Goal: Task Accomplishment & Management: Manage account settings

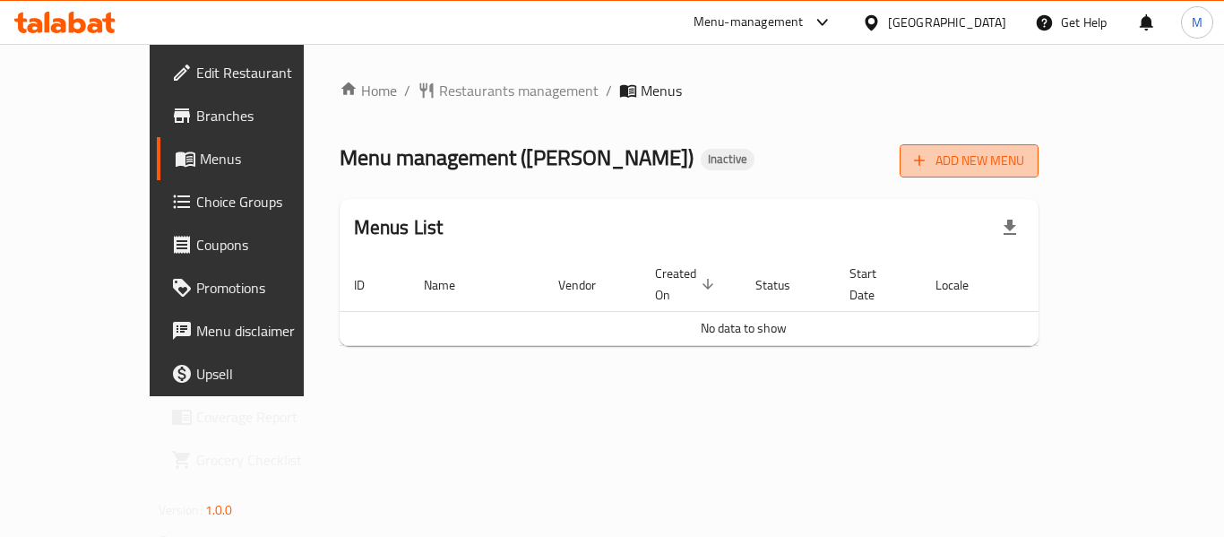
click at [1024, 153] on span "Add New Menu" at bounding box center [969, 161] width 110 height 22
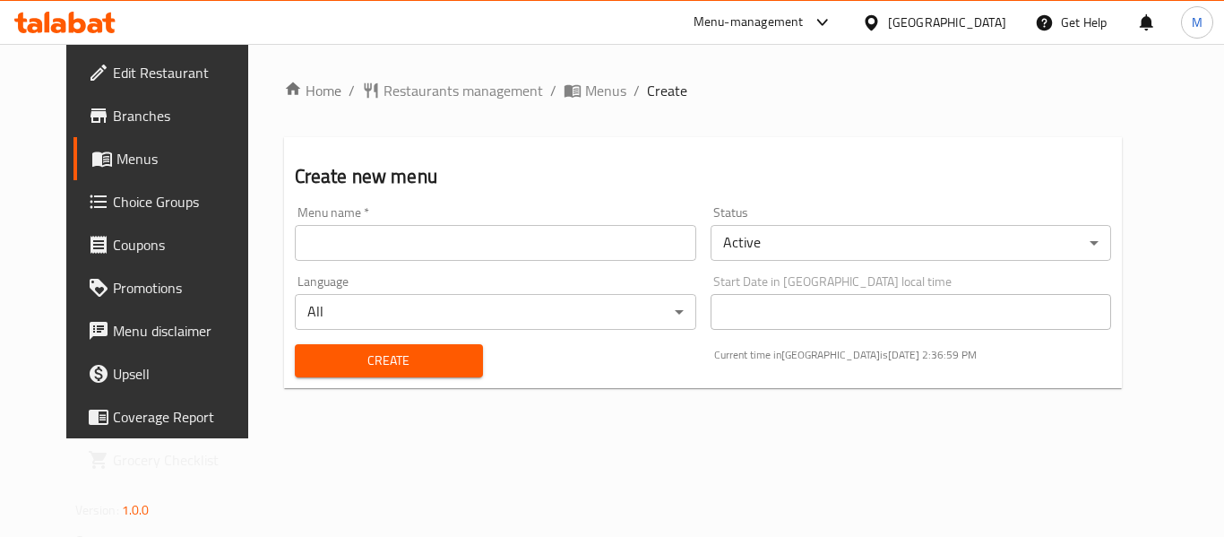
click at [426, 230] on input "text" at bounding box center [495, 243] width 401 height 36
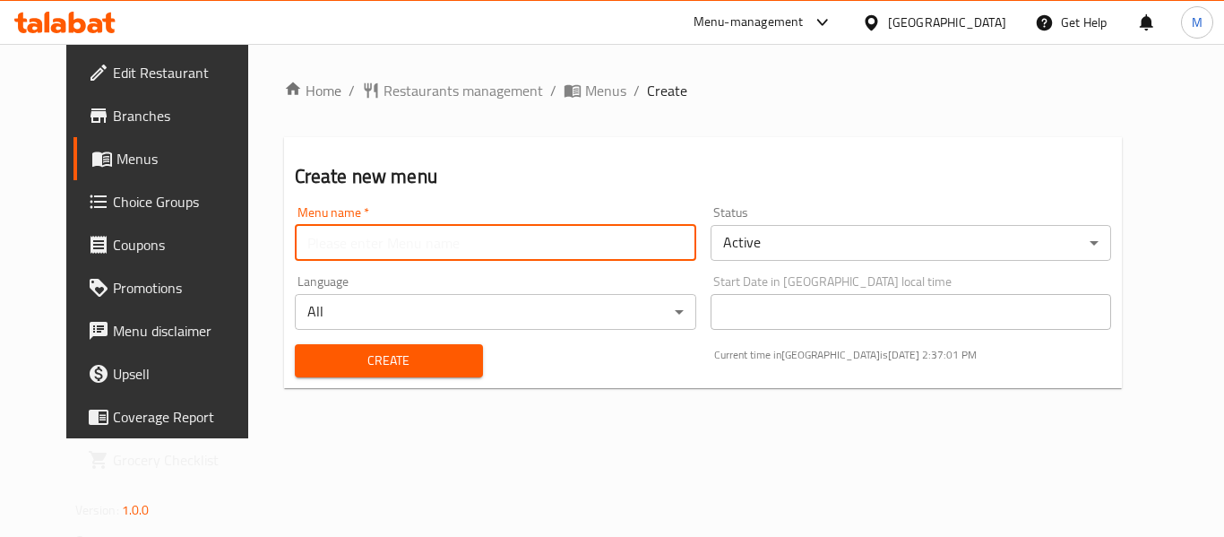
type input "Marwa +"
drag, startPoint x: 429, startPoint y: 371, endPoint x: 397, endPoint y: 466, distance: 100.3
click at [430, 372] on button "Create" at bounding box center [389, 360] width 188 height 33
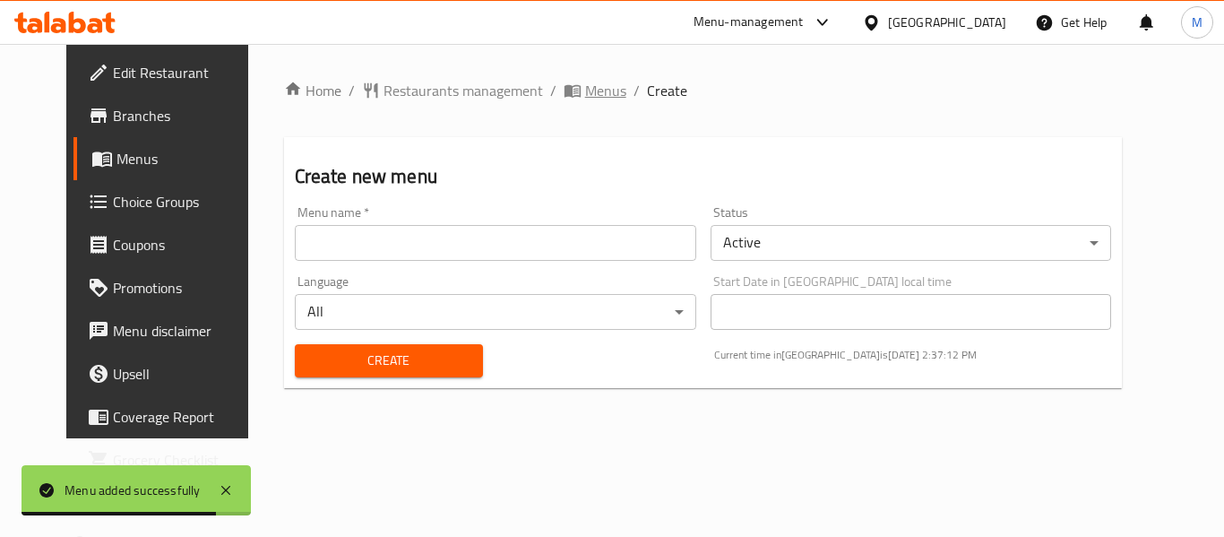
click at [585, 90] on span "Menus" at bounding box center [605, 91] width 41 height 22
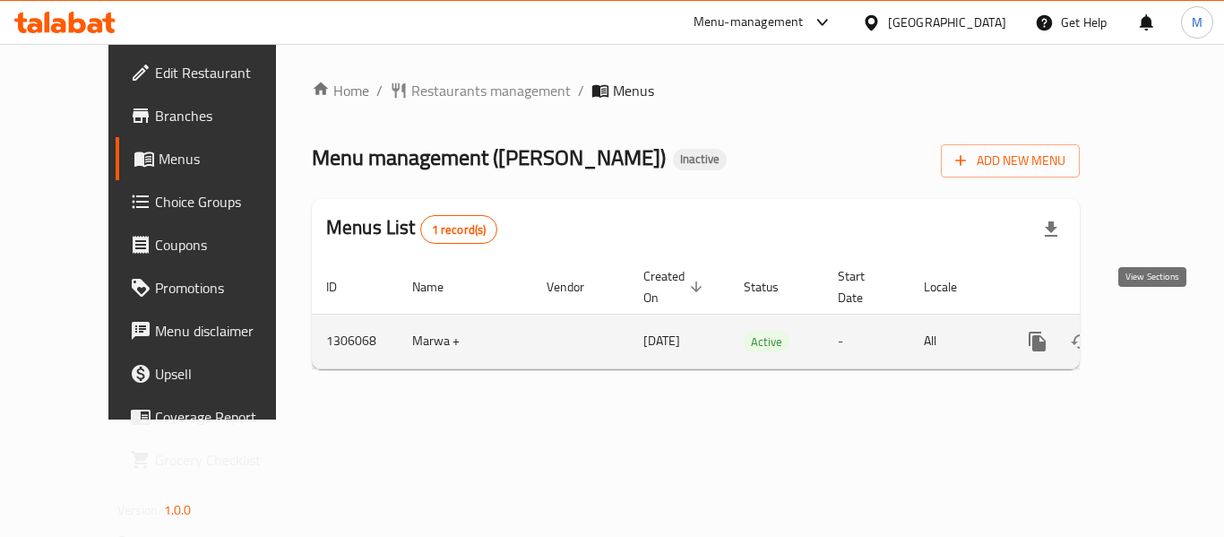
click at [1158, 331] on icon "enhanced table" at bounding box center [1167, 342] width 22 height 22
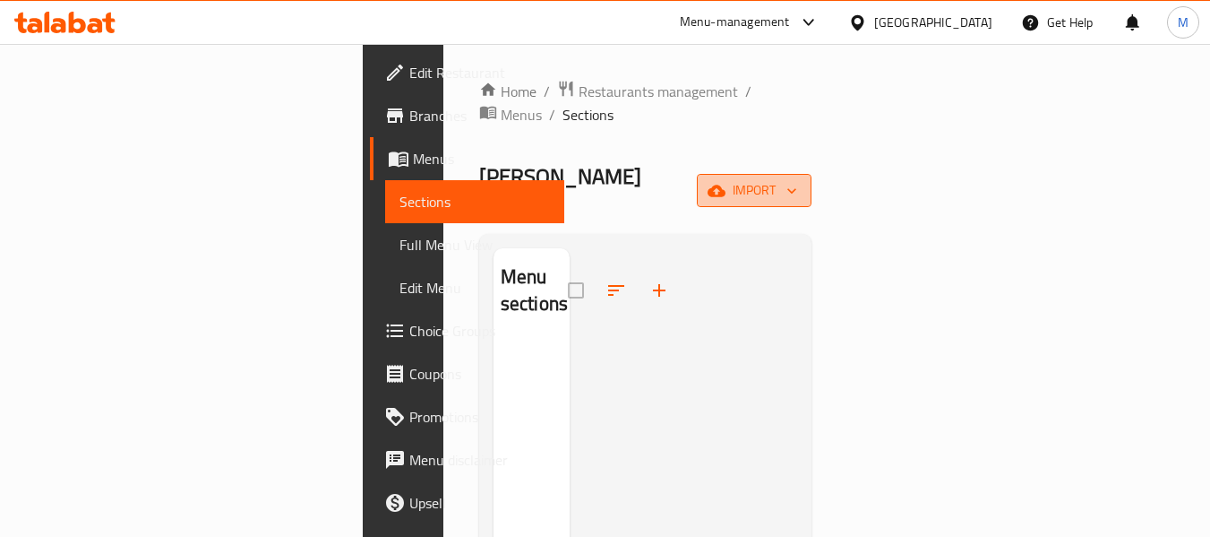
click at [797, 179] on span "import" at bounding box center [754, 190] width 86 height 22
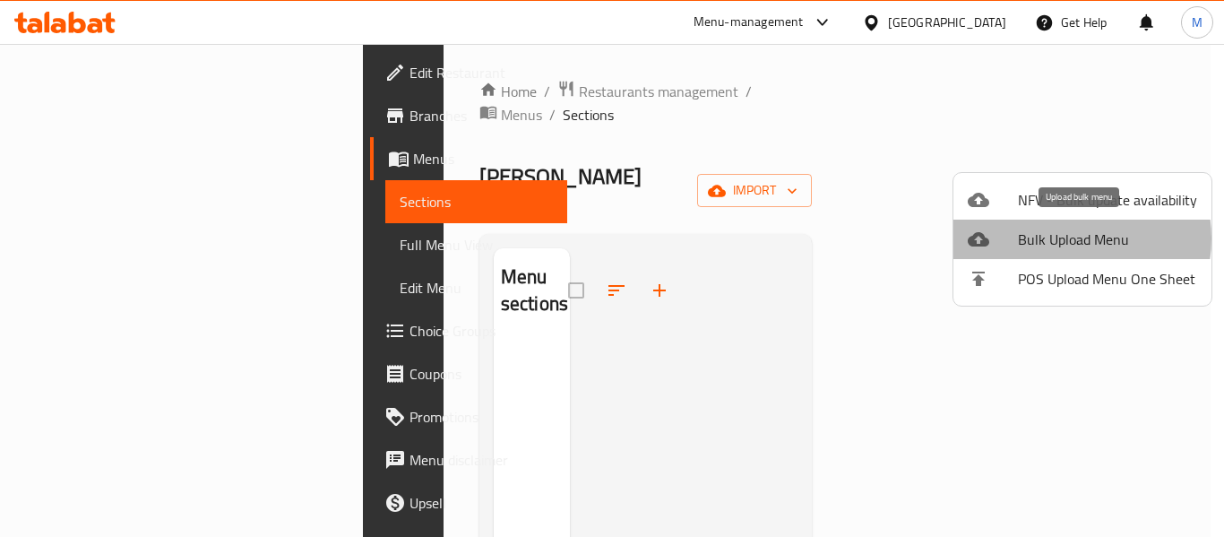
click at [1063, 238] on span "Bulk Upload Menu" at bounding box center [1107, 239] width 179 height 22
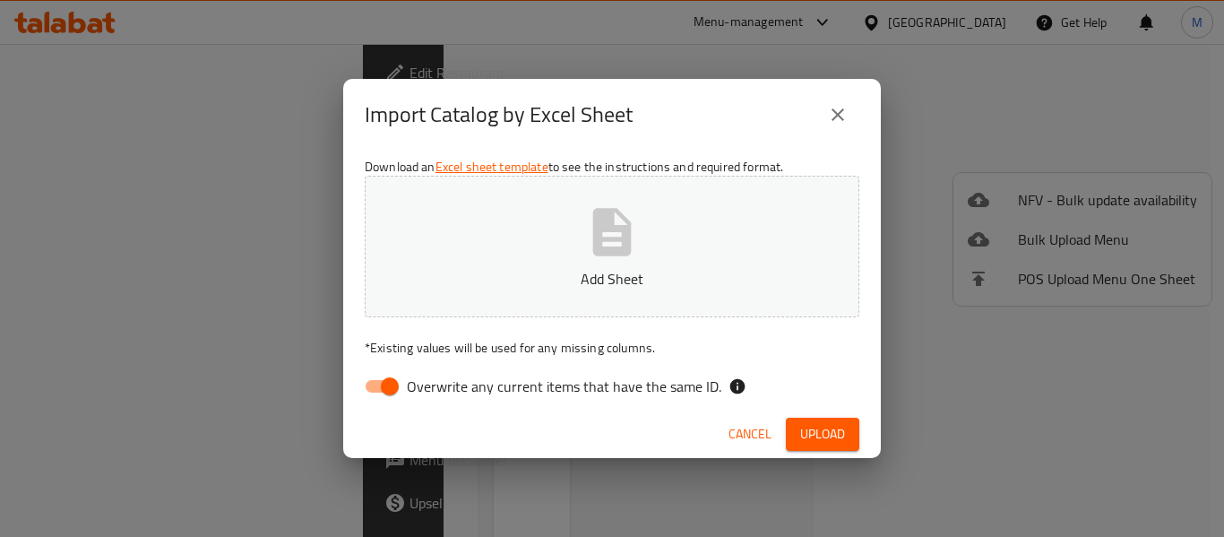
click at [392, 383] on input "Overwrite any current items that have the same ID." at bounding box center [390, 386] width 102 height 34
checkbox input "false"
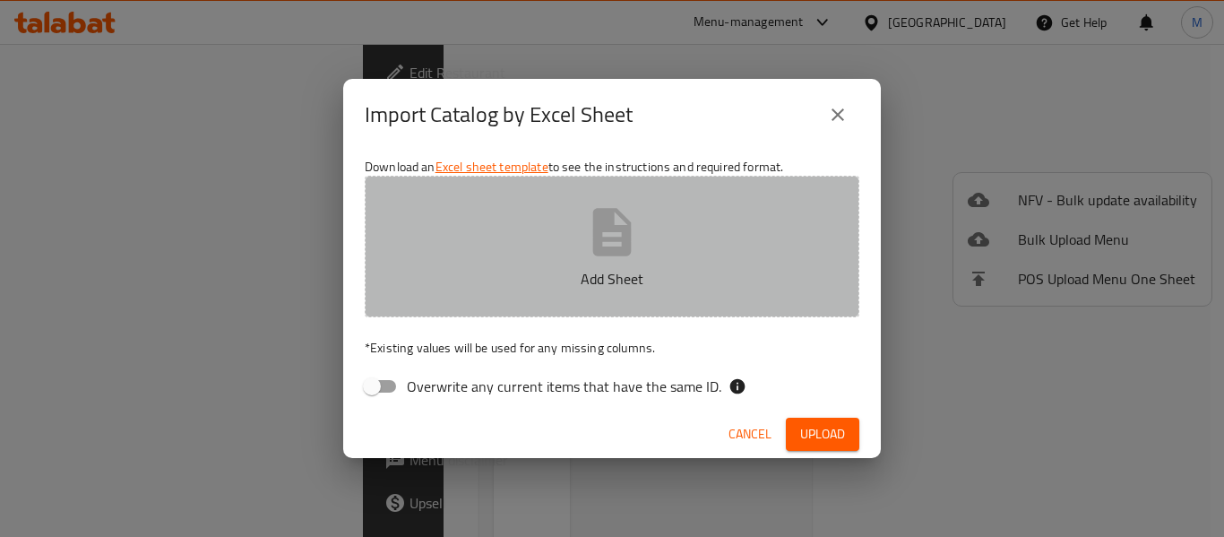
click at [595, 242] on icon "button" at bounding box center [612, 231] width 39 height 47
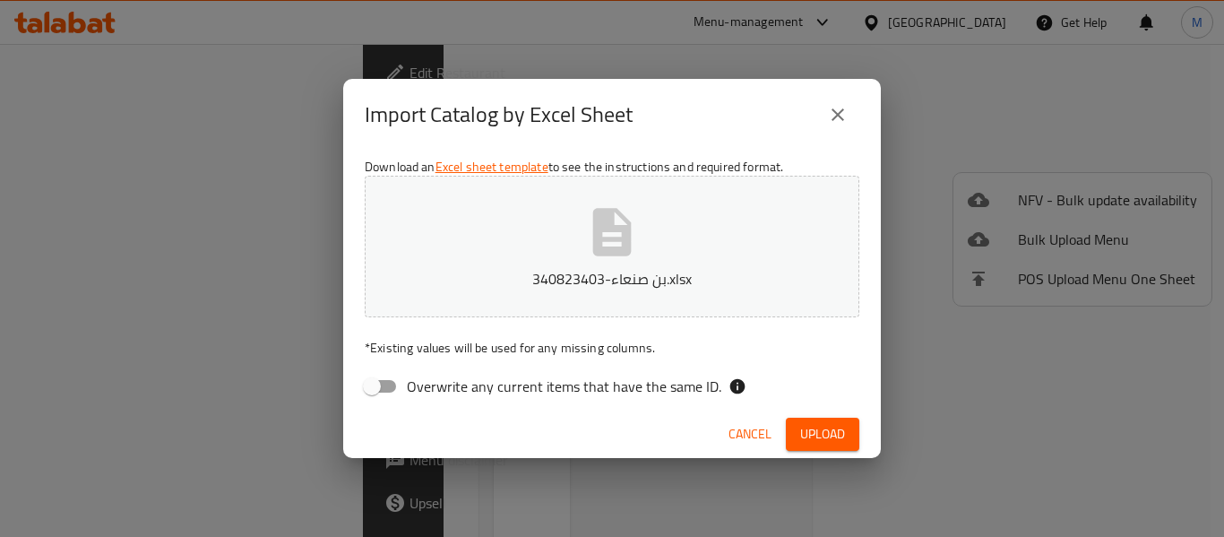
click at [831, 430] on span "Upload" at bounding box center [822, 434] width 45 height 22
click at [736, 96] on div "Import Catalog by Excel Sheet" at bounding box center [612, 114] width 495 height 43
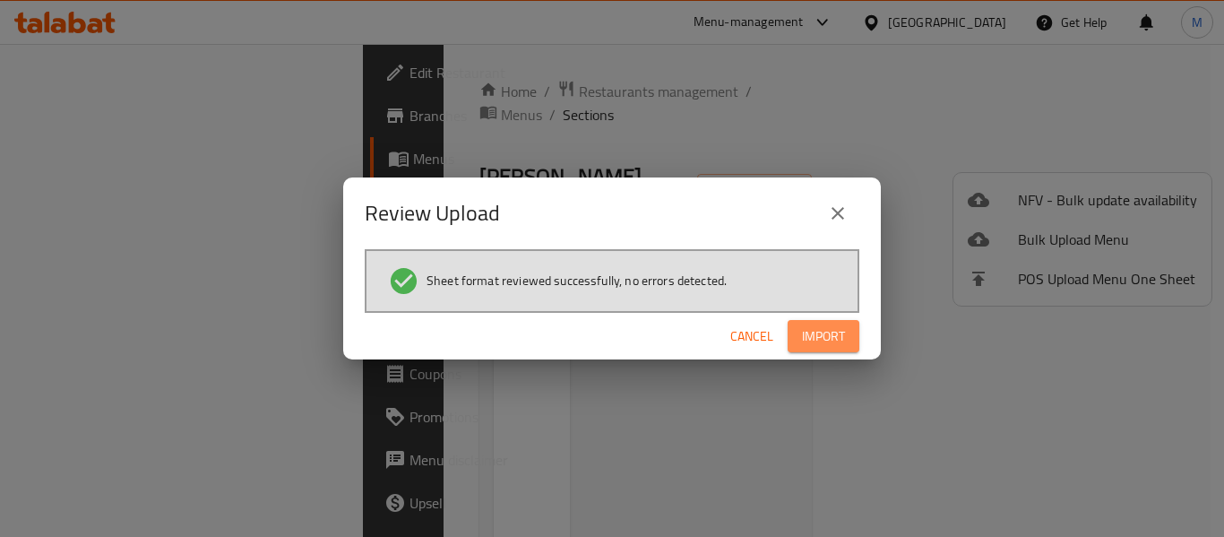
drag, startPoint x: 818, startPoint y: 323, endPoint x: 772, endPoint y: 423, distance: 109.4
click at [818, 324] on button "Import" at bounding box center [824, 336] width 72 height 33
click at [764, 121] on div "Review Upload Sheet format reviewed successfully, no errors detected. Cancel" at bounding box center [612, 268] width 1224 height 537
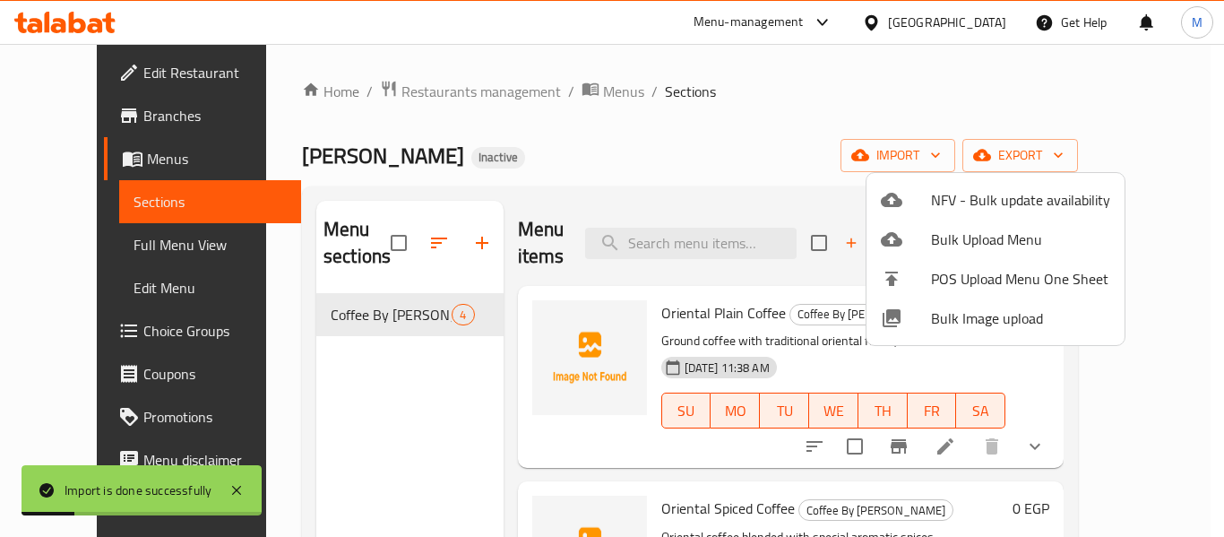
click at [685, 130] on div at bounding box center [612, 268] width 1224 height 537
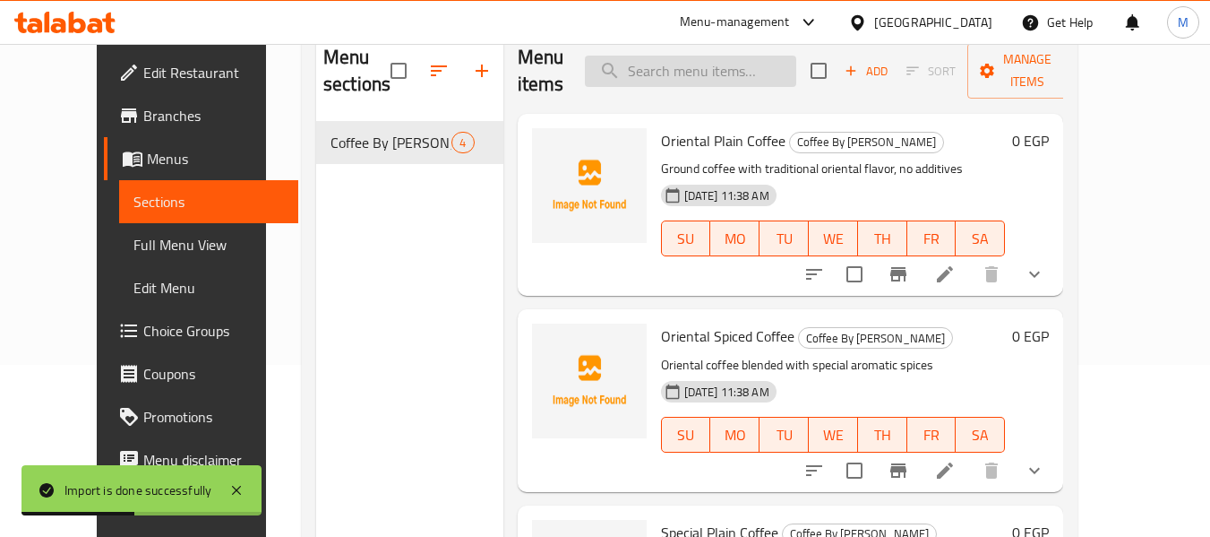
scroll to position [179, 0]
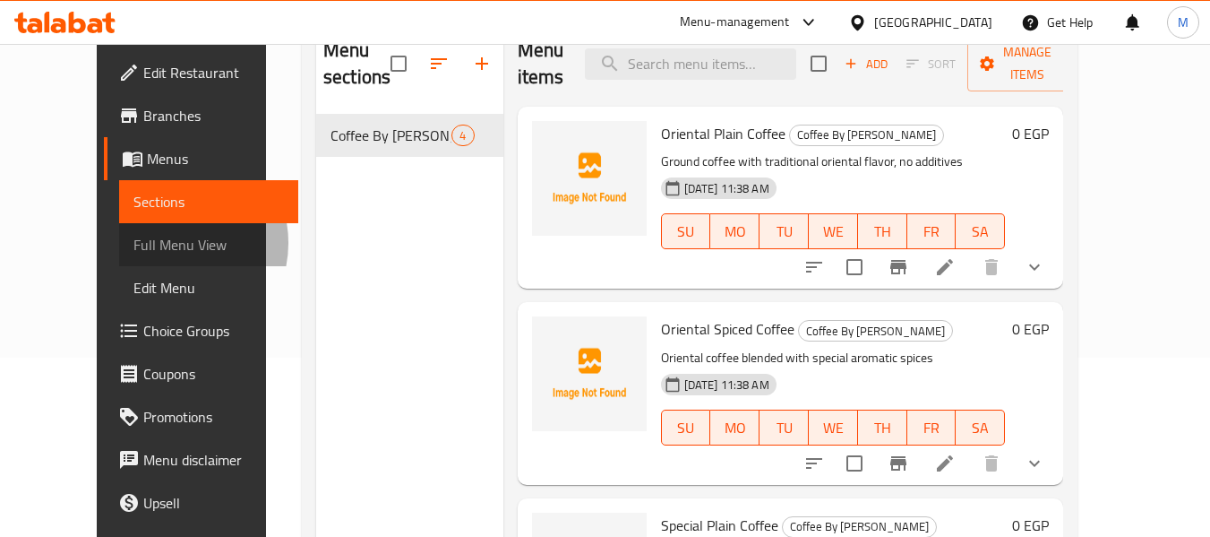
click at [134, 243] on span "Full Menu View" at bounding box center [209, 245] width 151 height 22
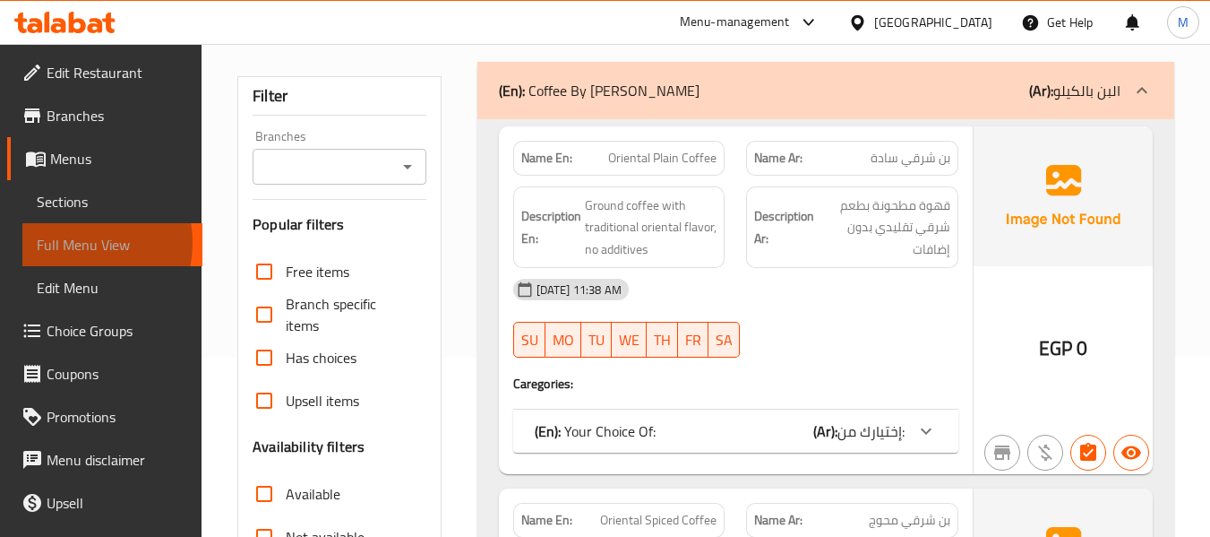
click at [75, 243] on span "Full Menu View" at bounding box center [112, 245] width 151 height 22
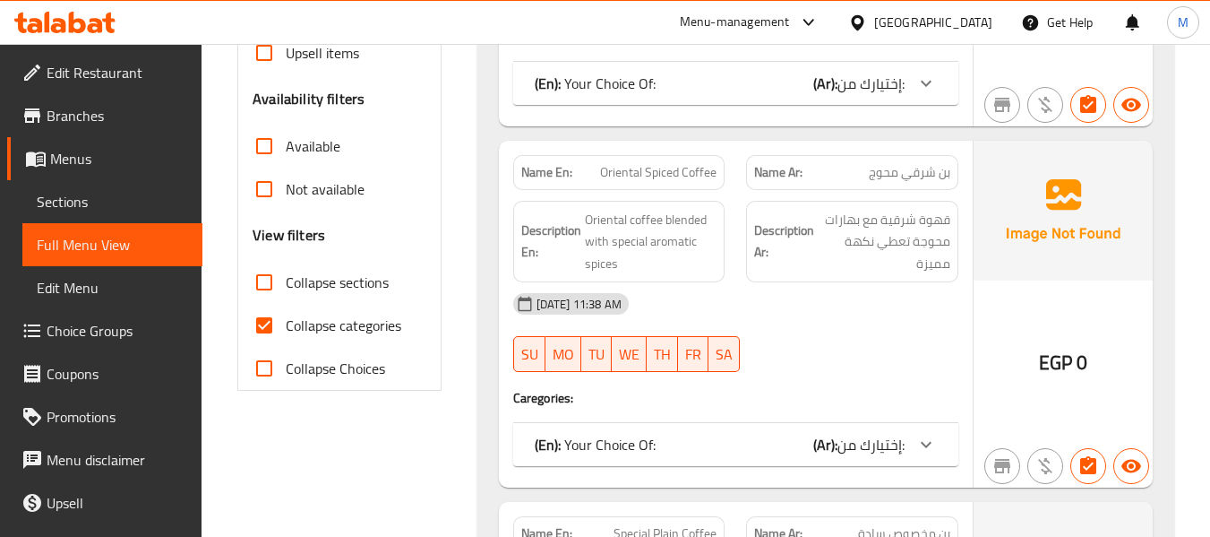
scroll to position [538, 0]
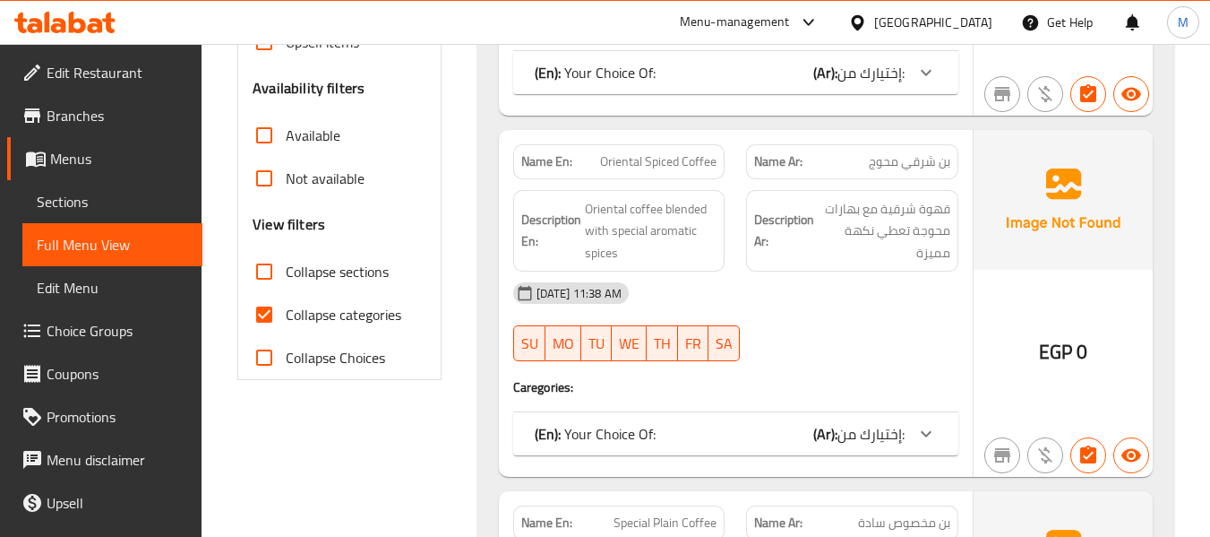
click at [927, 75] on icon at bounding box center [927, 73] width 22 height 22
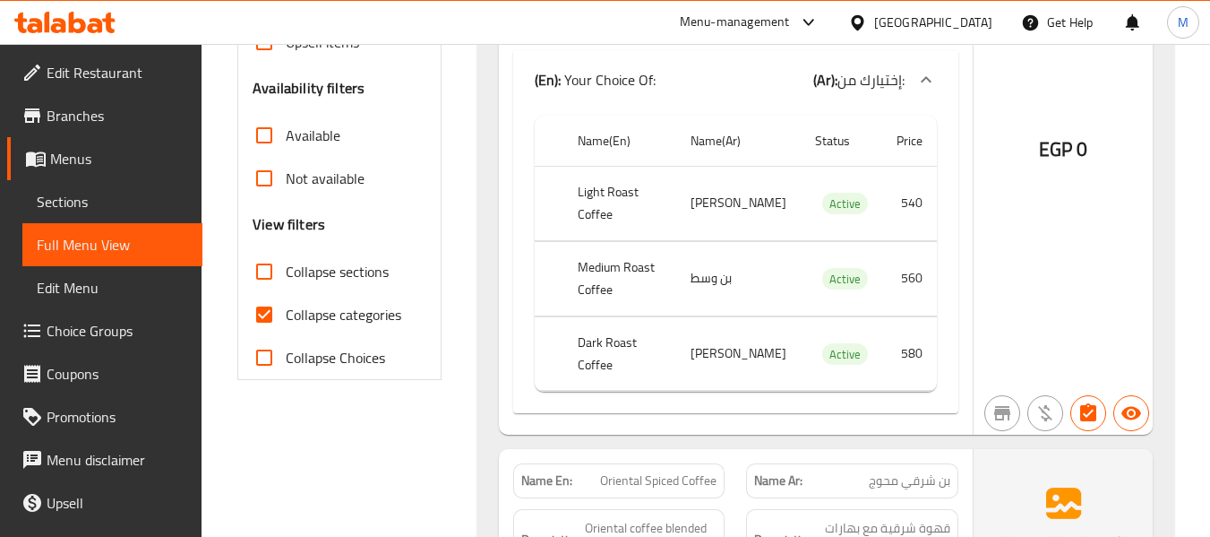
scroll to position [627, 0]
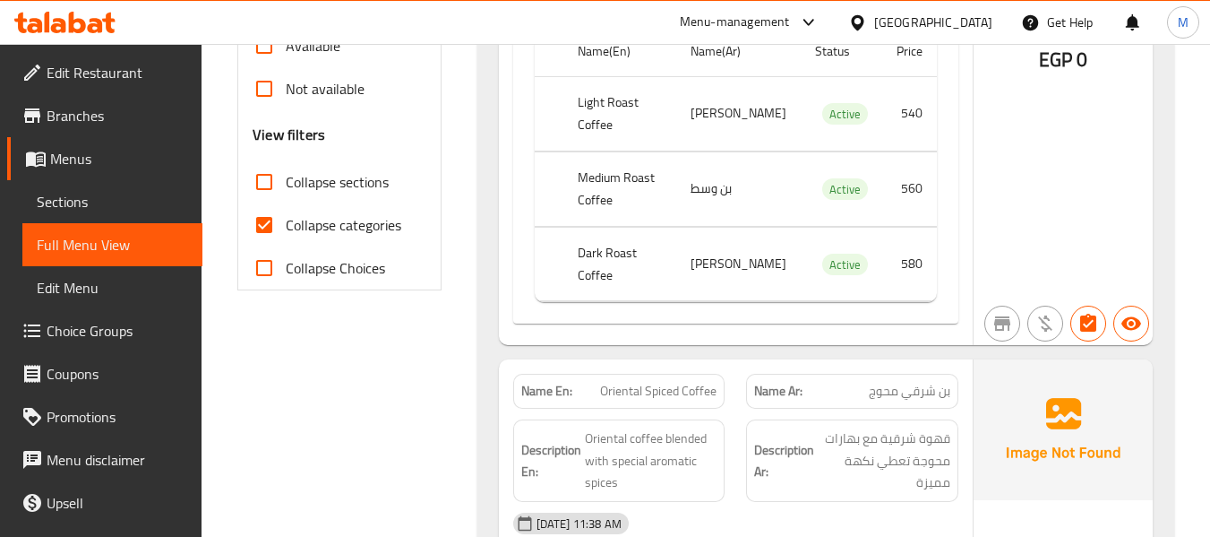
click at [264, 226] on input "Collapse categories" at bounding box center [264, 224] width 43 height 43
click at [259, 217] on input "Collapse categories" at bounding box center [264, 224] width 43 height 43
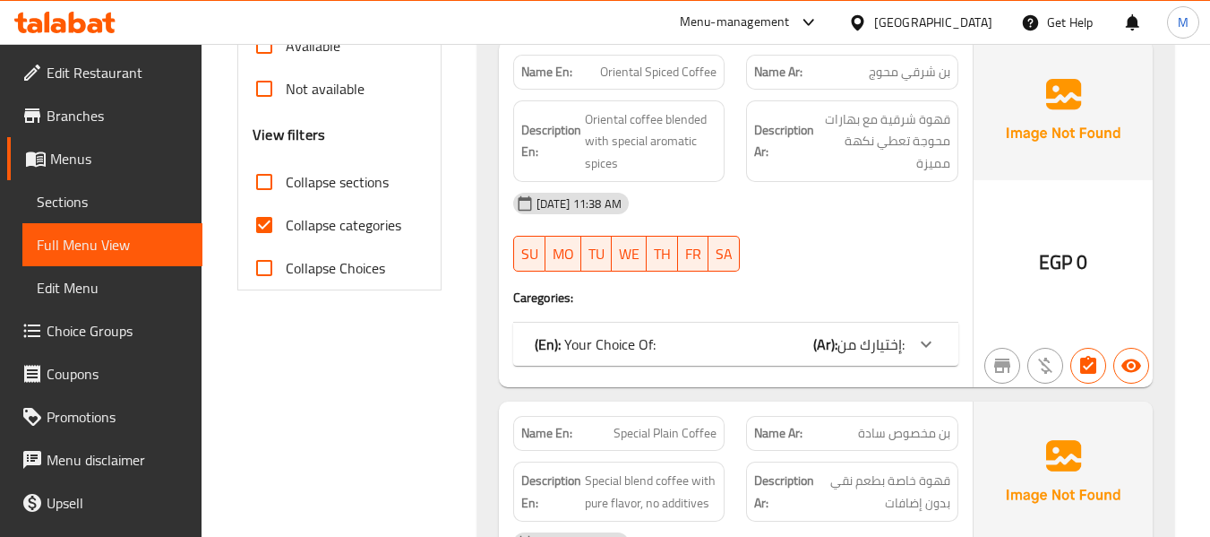
click at [260, 219] on input "Collapse categories" at bounding box center [264, 224] width 43 height 43
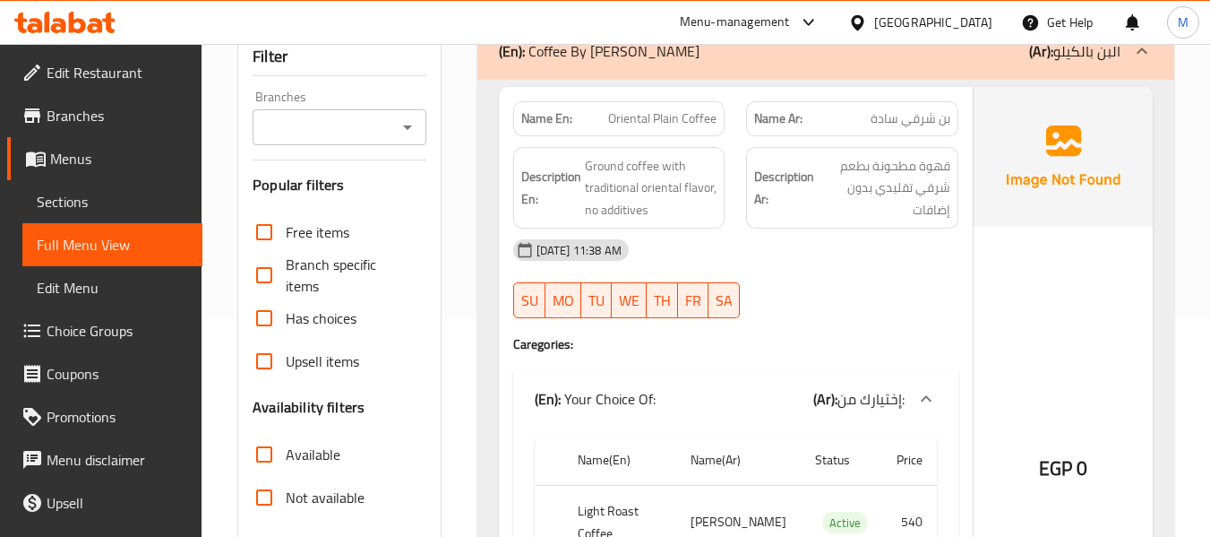
scroll to position [453, 0]
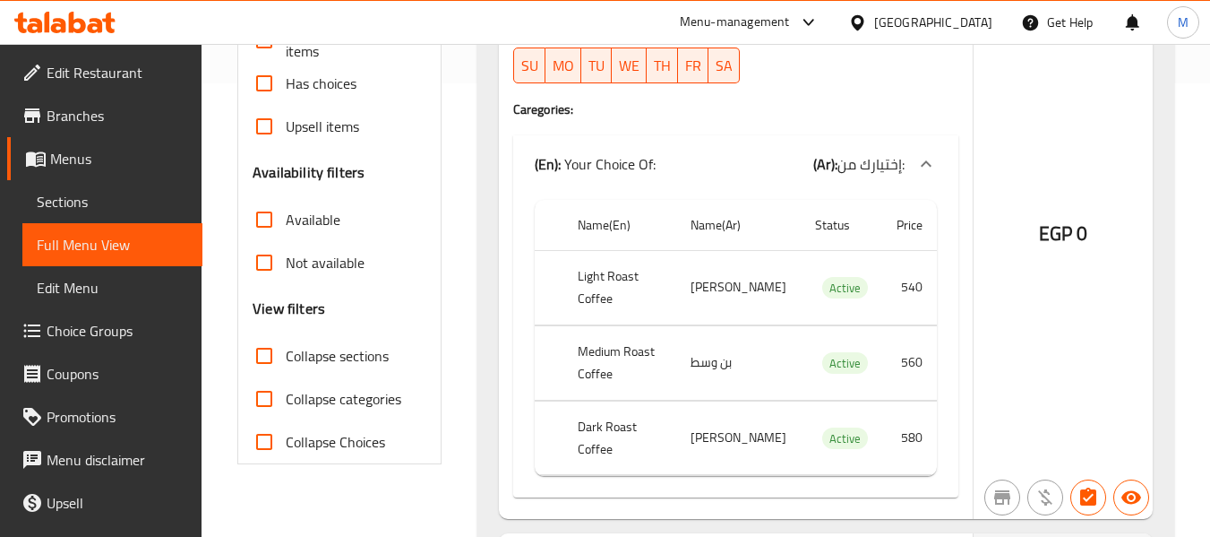
click at [265, 400] on input "Collapse categories" at bounding box center [264, 398] width 43 height 43
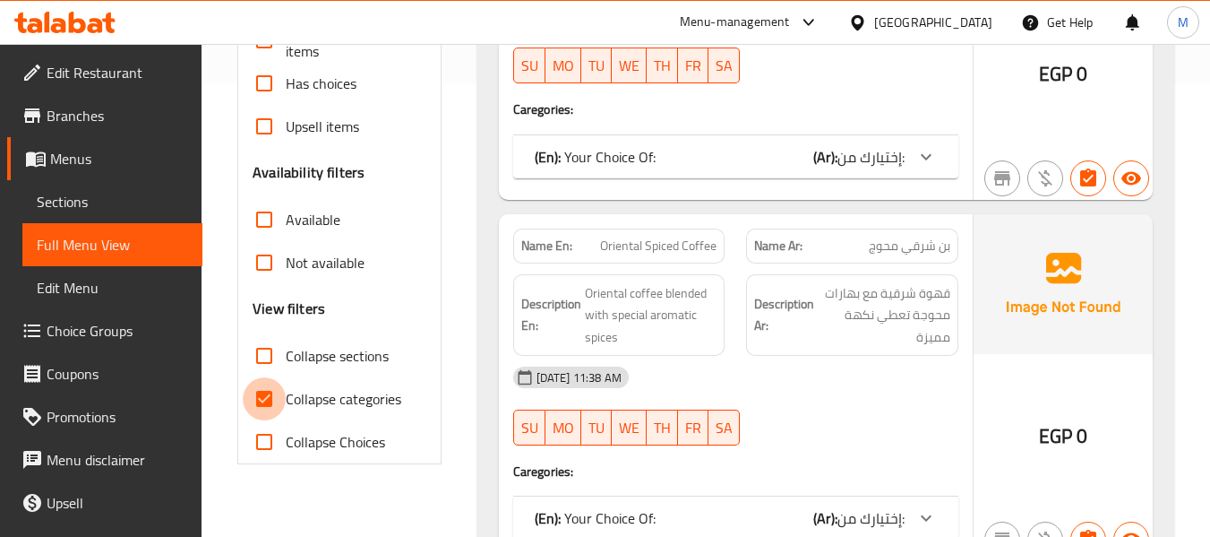
click at [265, 400] on input "Collapse categories" at bounding box center [264, 398] width 43 height 43
checkbox input "false"
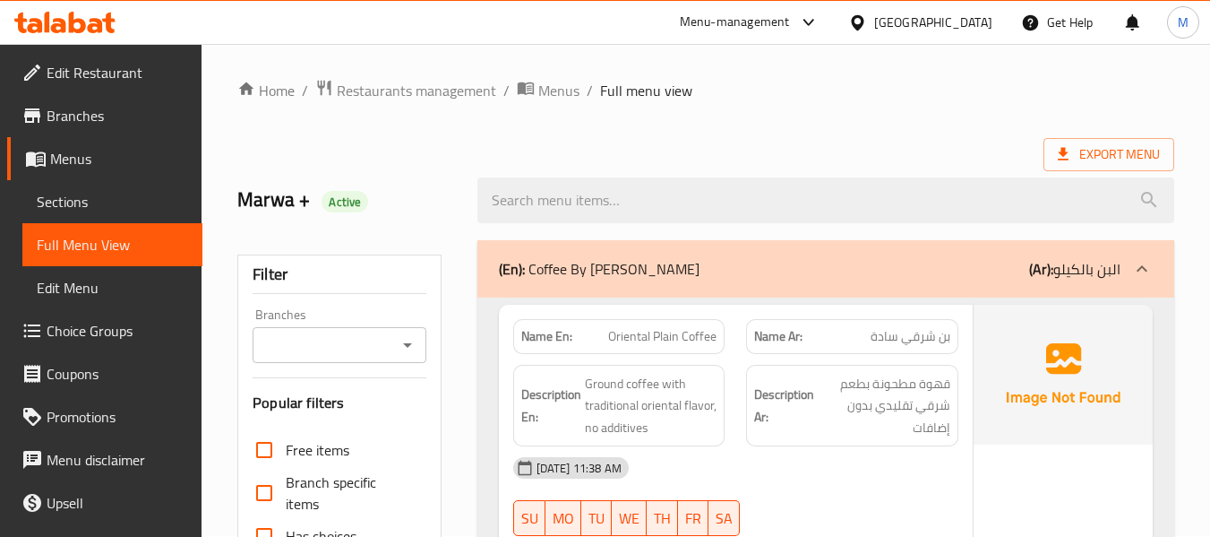
scroll to position [0, 0]
click at [278, 90] on link "Home" at bounding box center [265, 92] width 57 height 22
click at [49, 189] on link "Sections" at bounding box center [112, 201] width 180 height 43
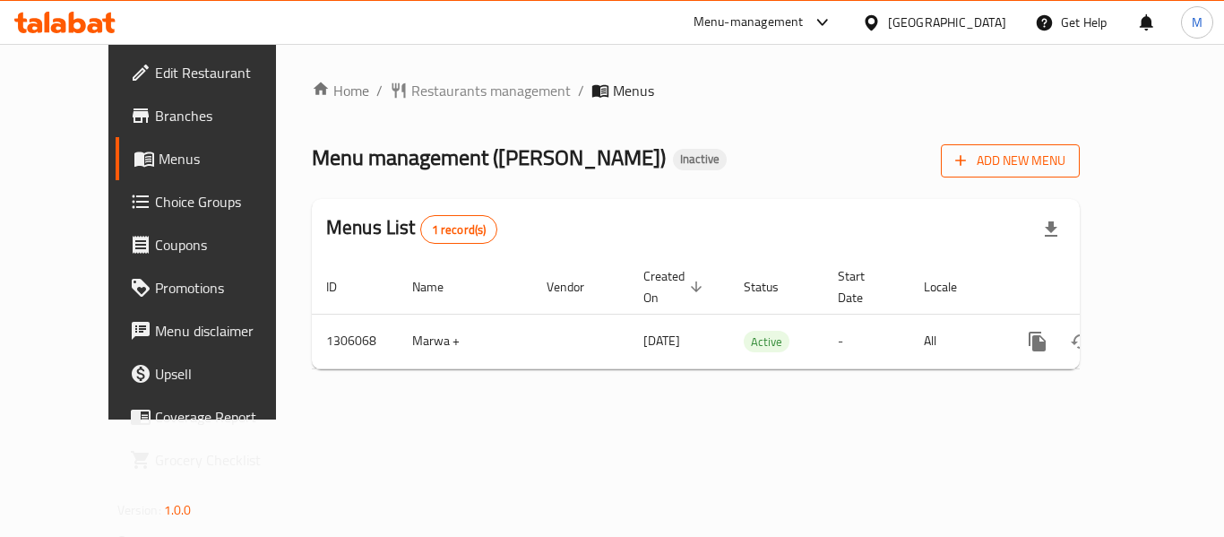
click at [1065, 166] on span "Add New Menu" at bounding box center [1010, 161] width 110 height 22
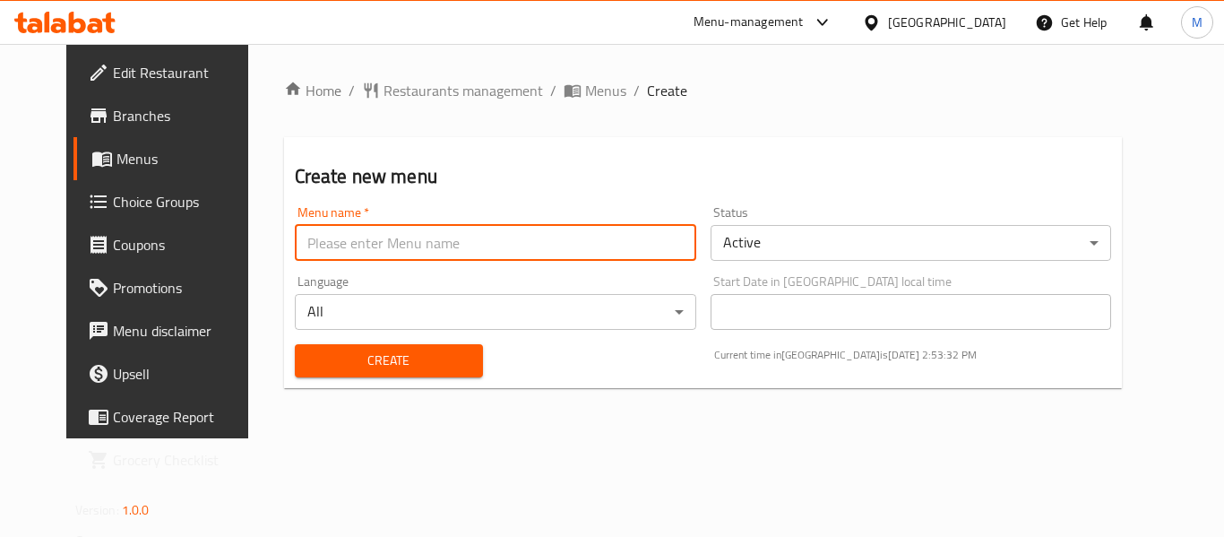
click at [448, 259] on input "text" at bounding box center [495, 243] width 401 height 36
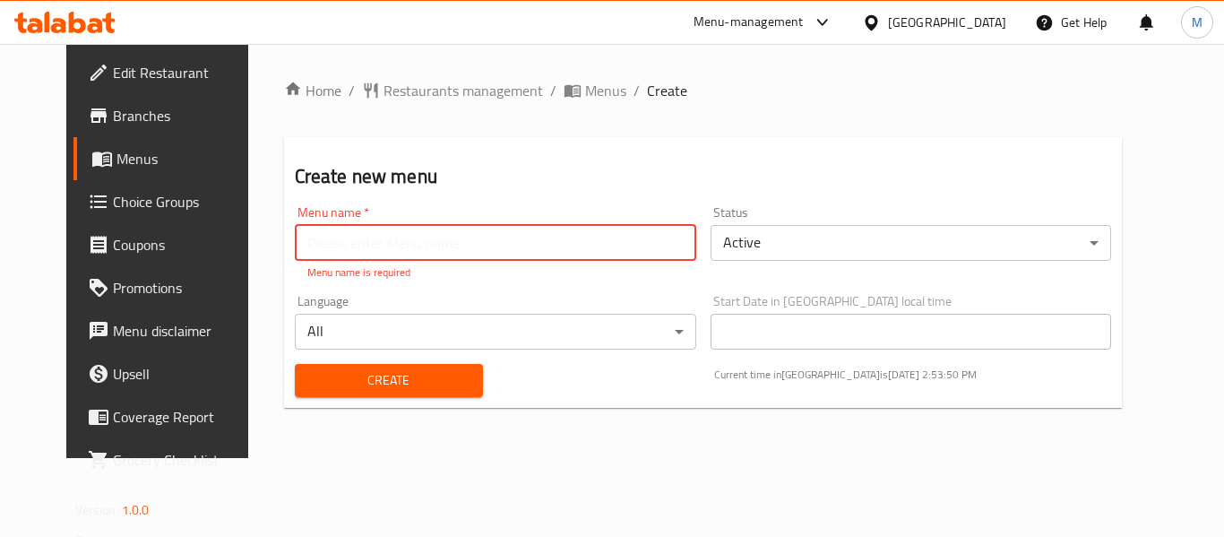
paste input "بن صنعاء-340823403"
type input "بن صنعاء-340823403"
drag, startPoint x: 381, startPoint y: 373, endPoint x: 335, endPoint y: 534, distance: 167.6
click at [381, 373] on button "Create" at bounding box center [389, 380] width 188 height 33
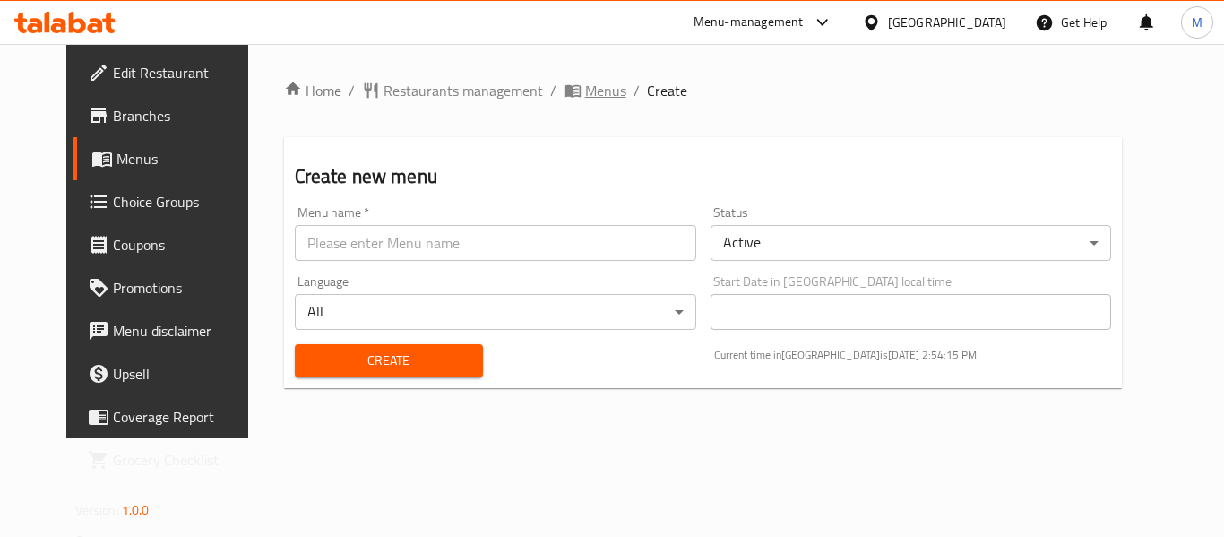
click at [585, 94] on span "Menus" at bounding box center [605, 91] width 41 height 22
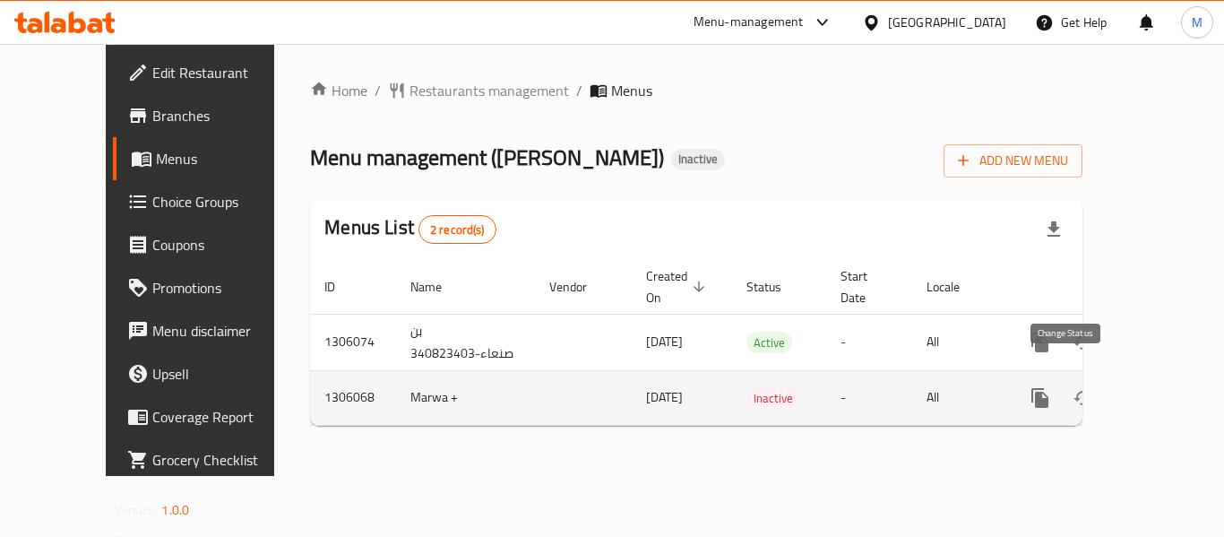
click at [1073, 391] on icon "enhanced table" at bounding box center [1083, 398] width 20 height 14
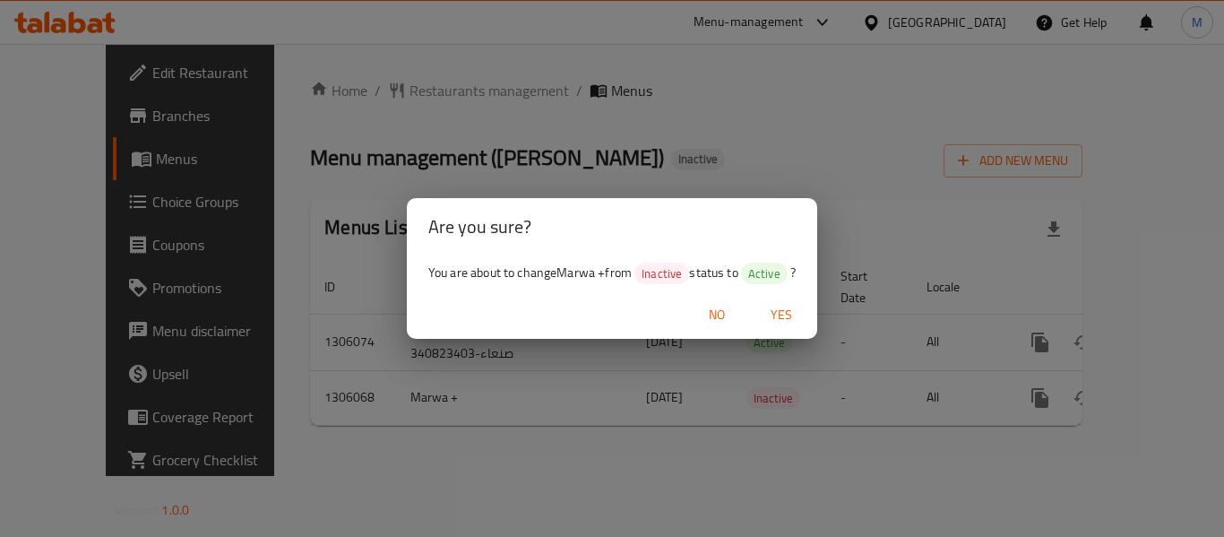
click at [720, 314] on span "No" at bounding box center [716, 315] width 43 height 22
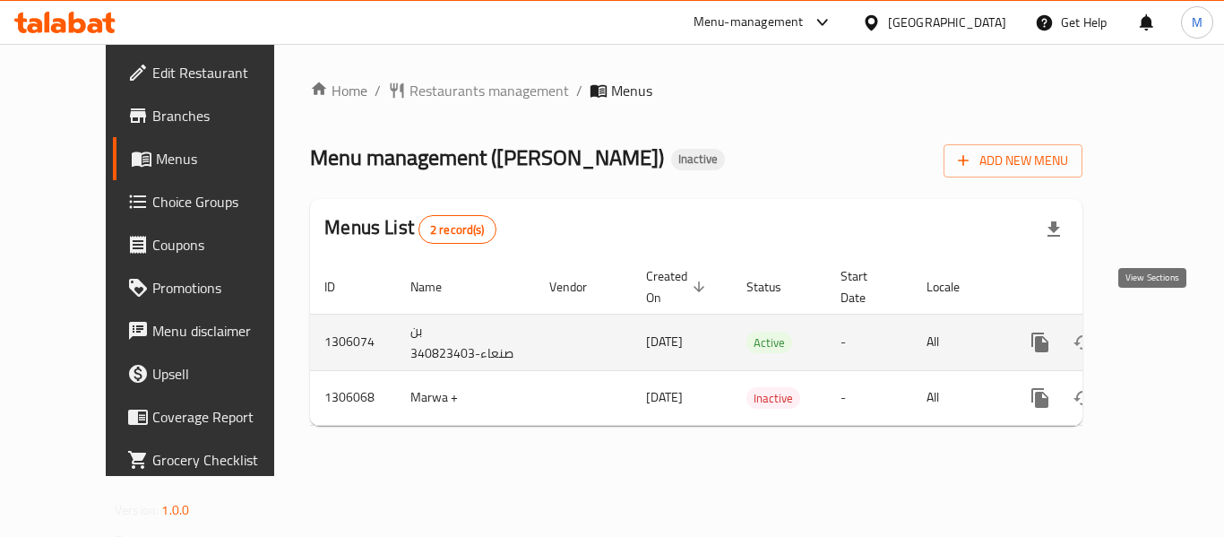
click at [1158, 332] on icon "enhanced table" at bounding box center [1169, 343] width 22 height 22
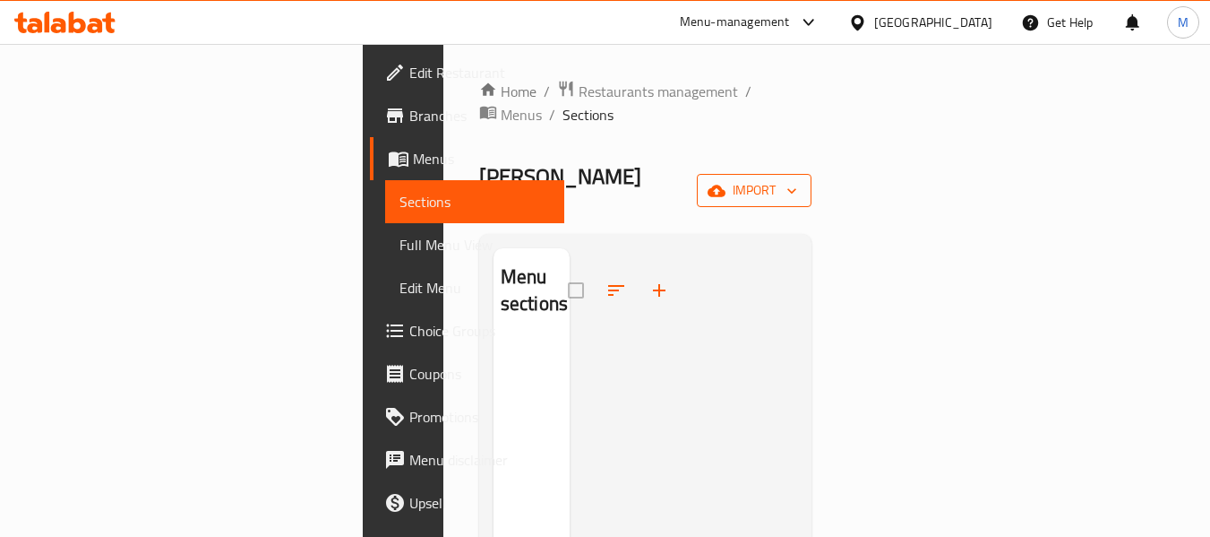
click at [801, 182] on icon "button" at bounding box center [792, 191] width 18 height 18
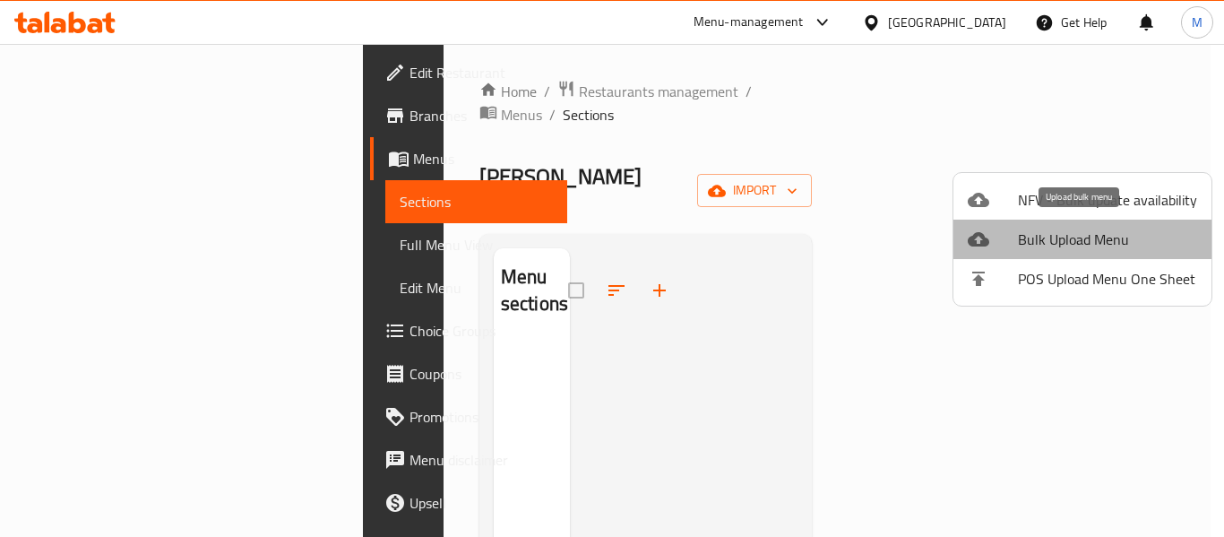
click at [1086, 238] on span "Bulk Upload Menu" at bounding box center [1107, 239] width 179 height 22
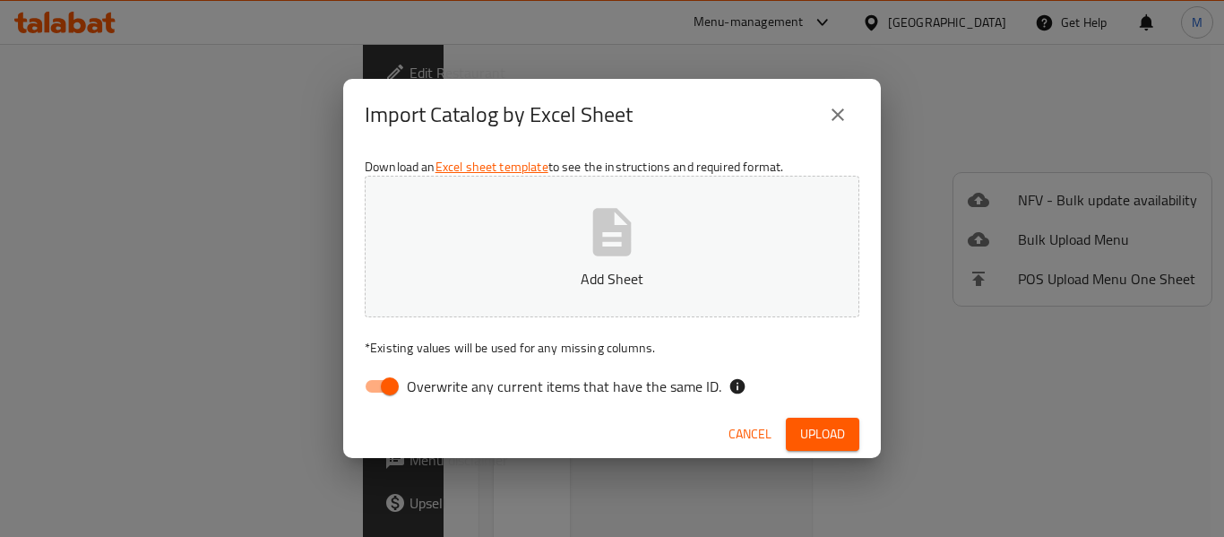
click at [394, 392] on input "Overwrite any current items that have the same ID." at bounding box center [390, 386] width 102 height 34
checkbox input "false"
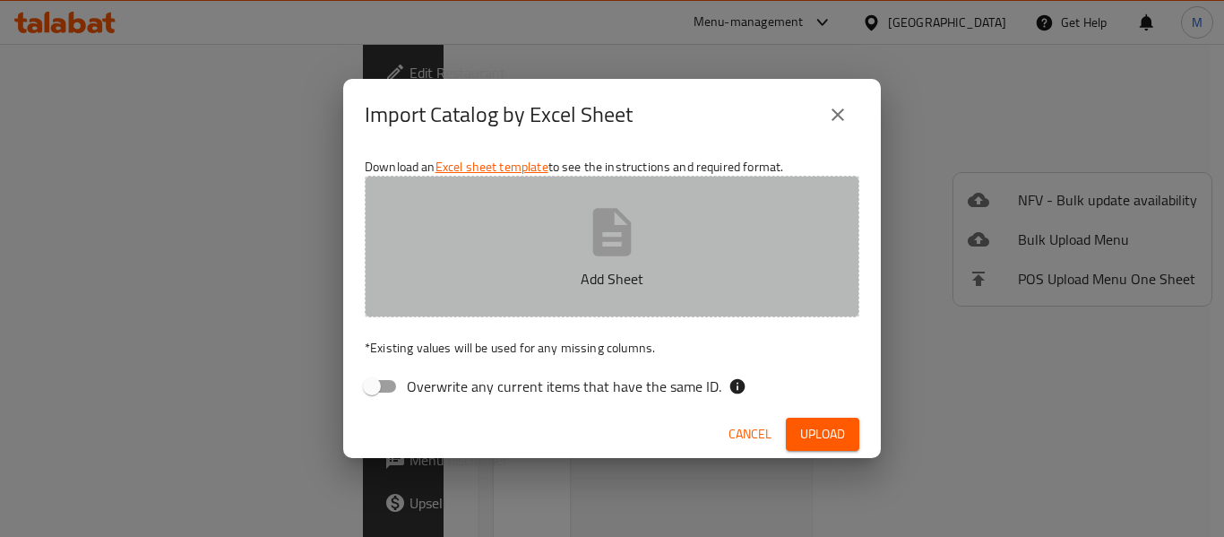
click at [612, 237] on icon "button" at bounding box center [612, 231] width 39 height 47
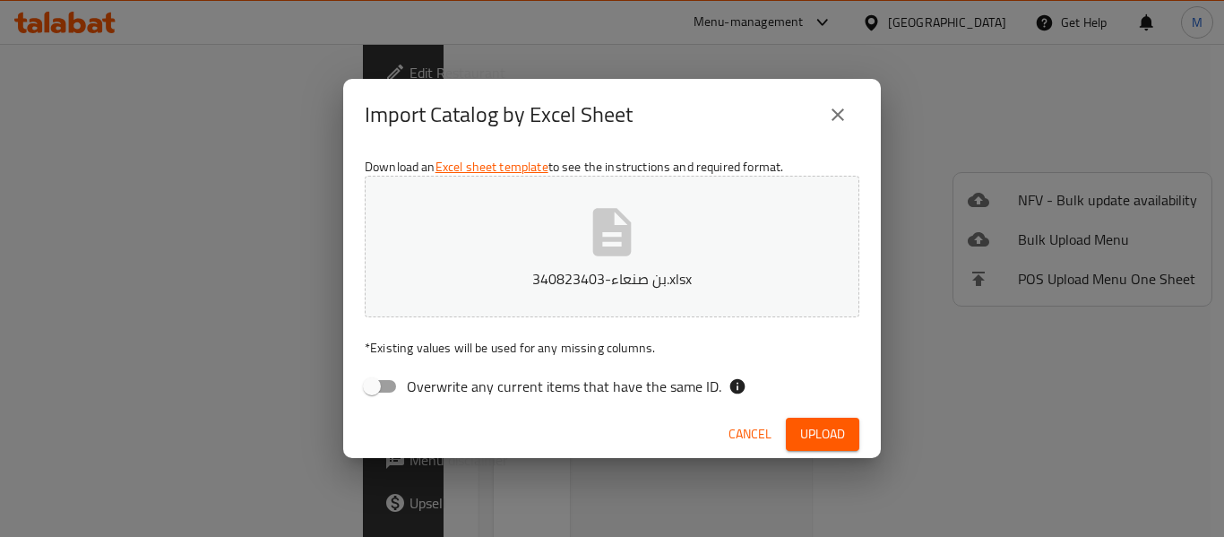
click at [831, 435] on span "Upload" at bounding box center [822, 434] width 45 height 22
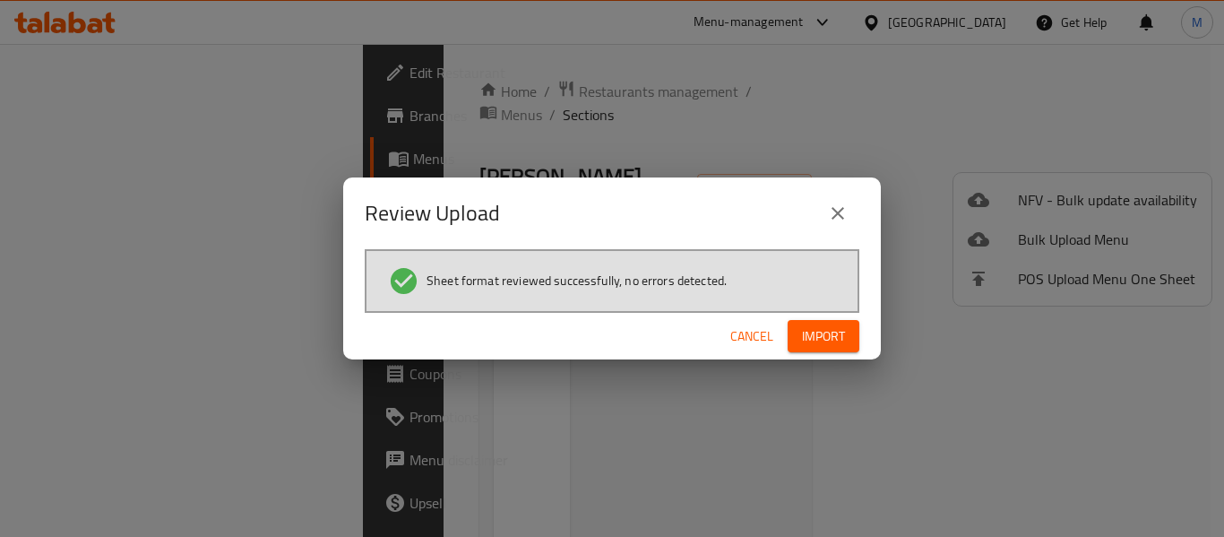
click at [827, 336] on span "Import" at bounding box center [823, 336] width 43 height 22
click at [741, 91] on div "Review Upload Sheet format reviewed successfully, no errors detected. Cancel" at bounding box center [612, 268] width 1224 height 537
click at [712, 84] on div "Review Upload Sheet format reviewed successfully, no errors detected. Cancel" at bounding box center [612, 268] width 1224 height 537
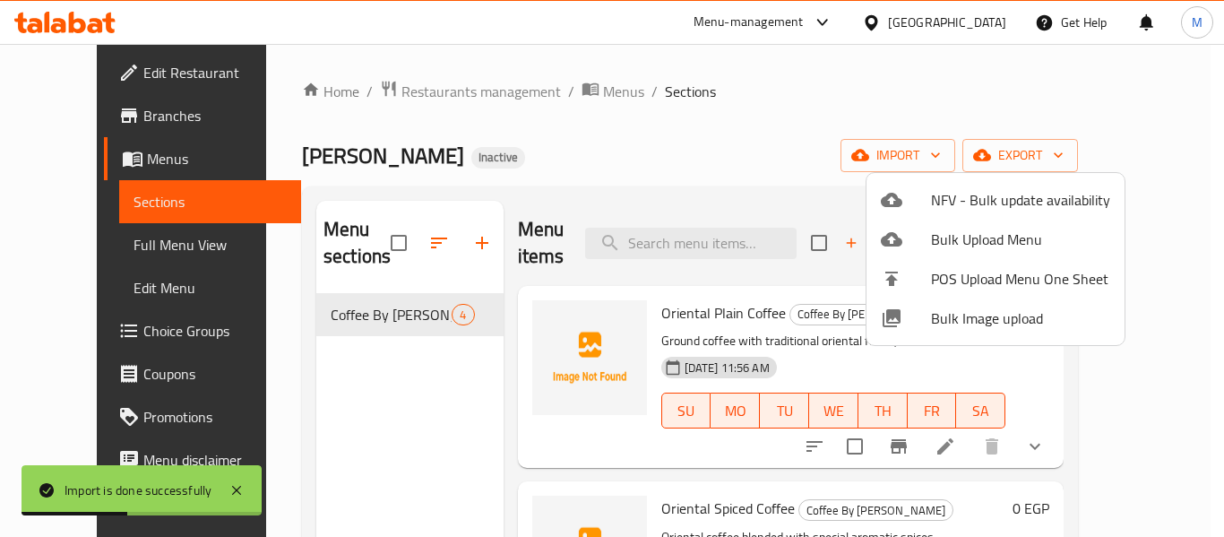
click at [718, 85] on div at bounding box center [612, 268] width 1224 height 537
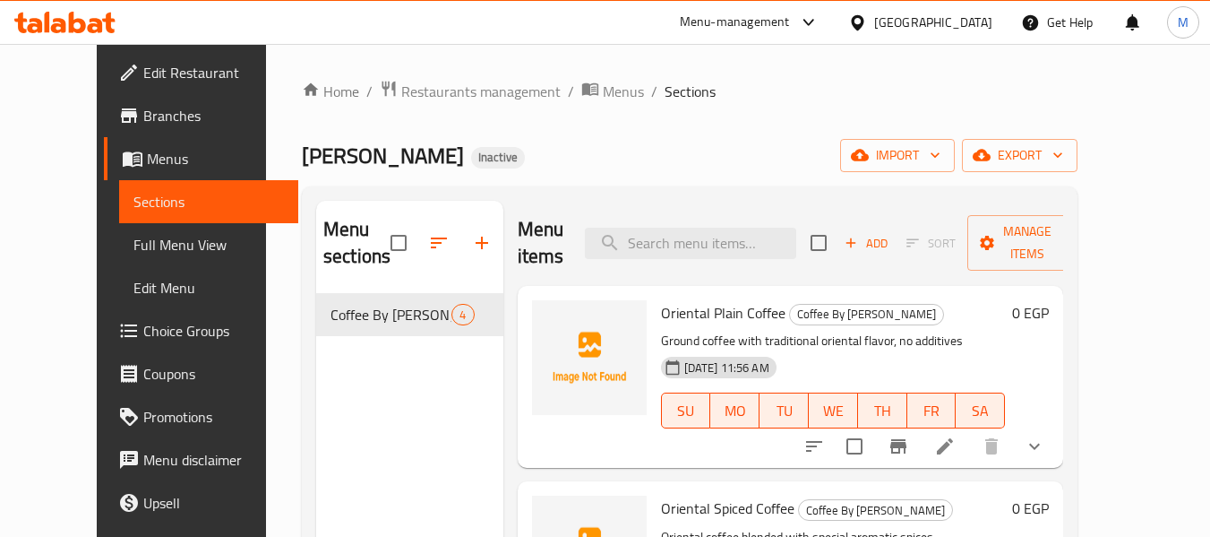
click at [134, 244] on span "Full Menu View" at bounding box center [209, 245] width 151 height 22
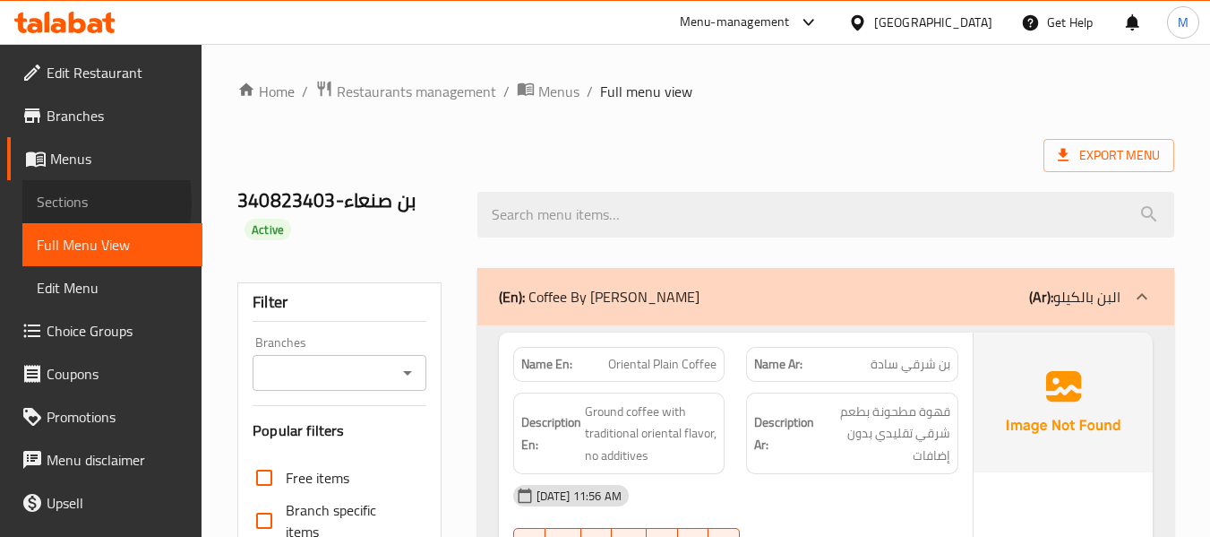
click at [48, 202] on span "Sections" at bounding box center [112, 202] width 151 height 22
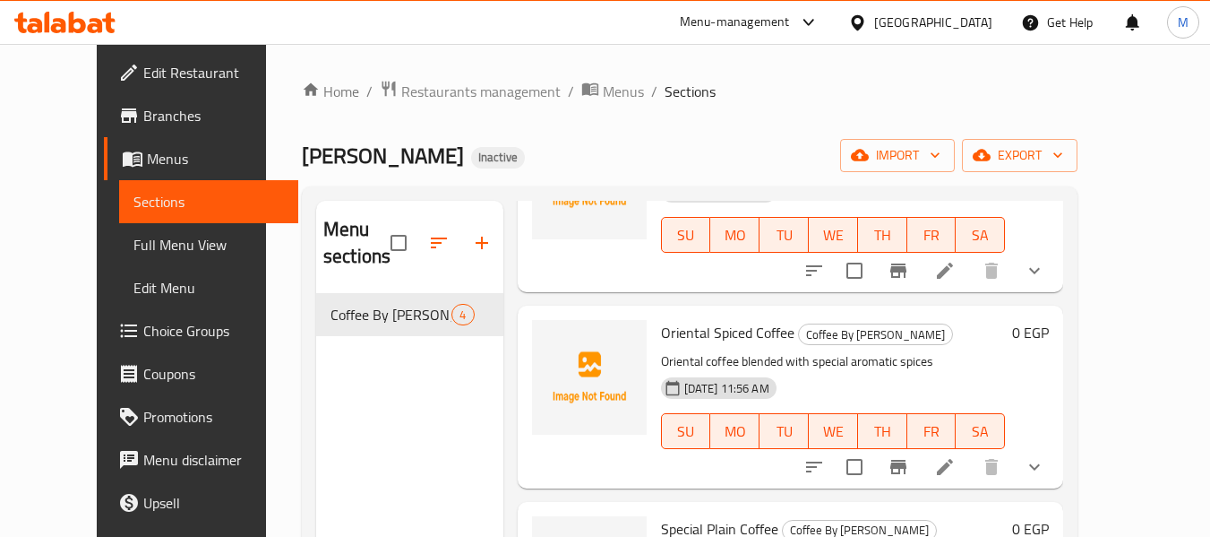
scroll to position [179, 0]
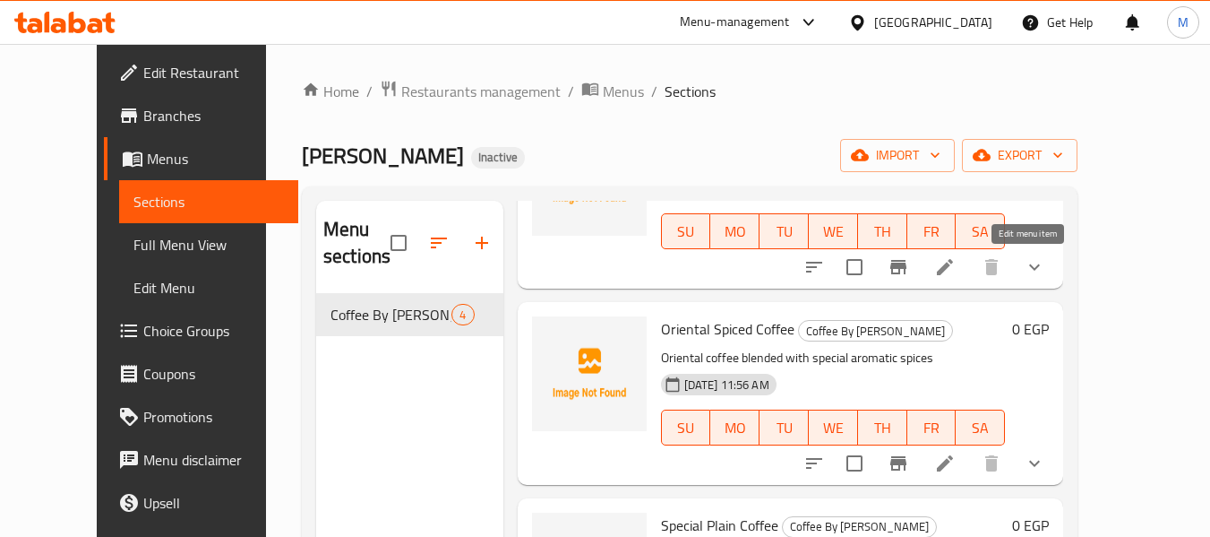
click at [953, 263] on icon at bounding box center [945, 267] width 16 height 16
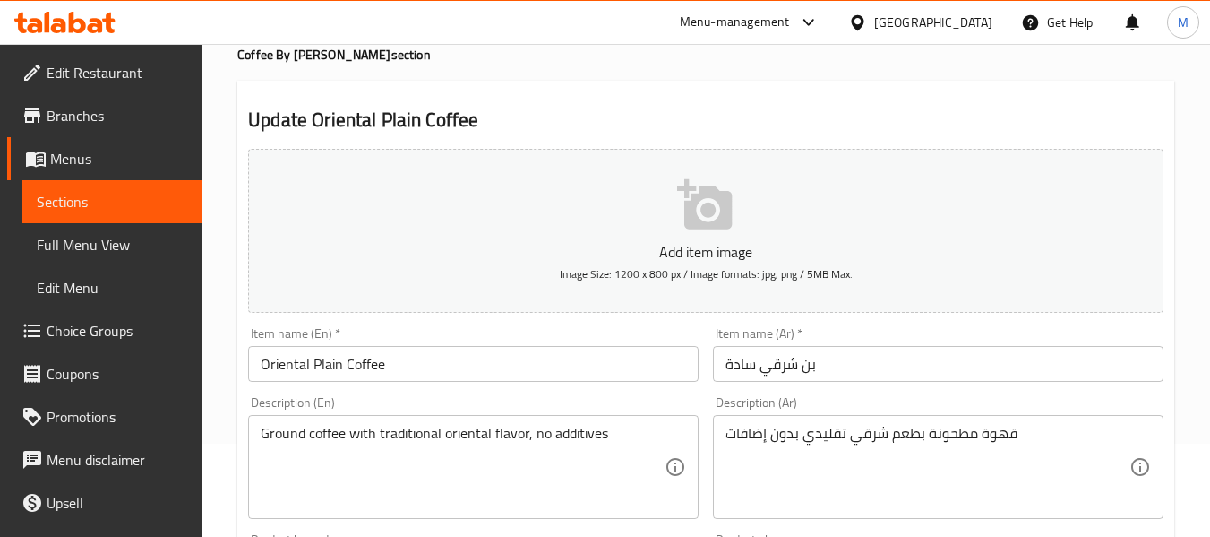
scroll to position [179, 0]
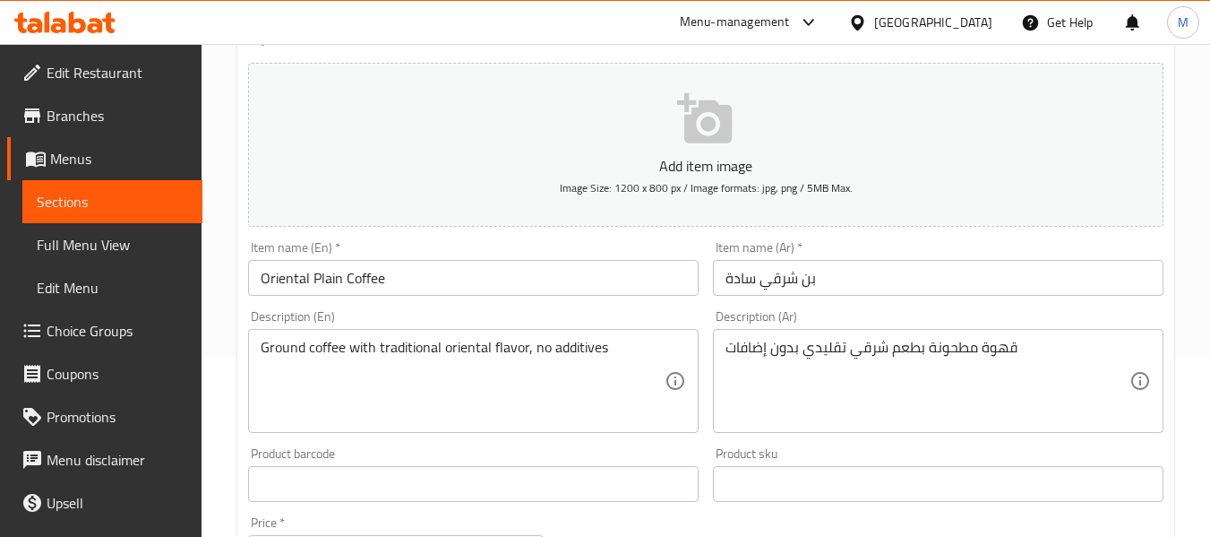
click at [325, 280] on input "Oriental Plain Coffee" at bounding box center [473, 278] width 451 height 36
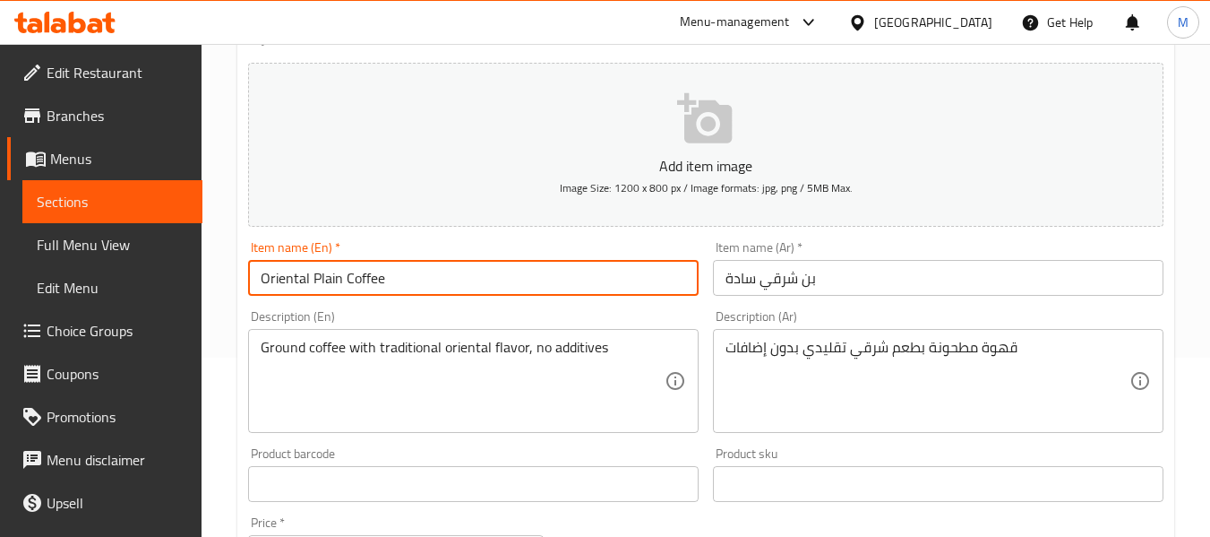
click at [323, 279] on input "Oriental Plain Coffee" at bounding box center [473, 278] width 451 height 36
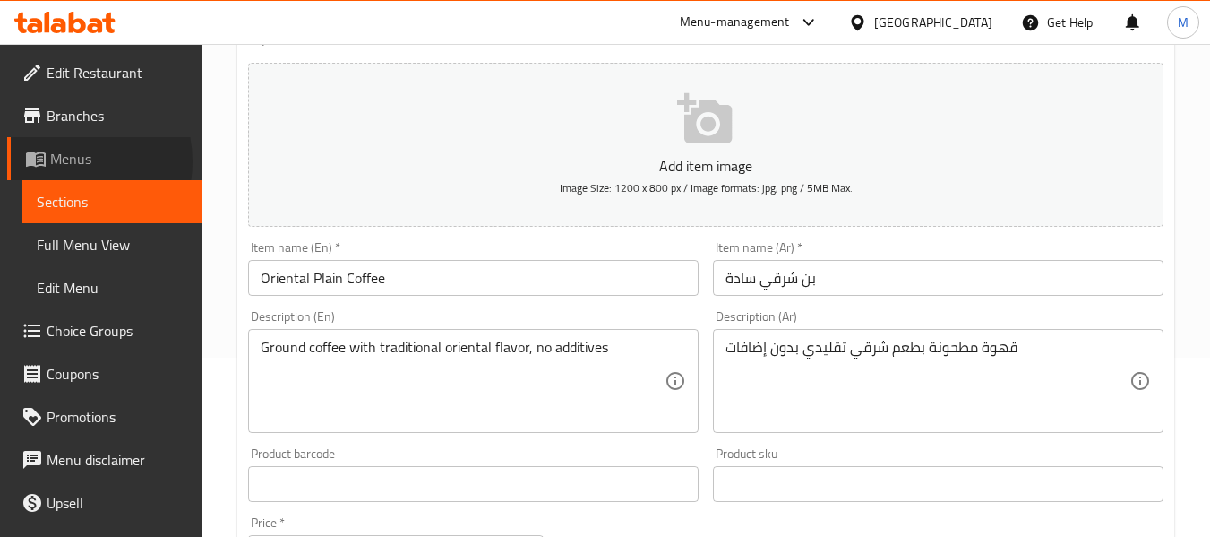
click at [65, 162] on span "Menus" at bounding box center [119, 159] width 138 height 22
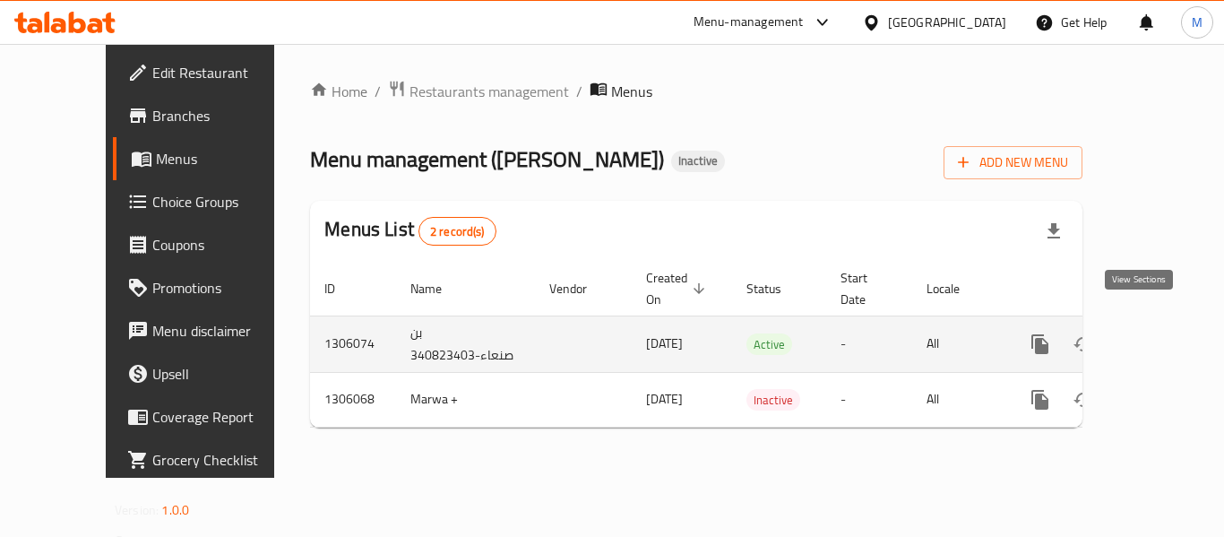
click at [1158, 333] on icon "enhanced table" at bounding box center [1169, 344] width 22 height 22
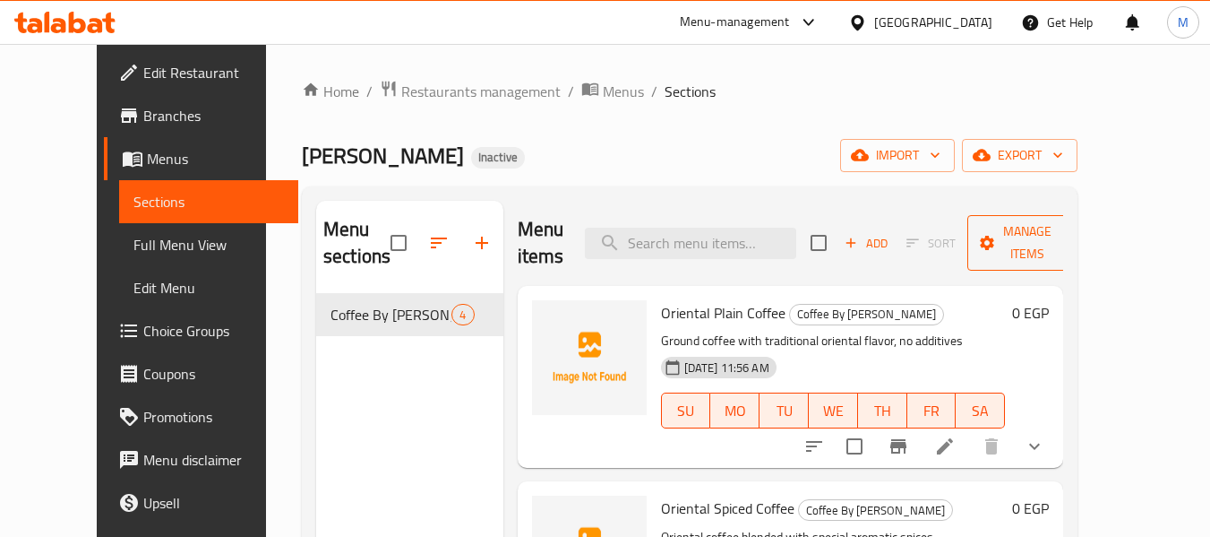
click at [1073, 240] on span "Manage items" at bounding box center [1027, 242] width 91 height 45
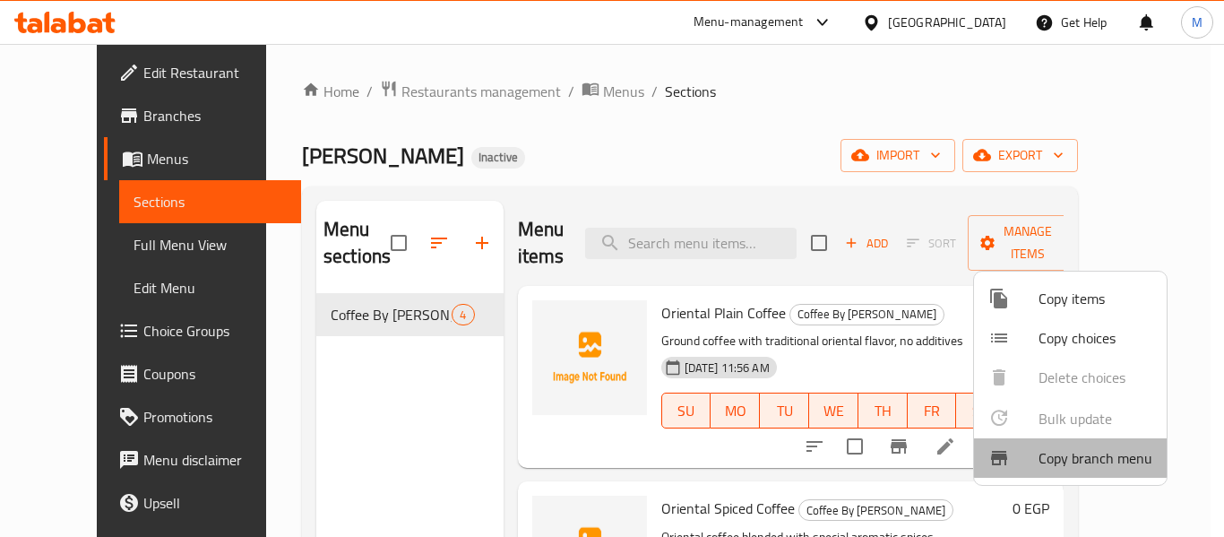
click at [1102, 466] on span "Copy branch menu" at bounding box center [1095, 458] width 114 height 22
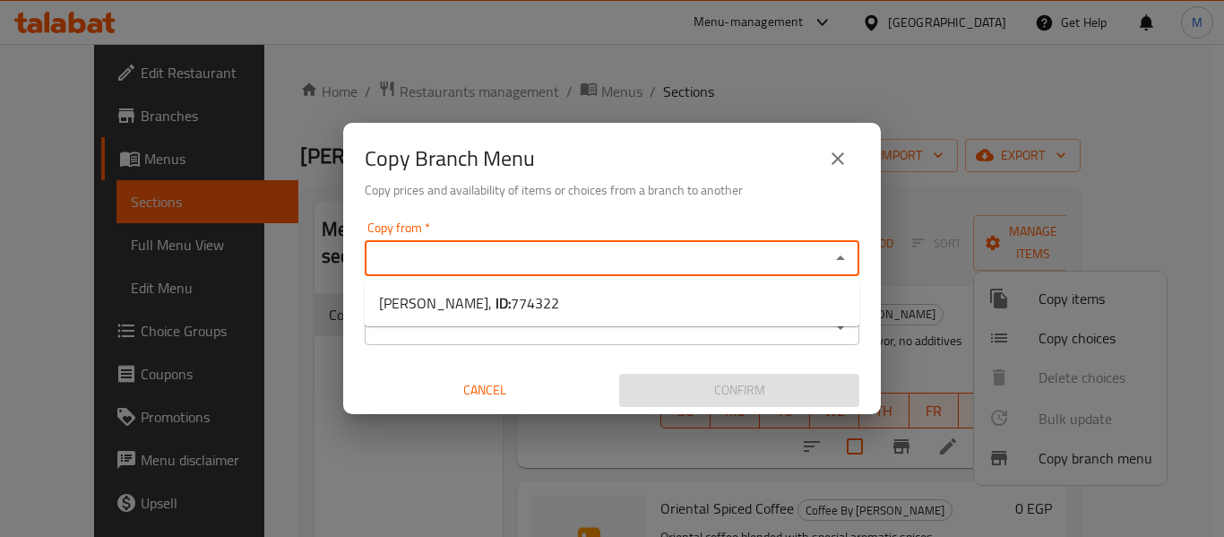
click at [461, 254] on input "Copy from   *" at bounding box center [597, 257] width 454 height 25
click at [511, 297] on span "774322" at bounding box center [535, 302] width 48 height 27
type input "بن صنعاء,"
click at [454, 332] on input "Copy to   *" at bounding box center [597, 326] width 454 height 25
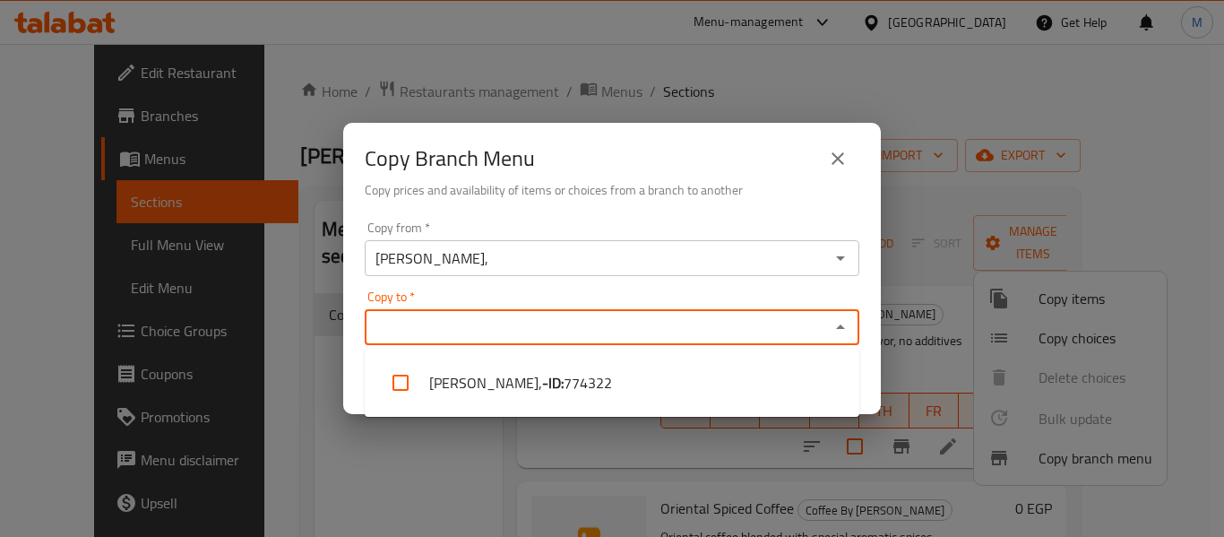
click at [695, 155] on div "Copy Branch Menu" at bounding box center [612, 158] width 495 height 43
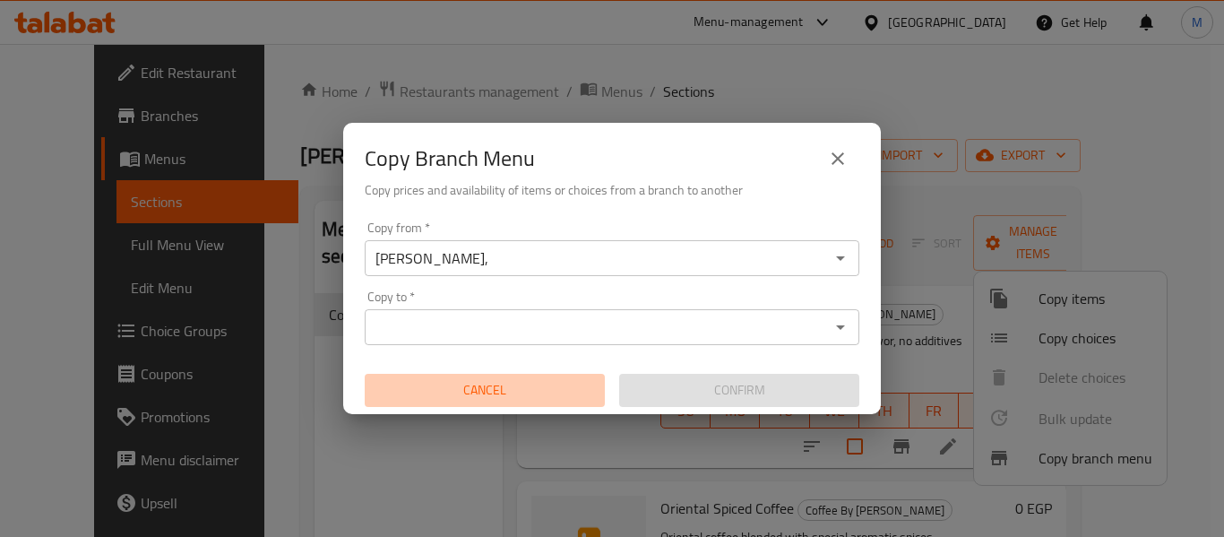
click at [496, 392] on span "Cancel" at bounding box center [485, 390] width 226 height 22
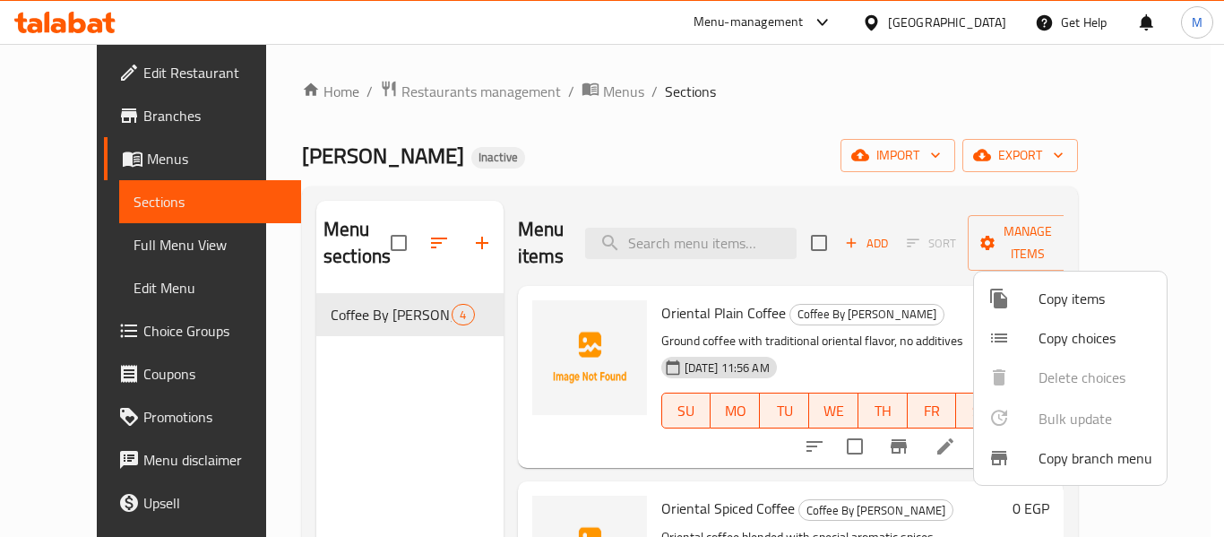
click at [604, 158] on div at bounding box center [612, 268] width 1224 height 537
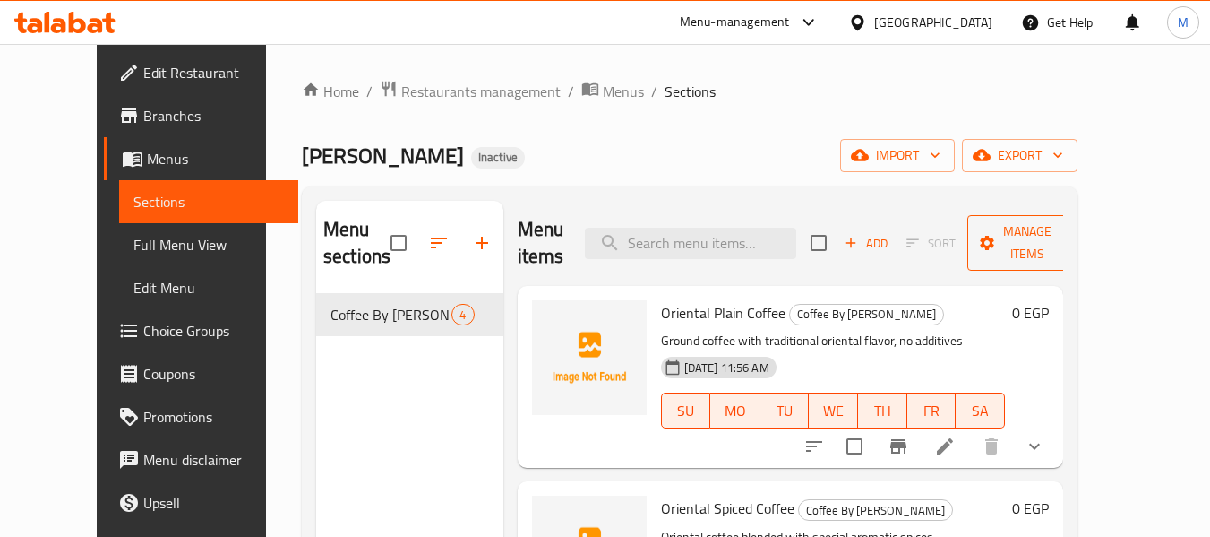
click at [1072, 234] on span "Manage items" at bounding box center [1027, 242] width 91 height 45
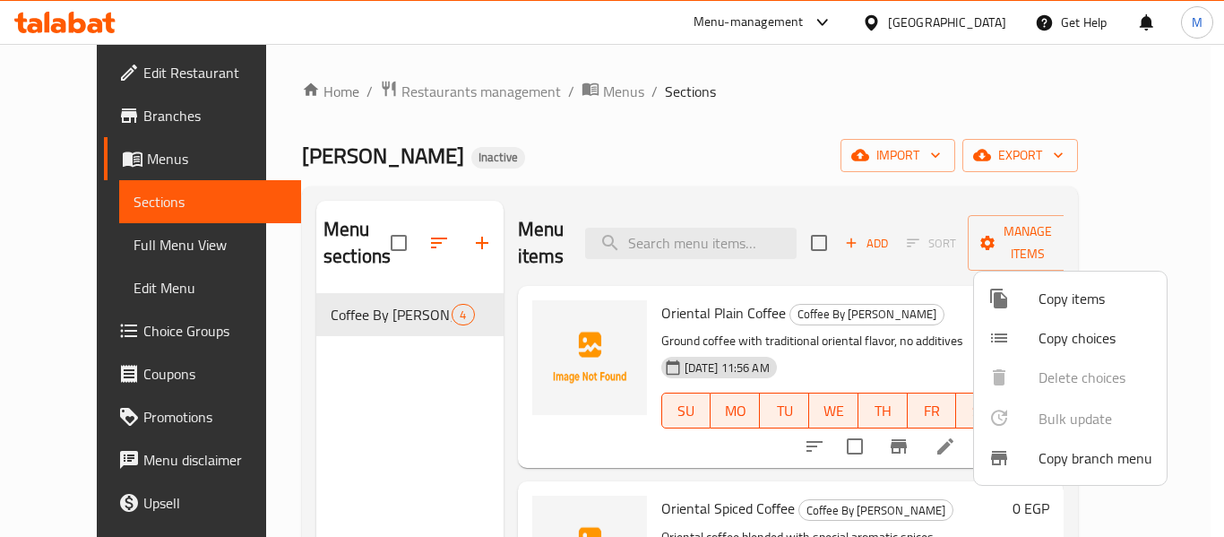
click at [887, 90] on div at bounding box center [612, 268] width 1224 height 537
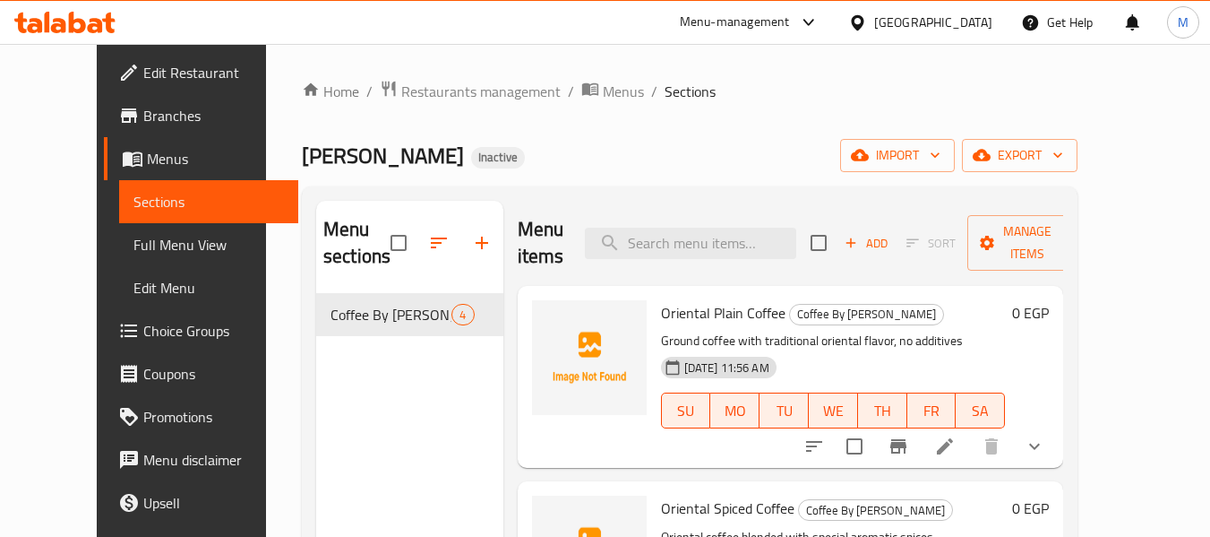
click at [80, 19] on icon at bounding box center [64, 23] width 101 height 22
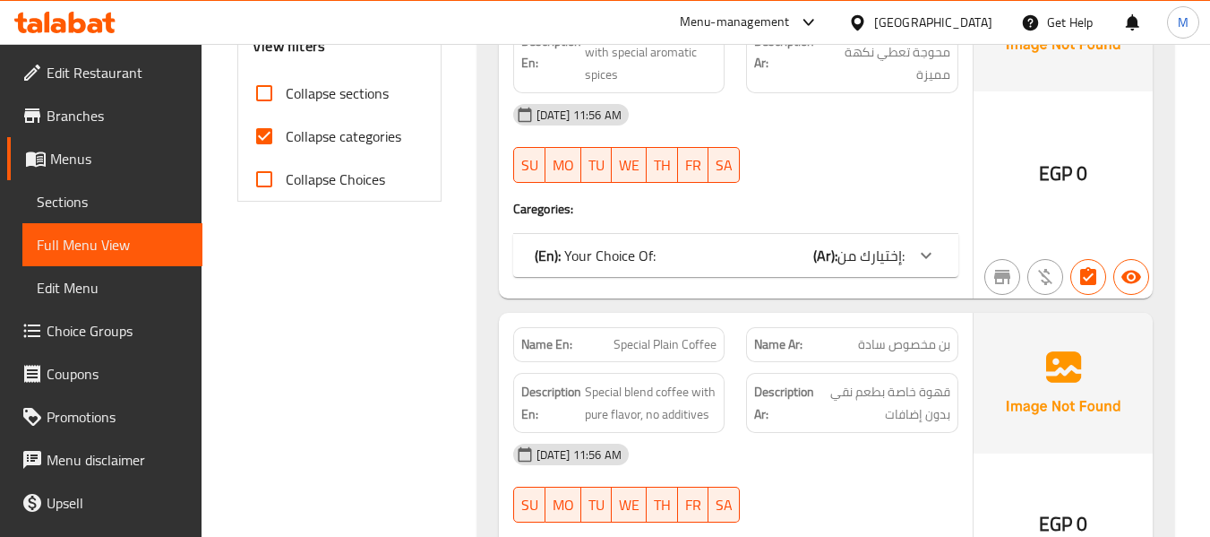
scroll to position [627, 0]
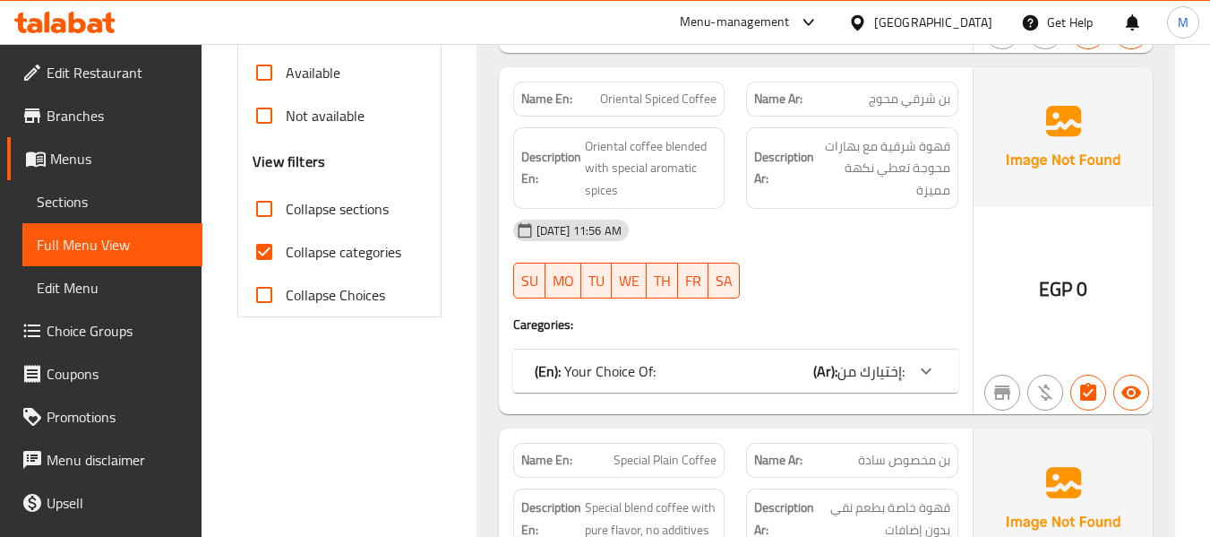
drag, startPoint x: 258, startPoint y: 245, endPoint x: 245, endPoint y: 301, distance: 57.8
click at [258, 245] on input "Collapse categories" at bounding box center [264, 251] width 43 height 43
checkbox input "false"
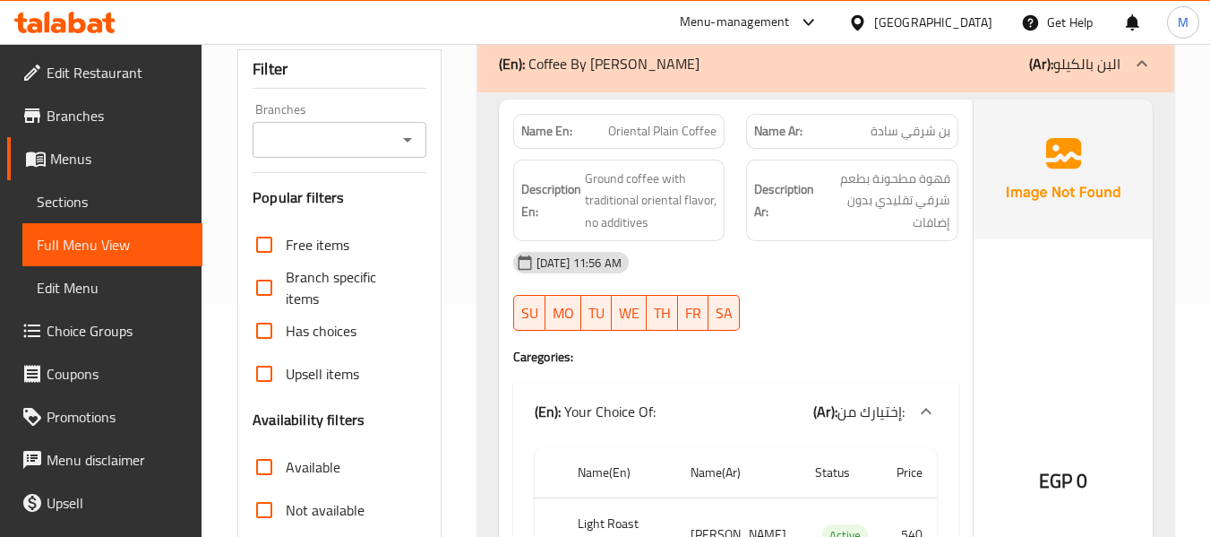
scroll to position [0, 0]
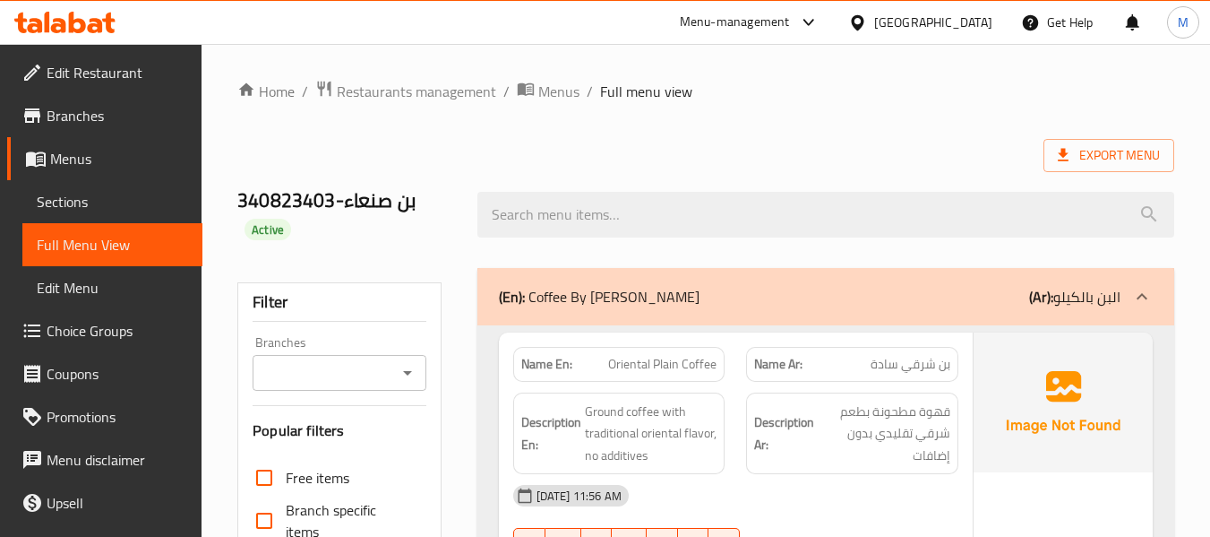
click at [82, 30] on icon at bounding box center [77, 23] width 17 height 22
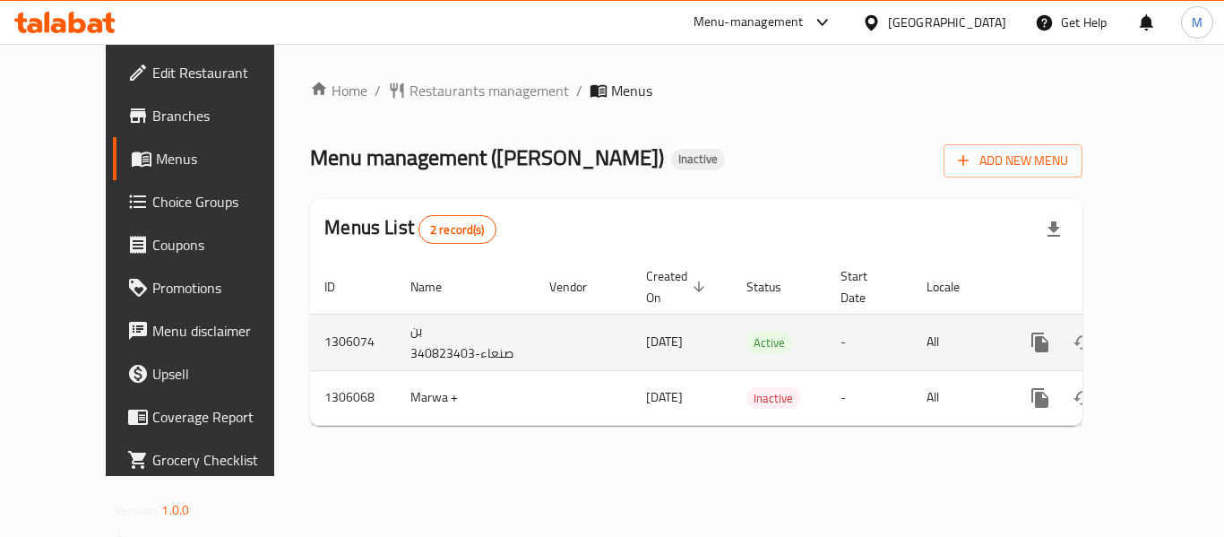
click at [310, 320] on td "1306074" at bounding box center [353, 342] width 86 height 56
click at [1154, 321] on link "enhanced table" at bounding box center [1169, 342] width 43 height 43
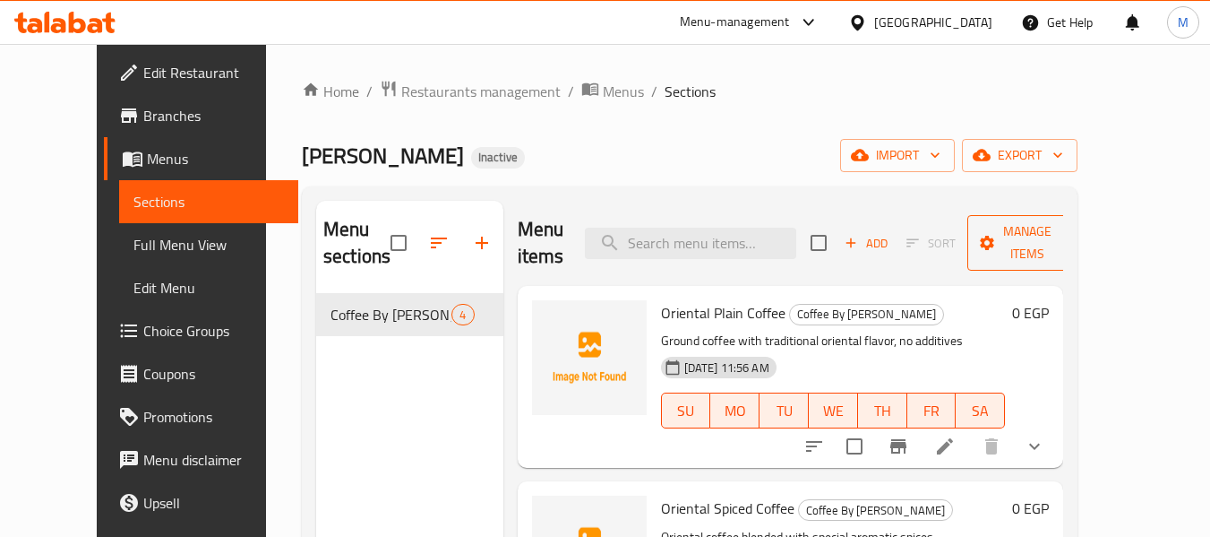
click at [1073, 246] on span "Manage items" at bounding box center [1027, 242] width 91 height 45
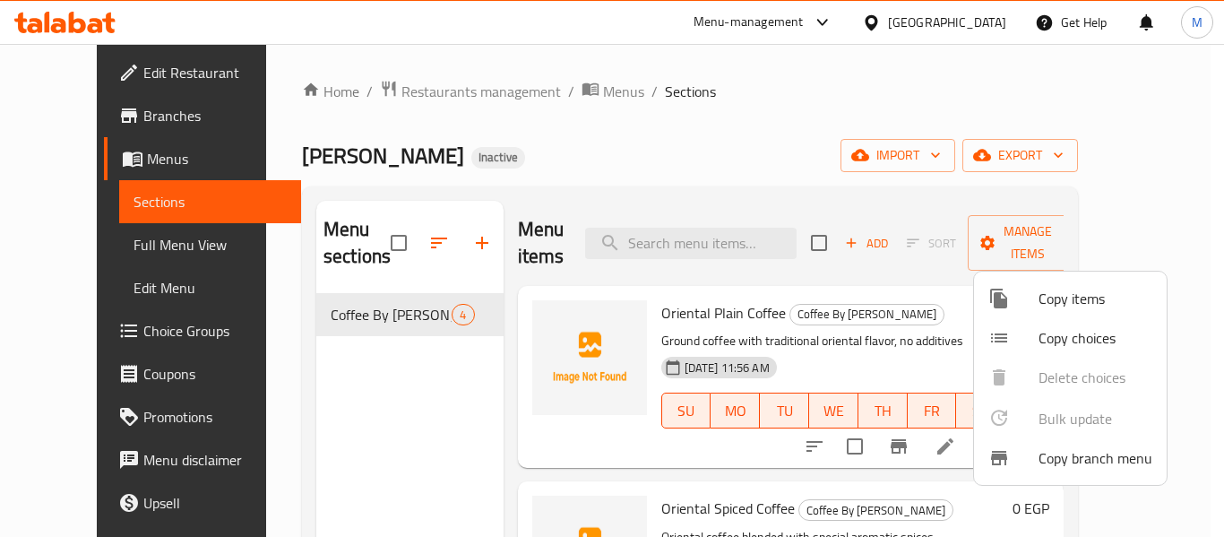
click at [1116, 465] on span "Copy branch menu" at bounding box center [1095, 458] width 114 height 22
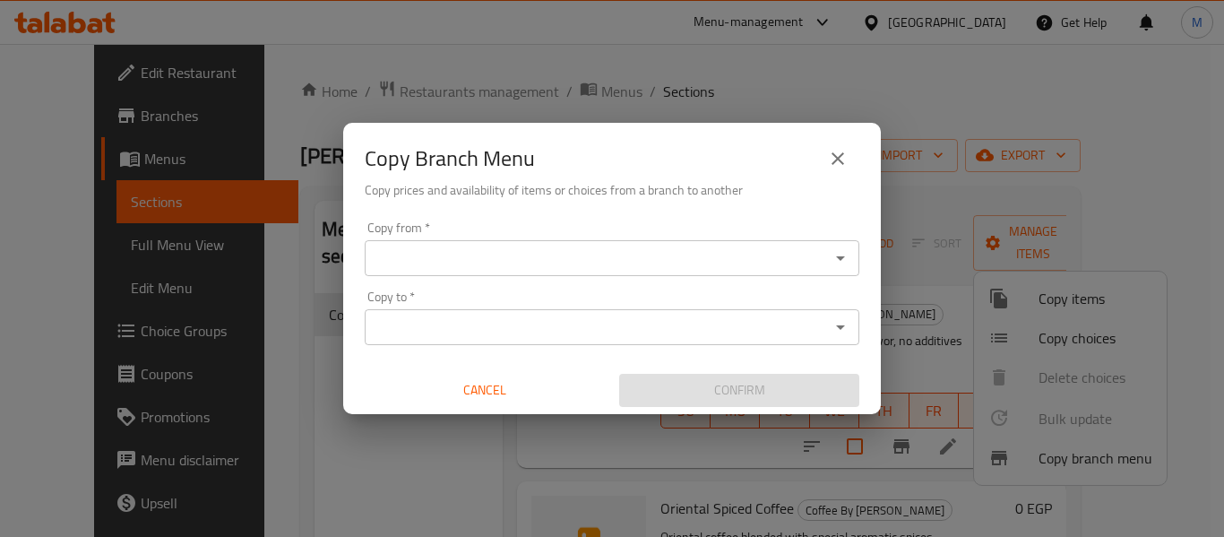
click at [559, 270] on input "Copy from   *" at bounding box center [597, 257] width 454 height 25
click at [490, 385] on span "Cancel" at bounding box center [485, 390] width 226 height 22
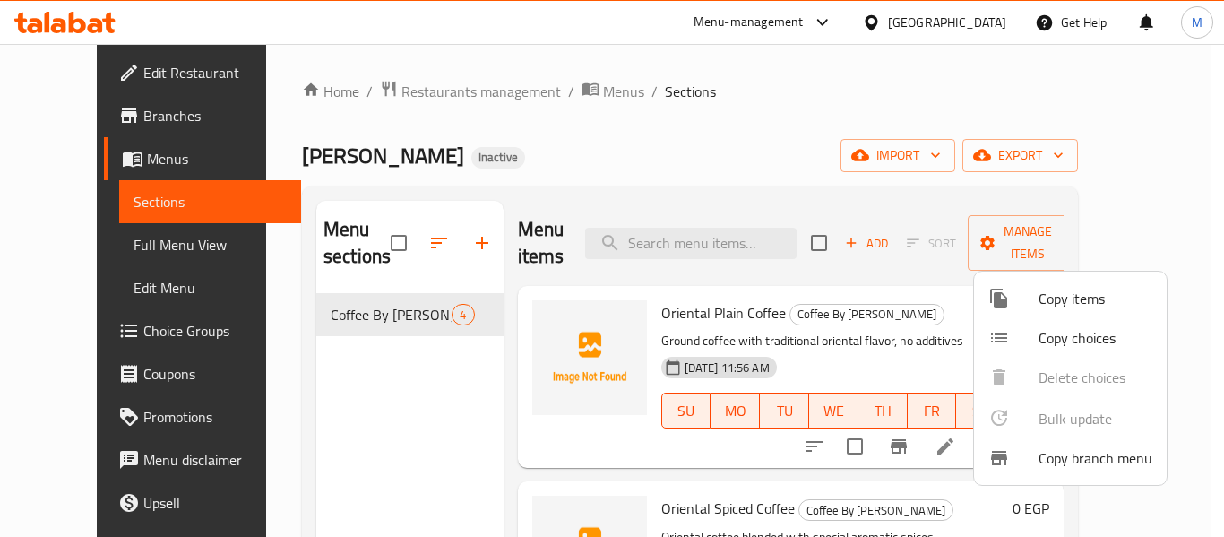
click at [104, 18] on div at bounding box center [612, 268] width 1224 height 537
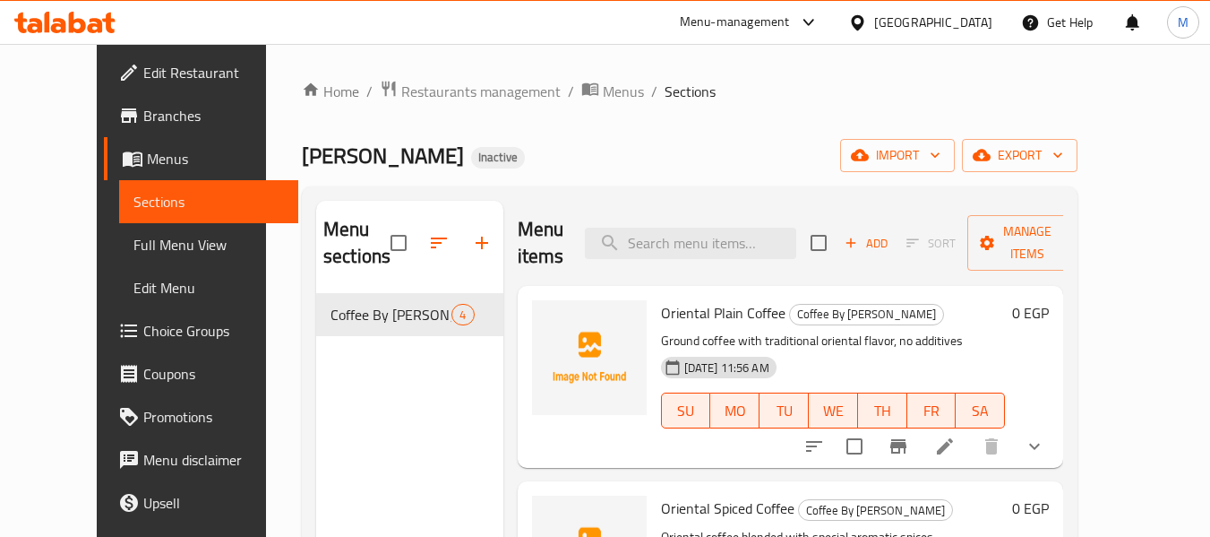
click at [72, 16] on icon at bounding box center [77, 23] width 17 height 22
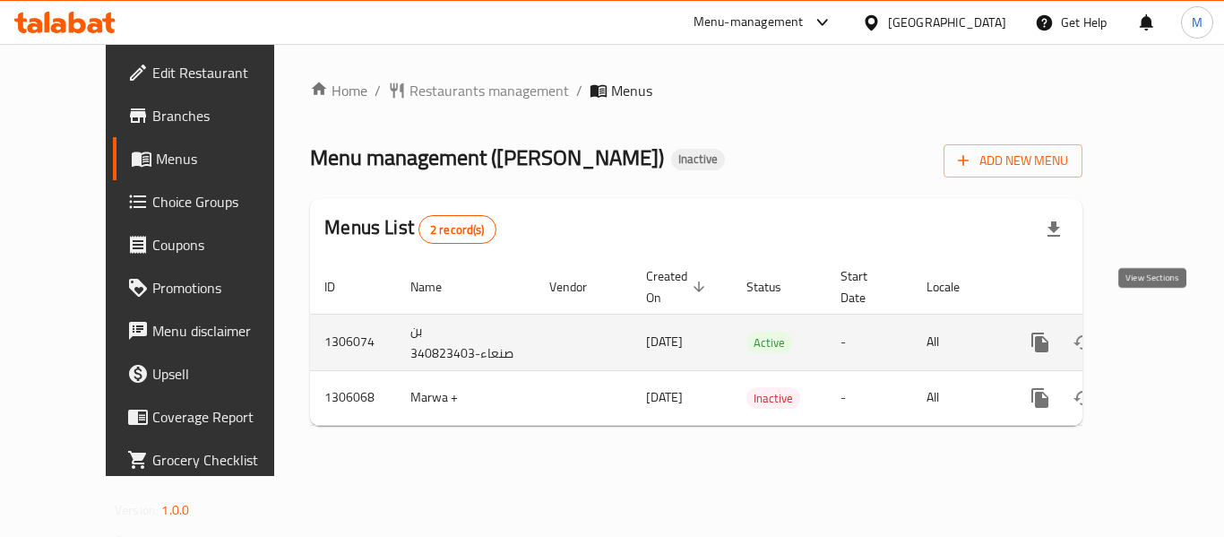
click at [1161, 334] on icon "enhanced table" at bounding box center [1169, 342] width 16 height 16
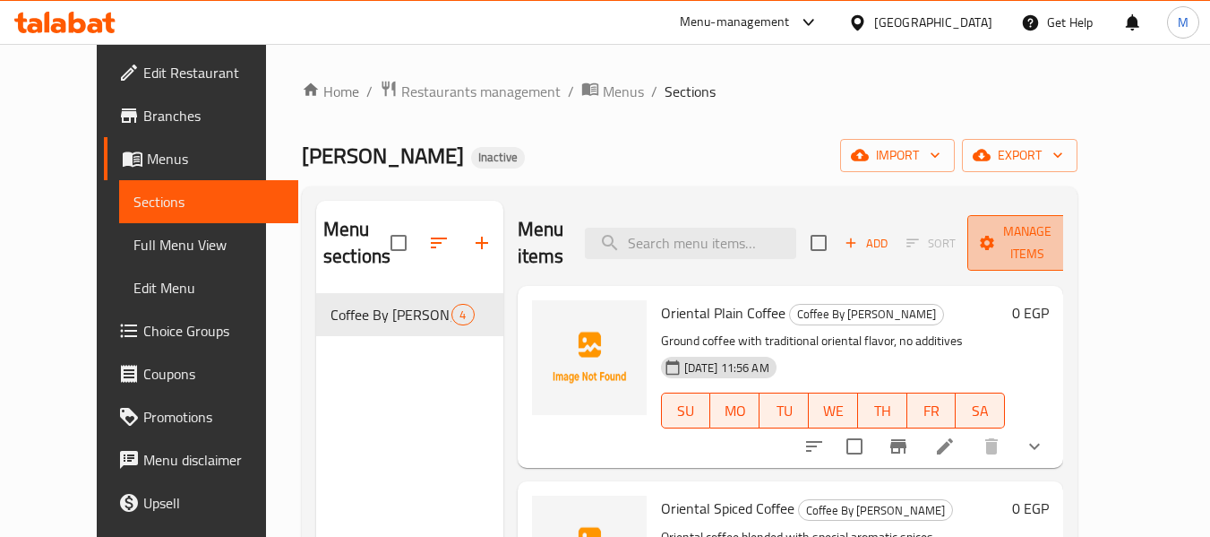
click at [1073, 240] on span "Manage items" at bounding box center [1027, 242] width 91 height 45
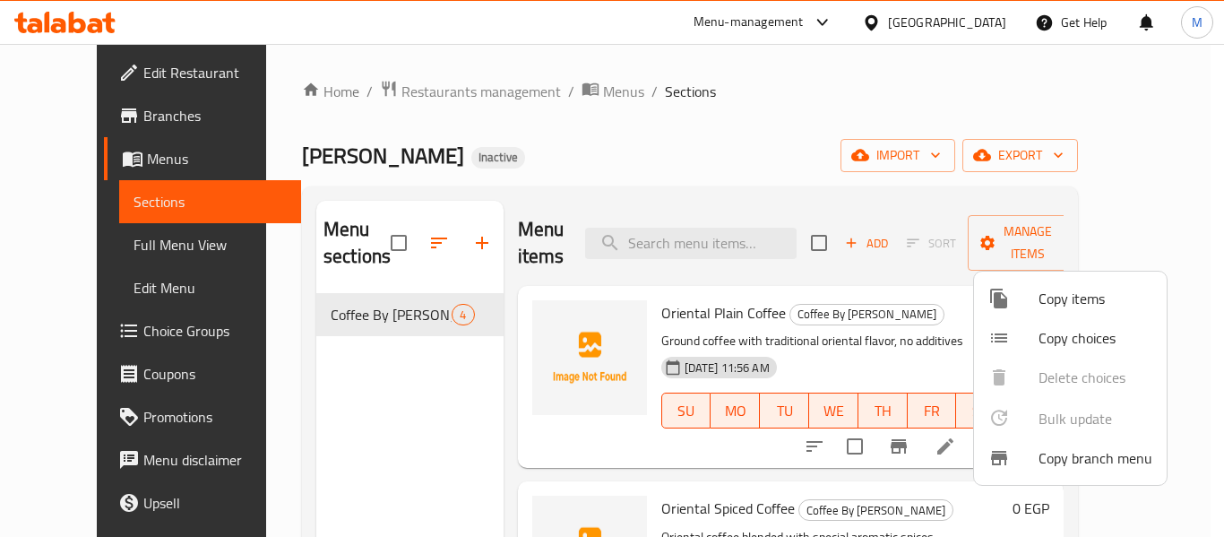
click at [1104, 465] on span "Copy branch menu" at bounding box center [1095, 458] width 114 height 22
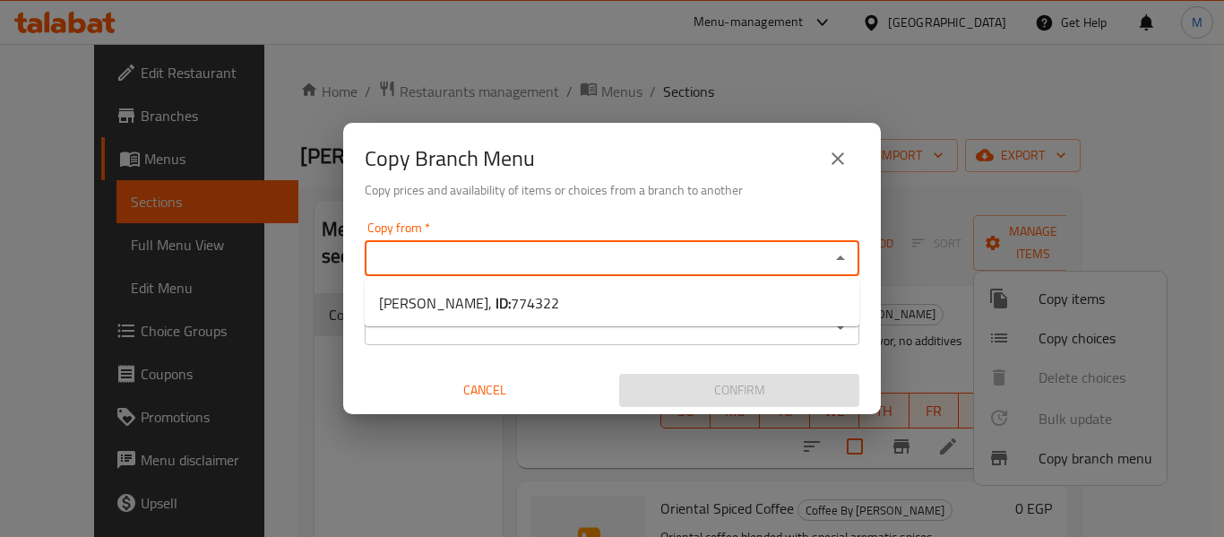
click at [803, 253] on input "Copy from   *" at bounding box center [597, 257] width 454 height 25
click at [635, 255] on input "Copy from   *" at bounding box center [597, 257] width 454 height 25
click at [511, 296] on span "774322" at bounding box center [535, 302] width 48 height 27
type input "[PERSON_NAME],"
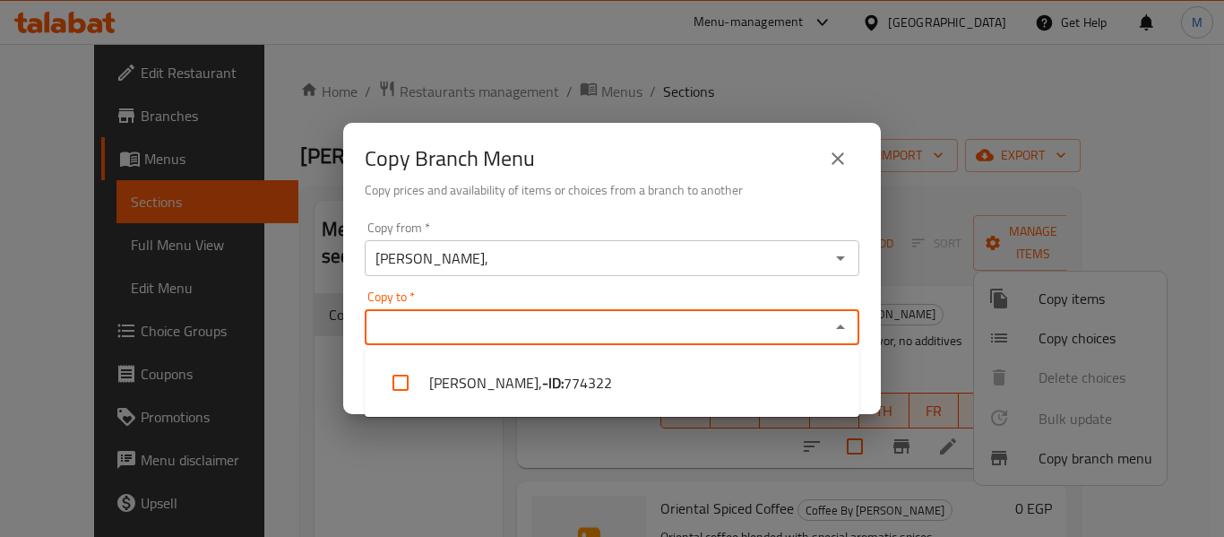
click at [475, 326] on input "Copy to   *" at bounding box center [597, 326] width 454 height 25
drag, startPoint x: 842, startPoint y: 156, endPoint x: 427, endPoint y: 423, distance: 493.3
click at [839, 156] on icon "close" at bounding box center [838, 159] width 22 height 22
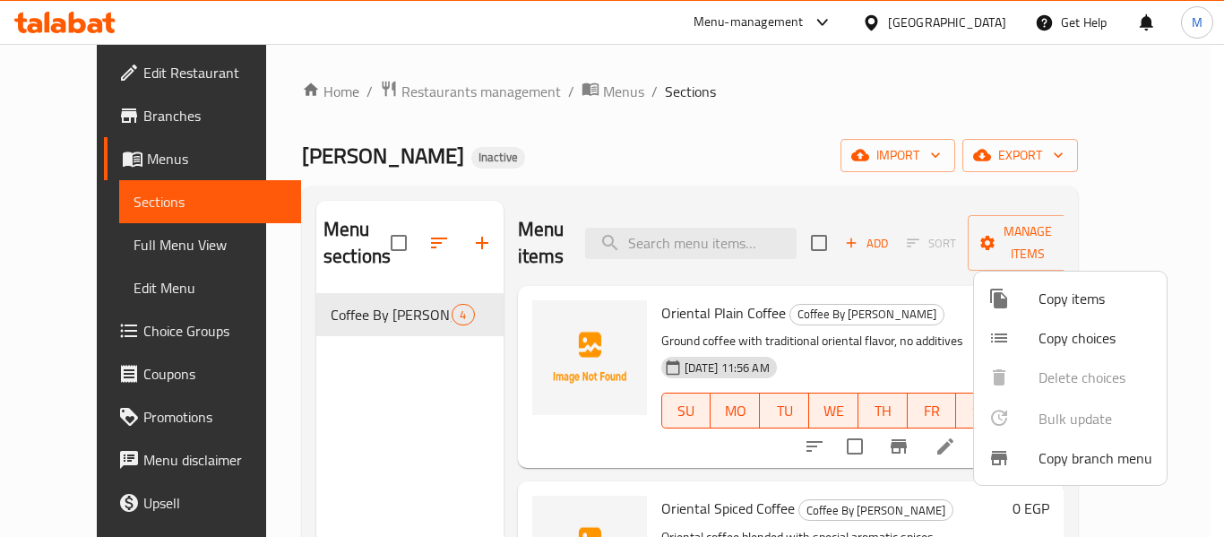
click at [714, 132] on div at bounding box center [612, 268] width 1224 height 537
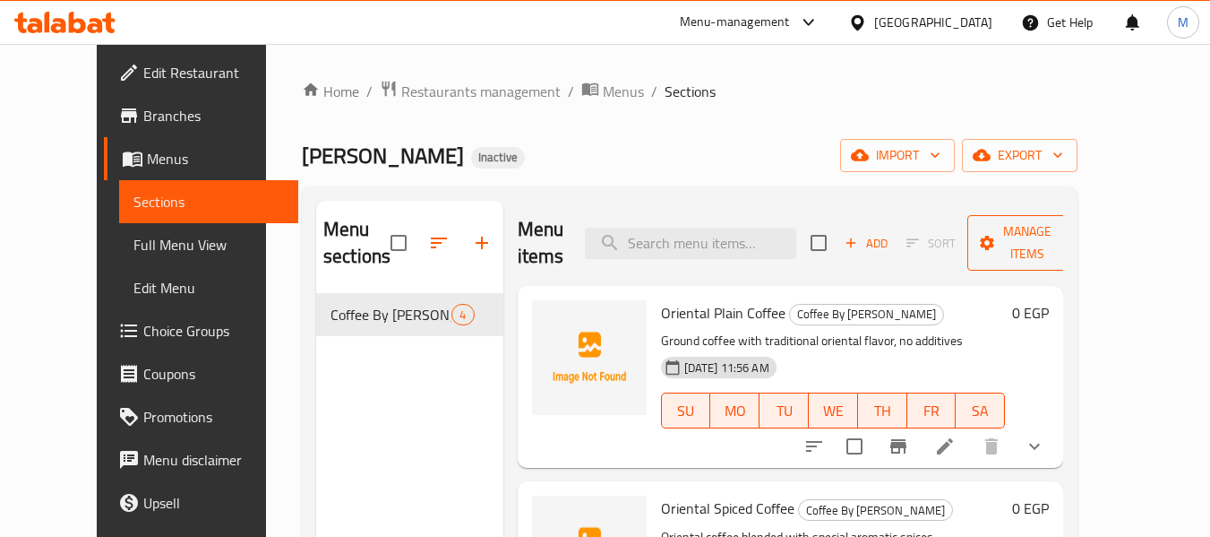
click at [1073, 251] on span "Manage items" at bounding box center [1027, 242] width 91 height 45
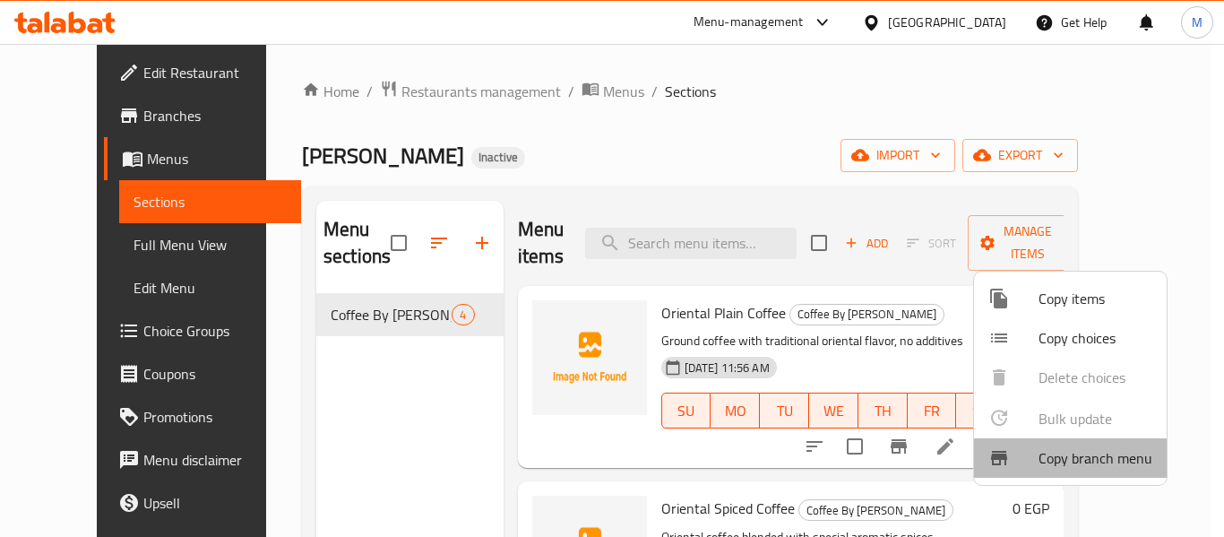
click at [1082, 461] on span "Copy branch menu" at bounding box center [1095, 458] width 114 height 22
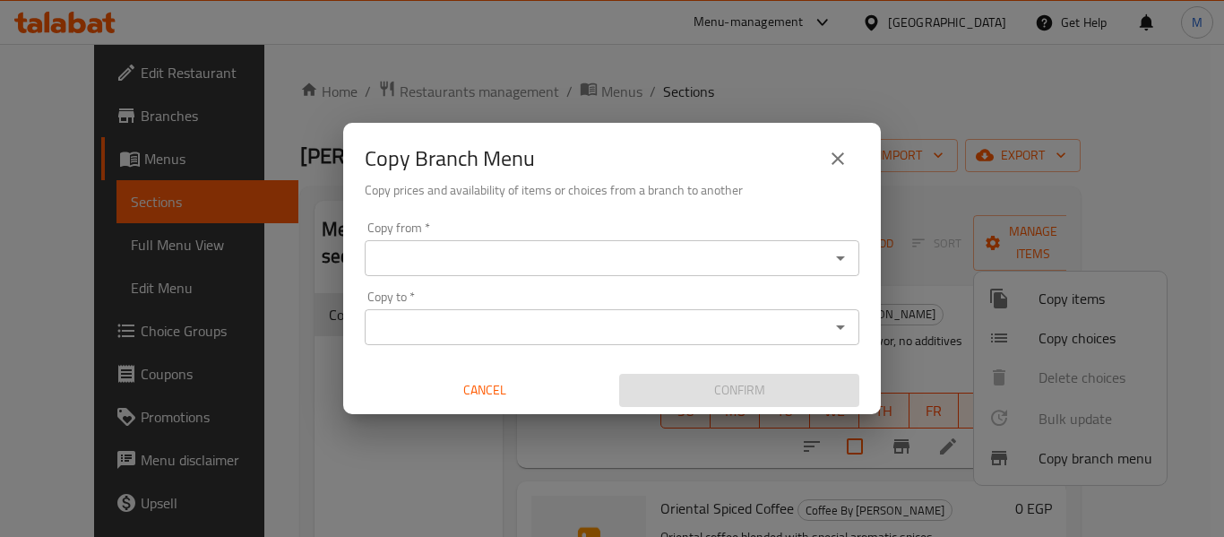
drag, startPoint x: 711, startPoint y: 259, endPoint x: 676, endPoint y: 270, distance: 36.6
click at [711, 260] on input "Copy from   *" at bounding box center [597, 257] width 454 height 25
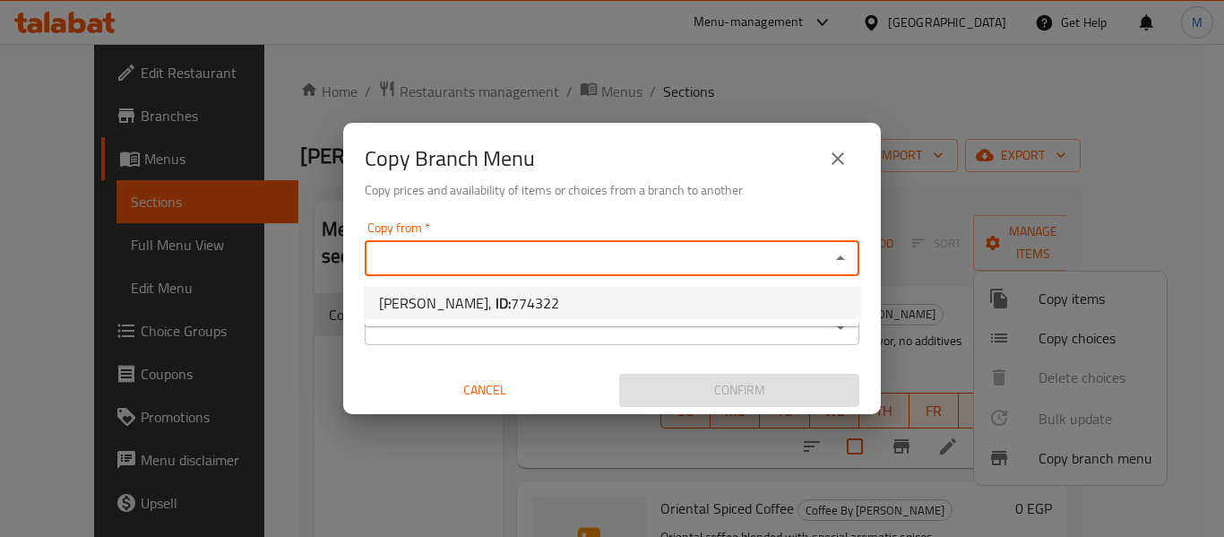
drag, startPoint x: 487, startPoint y: 311, endPoint x: 459, endPoint y: 349, distance: 47.5
click at [511, 312] on span "774322" at bounding box center [535, 302] width 48 height 27
type input "بن صنعاء,"
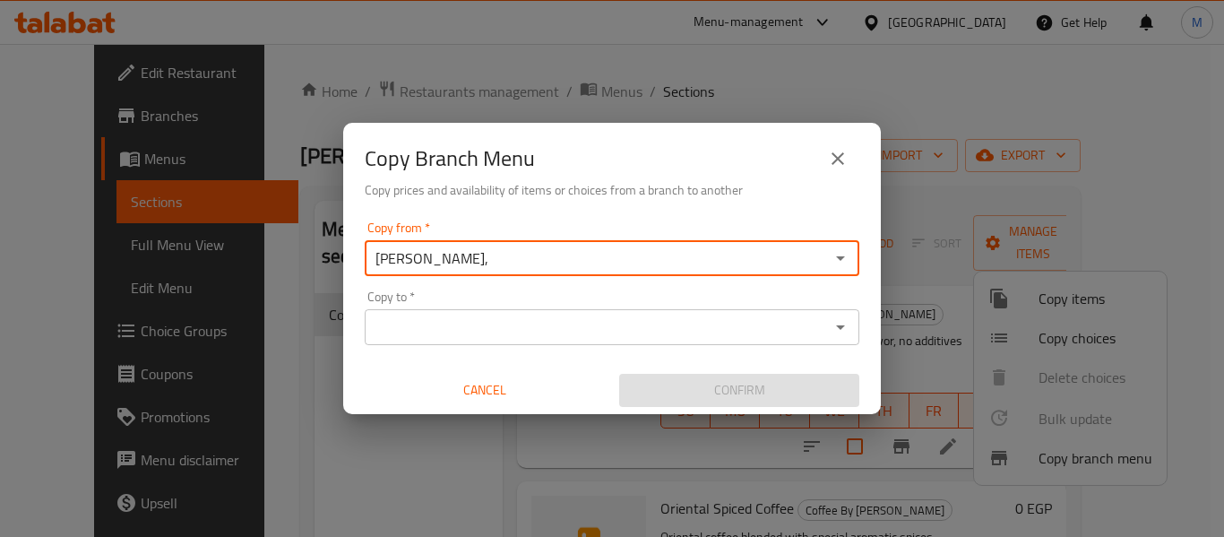
click at [441, 332] on input "Copy to   *" at bounding box center [597, 326] width 454 height 25
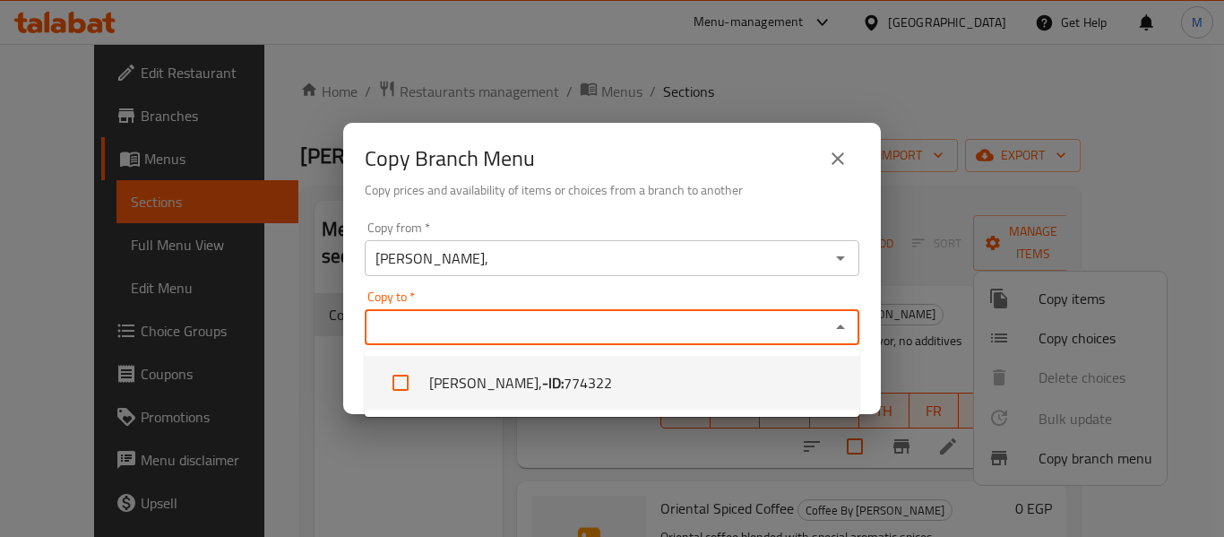
click at [489, 362] on li "بن صنعاء, - ID: 774322" at bounding box center [612, 383] width 495 height 54
checkbox input "true"
click at [628, 134] on div "Copy Branch Menu Copy prices and availability of items or choices from a branch…" at bounding box center [612, 168] width 538 height 91
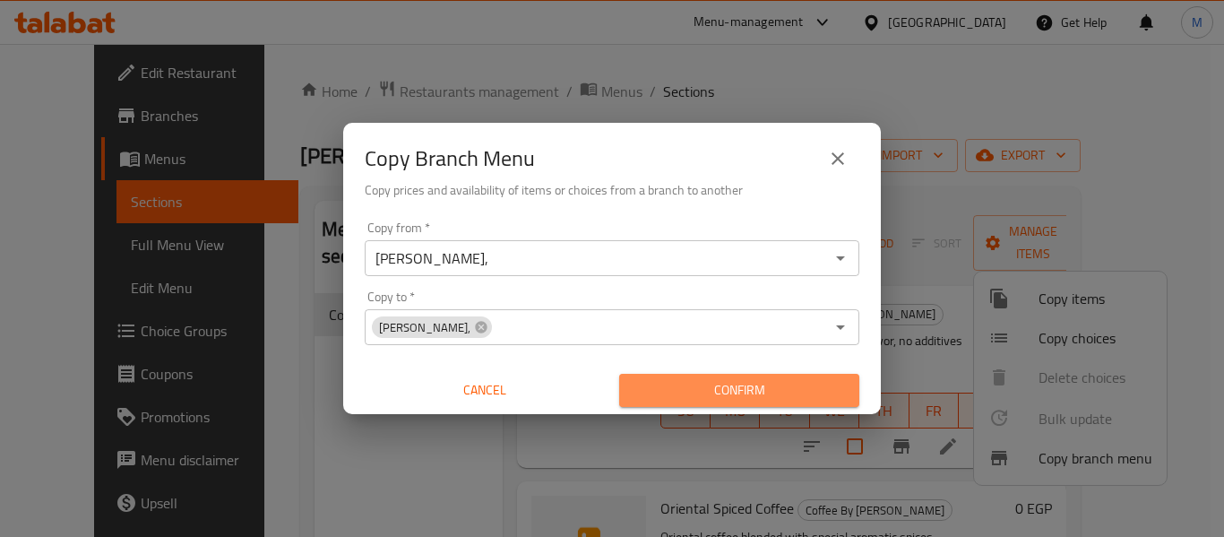
click at [746, 384] on span "Confirm" at bounding box center [738, 390] width 211 height 22
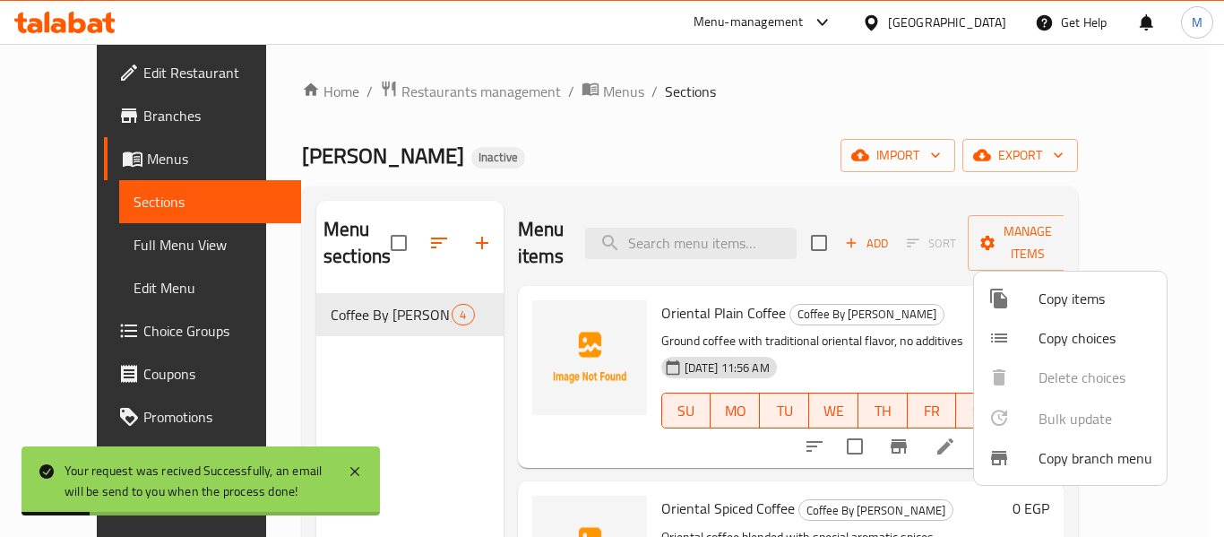
click at [713, 88] on div at bounding box center [612, 268] width 1224 height 537
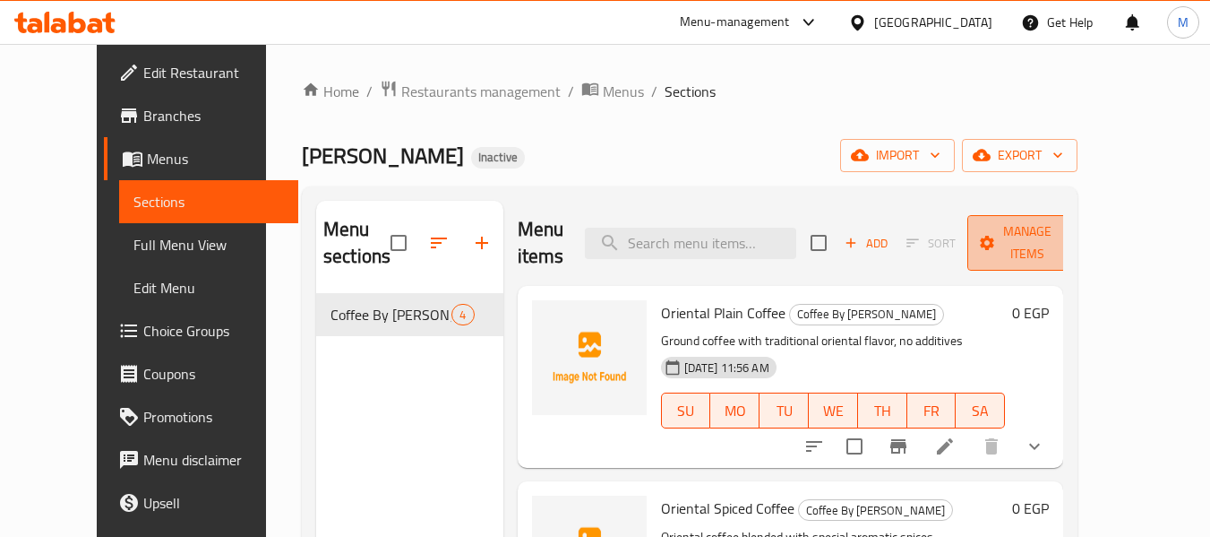
click at [1073, 239] on span "Manage items" at bounding box center [1027, 242] width 91 height 45
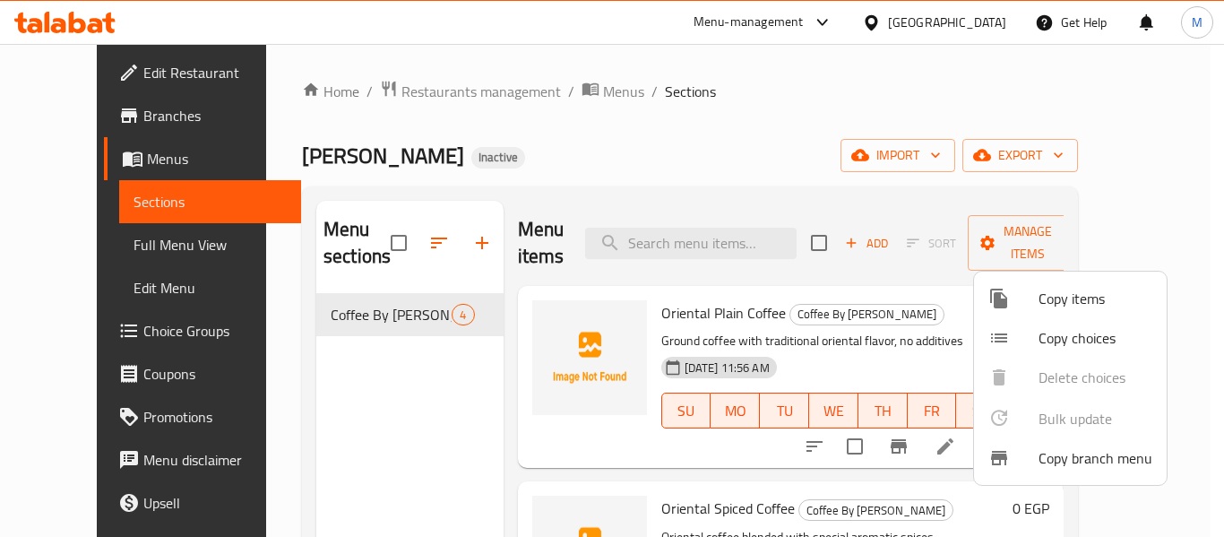
click at [1098, 461] on span "Copy branch menu" at bounding box center [1095, 458] width 114 height 22
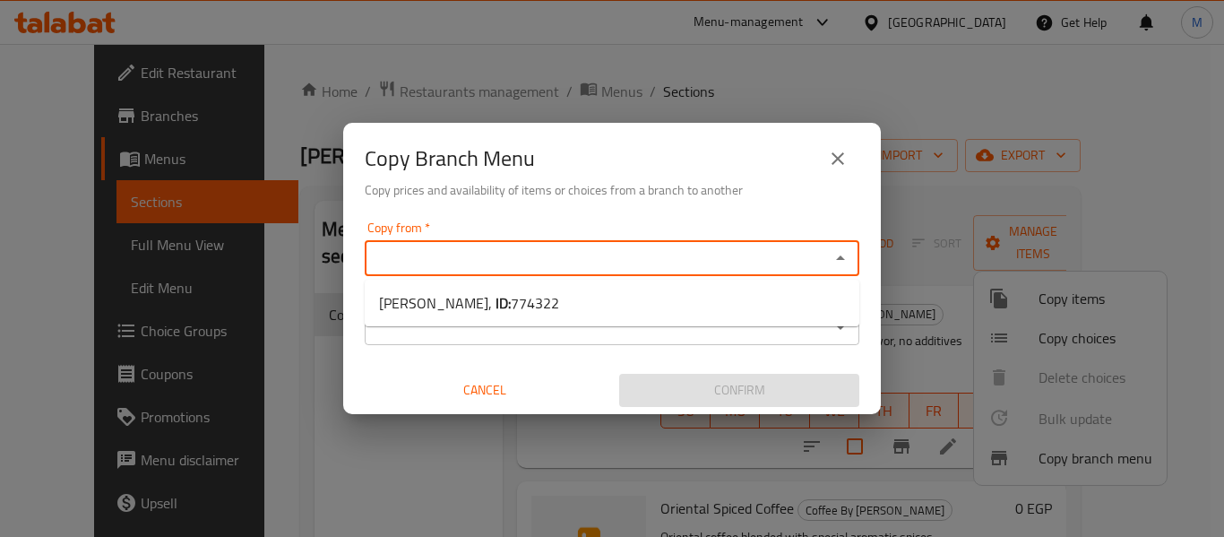
click at [508, 254] on input "Copy from   *" at bounding box center [597, 257] width 454 height 25
click at [596, 152] on div "Copy Branch Menu" at bounding box center [612, 158] width 495 height 43
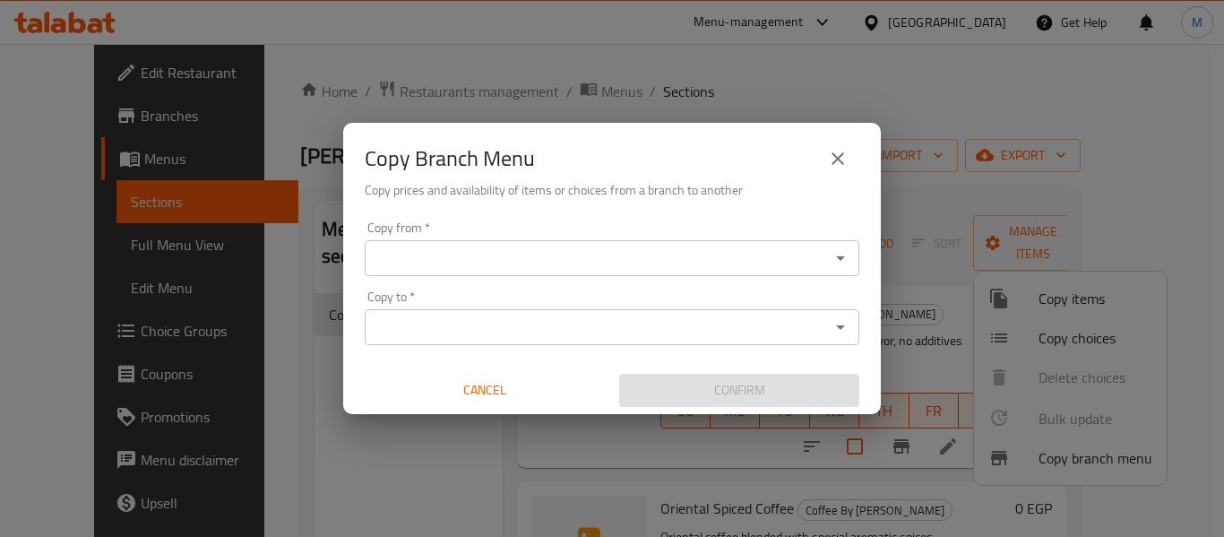
click at [491, 386] on span "Cancel" at bounding box center [485, 390] width 226 height 22
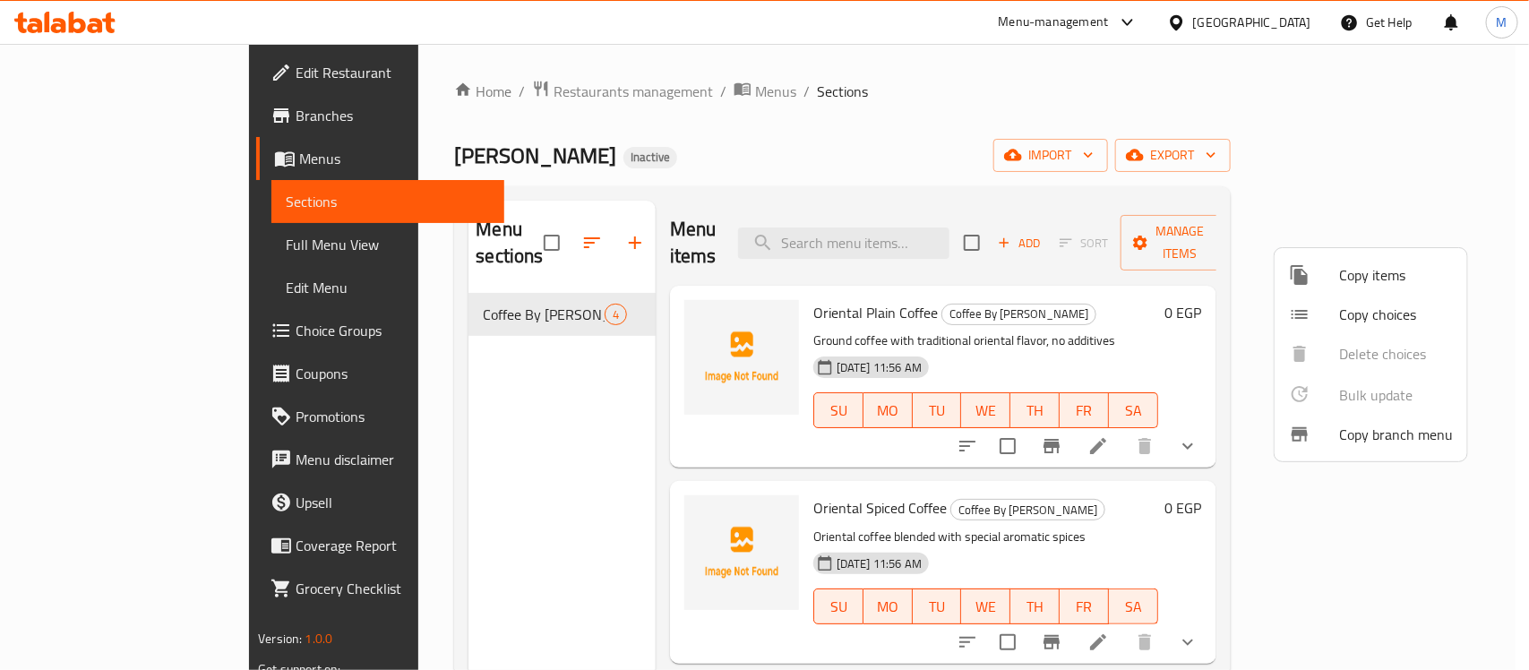
click at [815, 130] on div at bounding box center [764, 335] width 1529 height 670
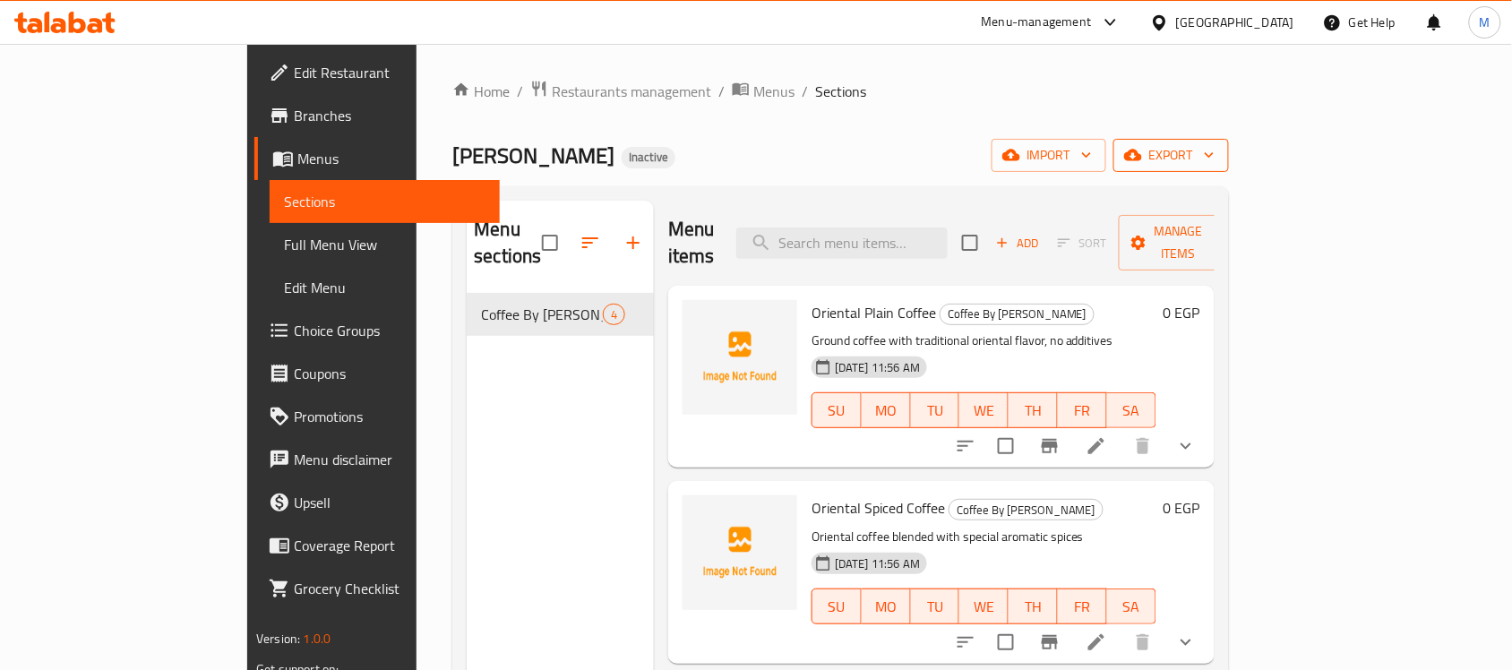
click at [1215, 163] on span "export" at bounding box center [1171, 155] width 87 height 22
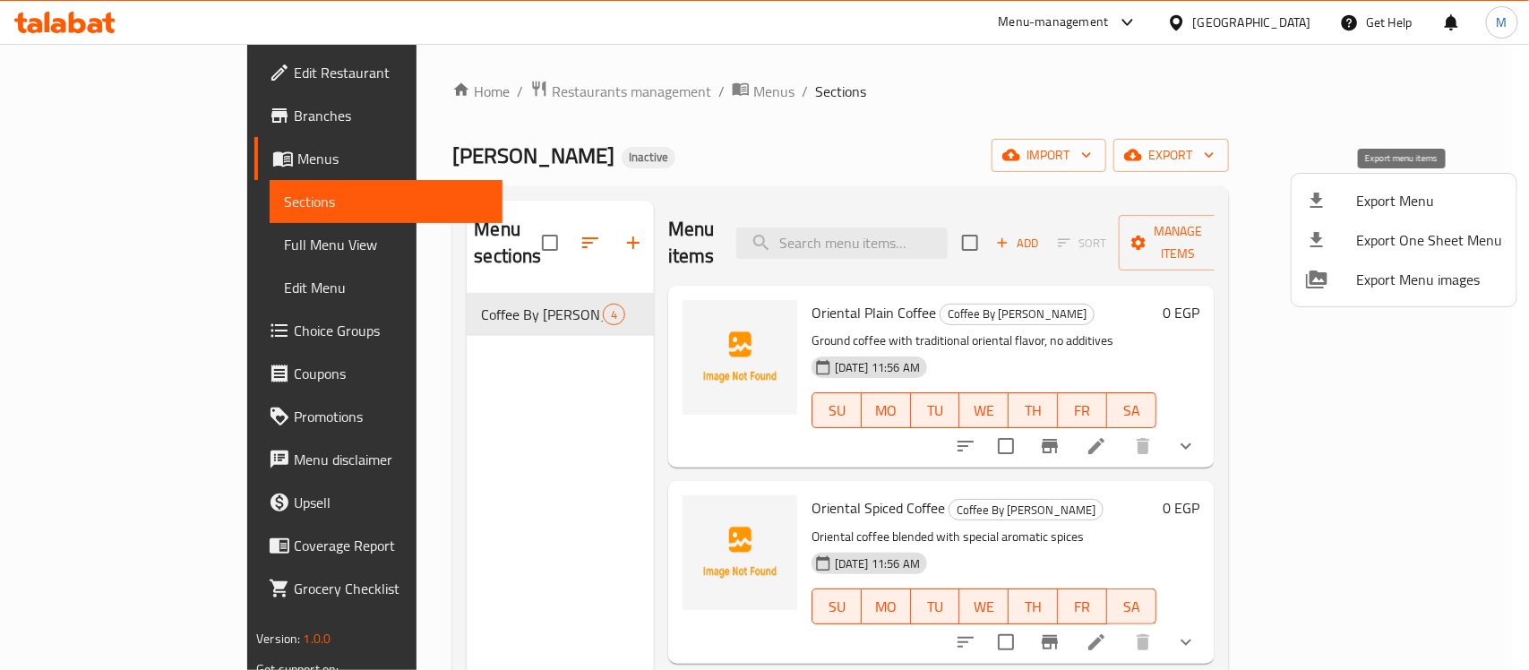
click at [1223, 195] on span "Export Menu" at bounding box center [1430, 201] width 146 height 22
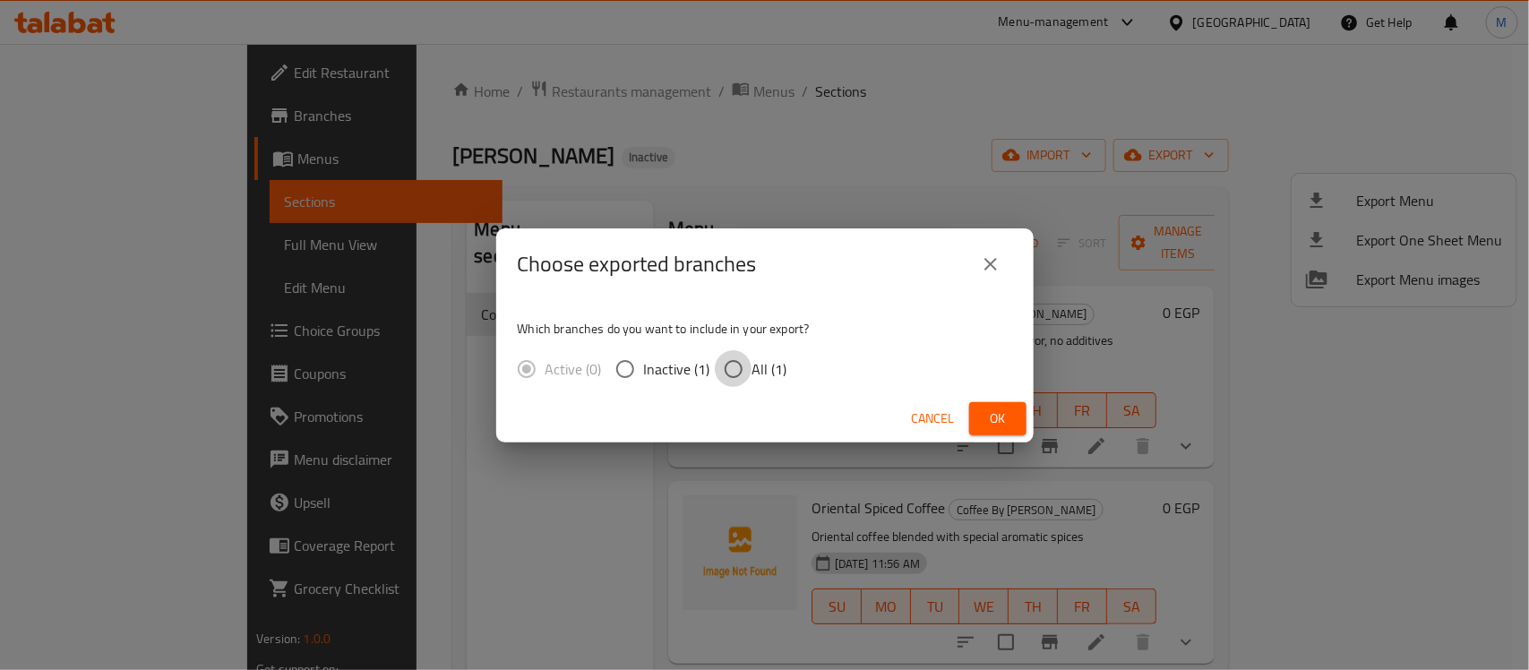
click at [733, 367] on input "All (1)" at bounding box center [734, 369] width 38 height 38
radio input "true"
click at [1014, 428] on button "Ok" at bounding box center [997, 418] width 57 height 33
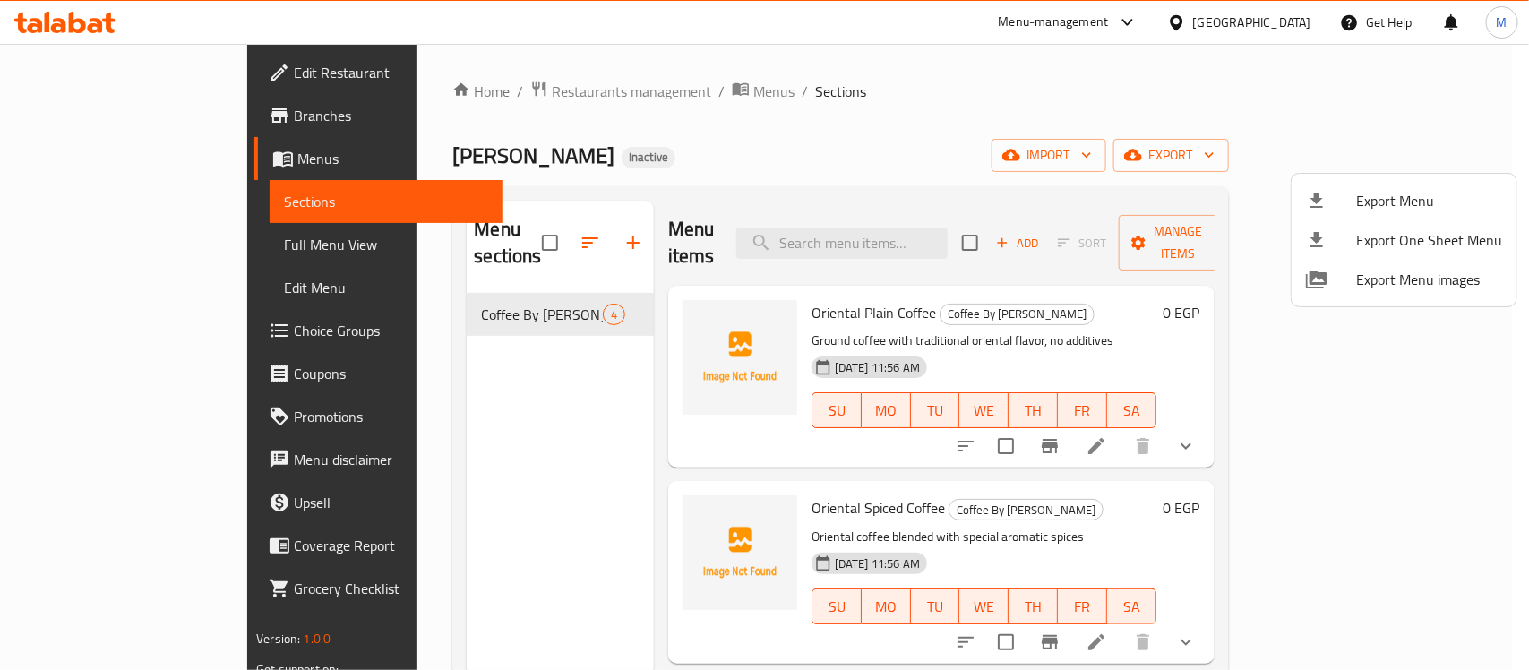
click at [65, 122] on div at bounding box center [764, 335] width 1529 height 670
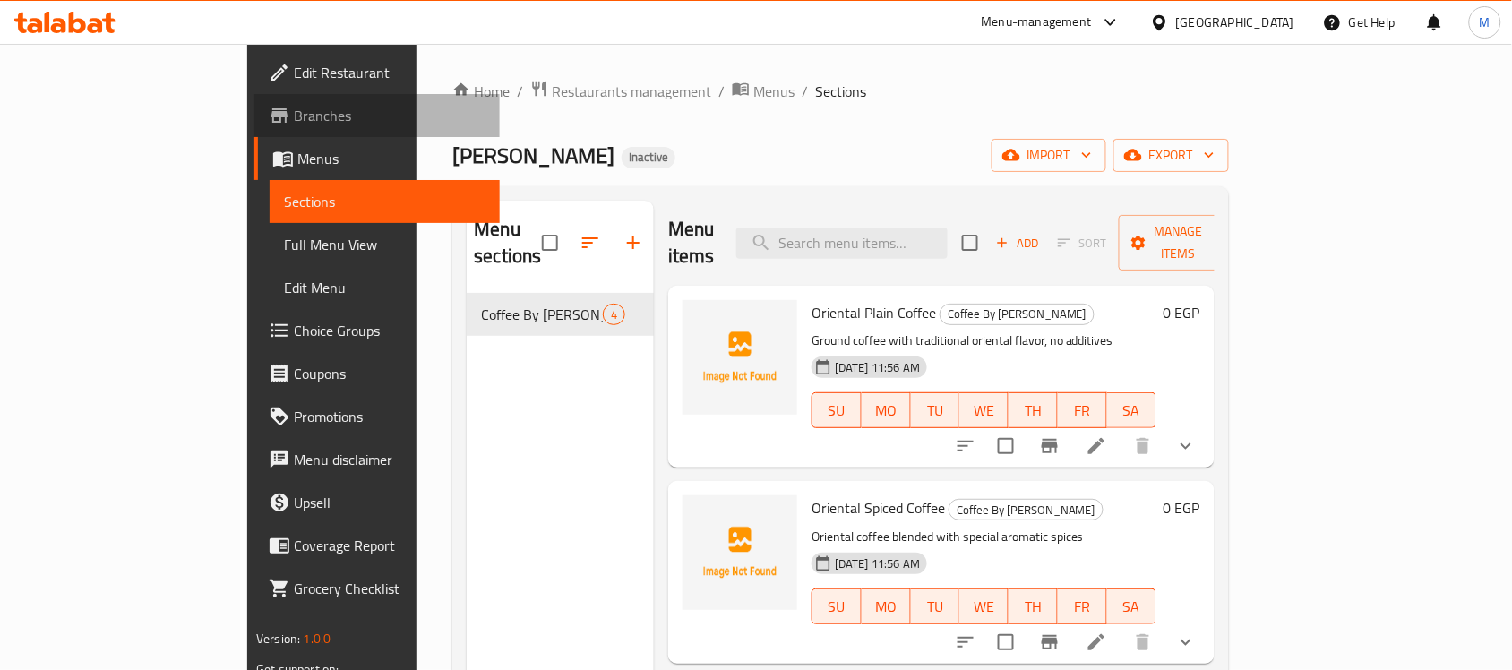
click at [294, 105] on span "Branches" at bounding box center [390, 116] width 192 height 22
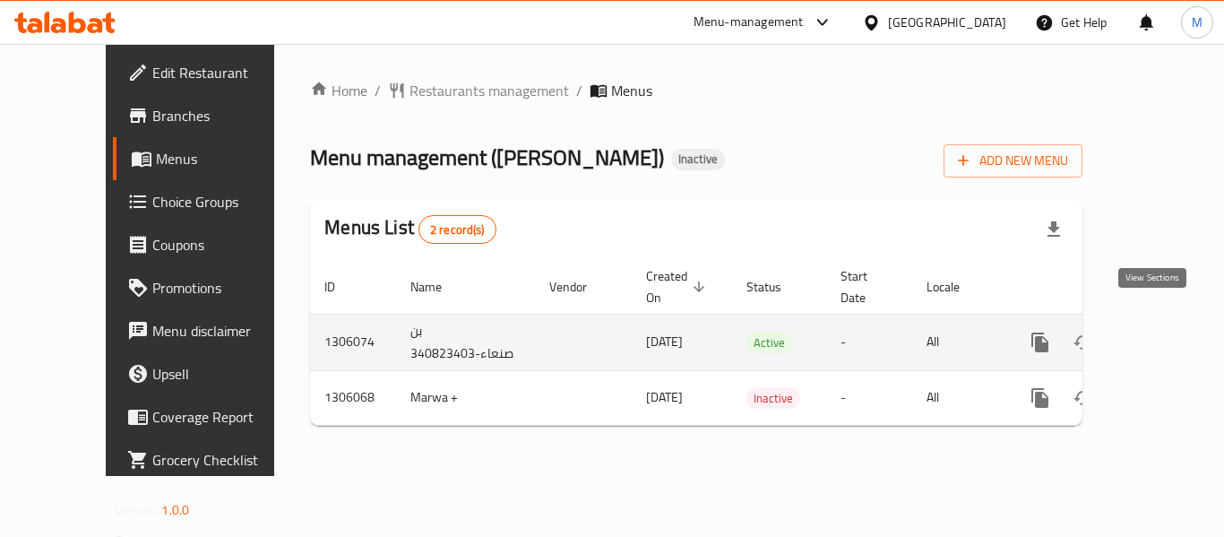
click at [1158, 332] on icon "enhanced table" at bounding box center [1169, 343] width 22 height 22
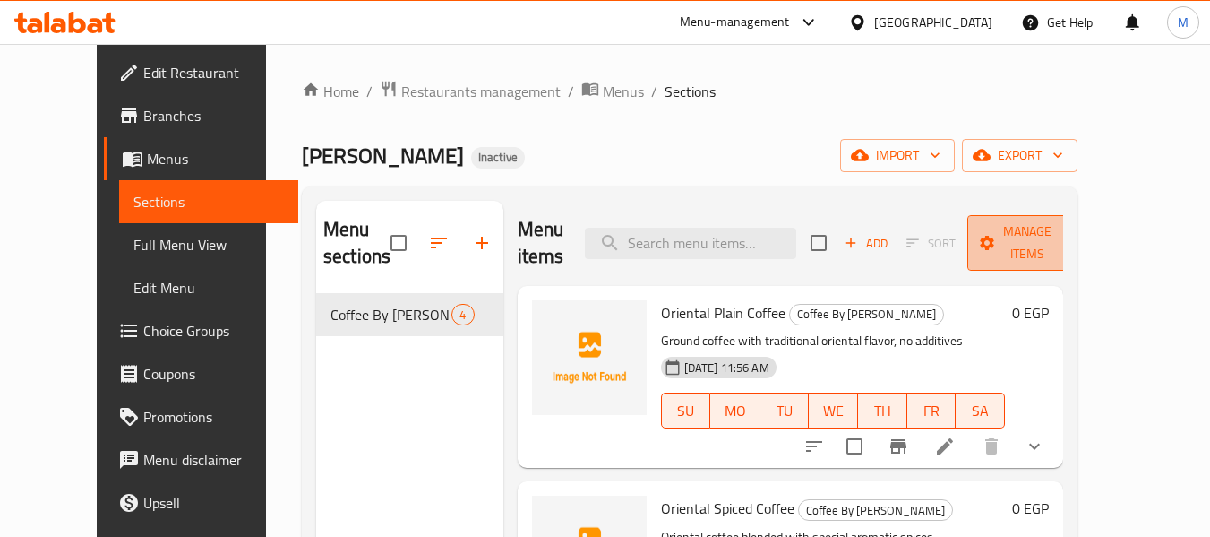
click at [1073, 253] on span "Manage items" at bounding box center [1027, 242] width 91 height 45
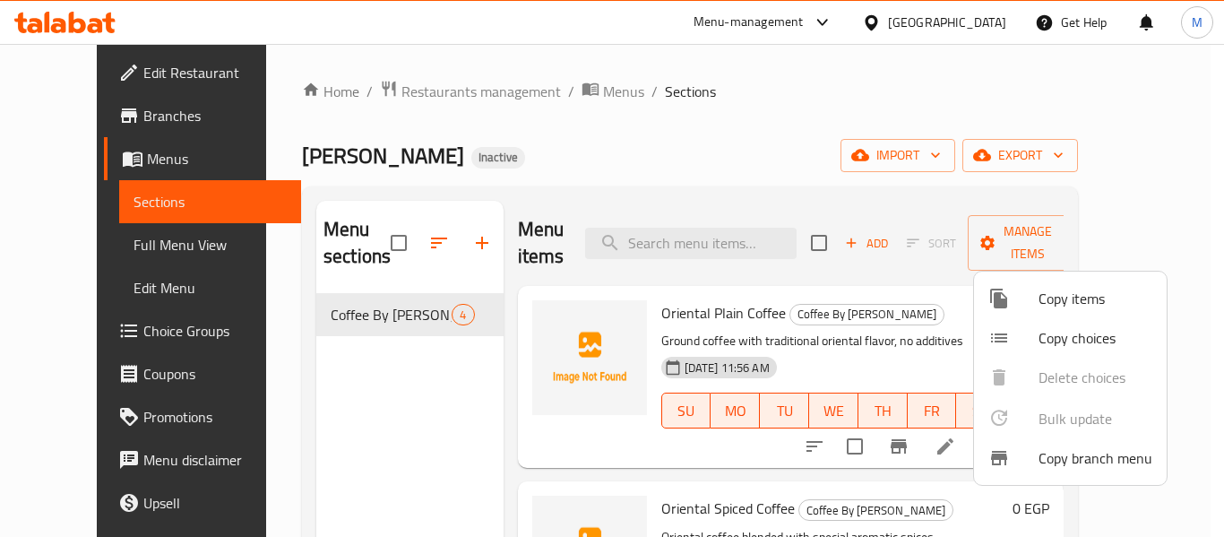
click at [1083, 459] on span "Copy branch menu" at bounding box center [1095, 458] width 114 height 22
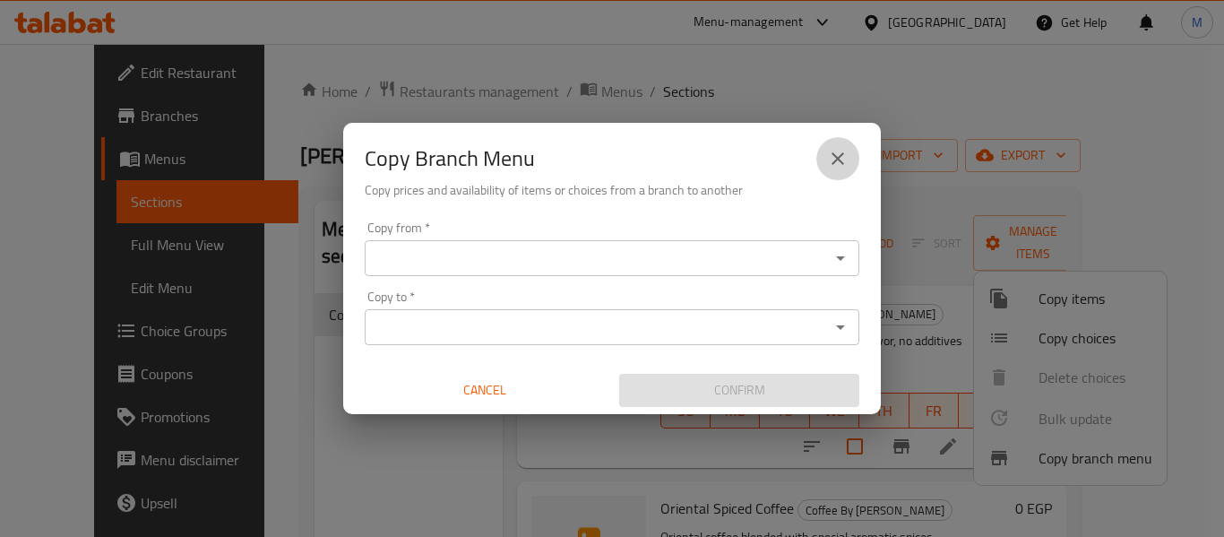
drag, startPoint x: 830, startPoint y: 150, endPoint x: 524, endPoint y: 219, distance: 313.2
click at [830, 151] on icon "close" at bounding box center [838, 159] width 22 height 22
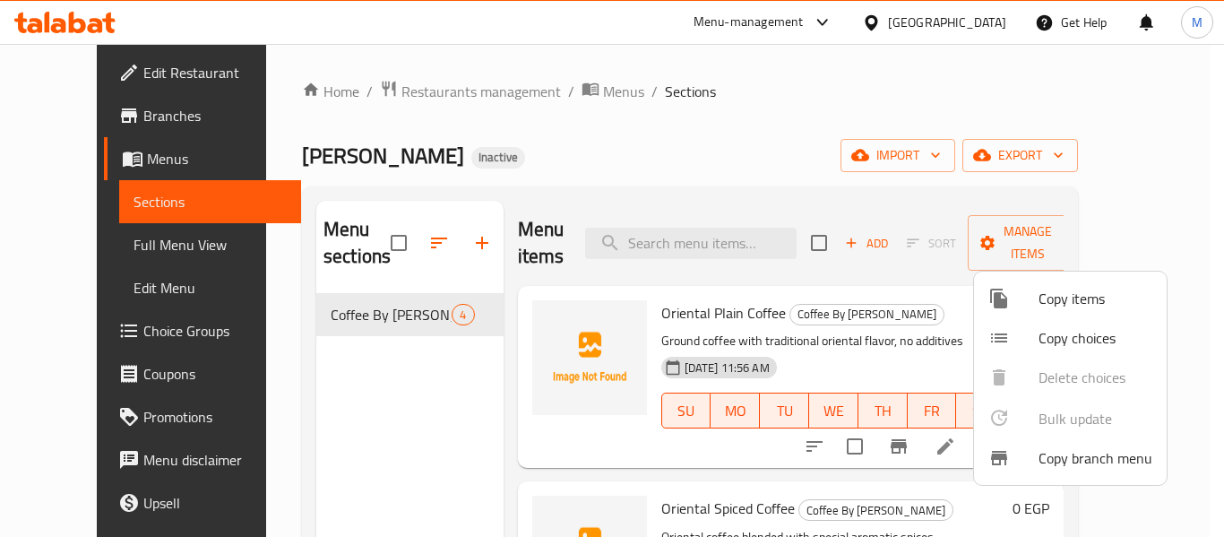
click at [44, 26] on div at bounding box center [612, 268] width 1224 height 537
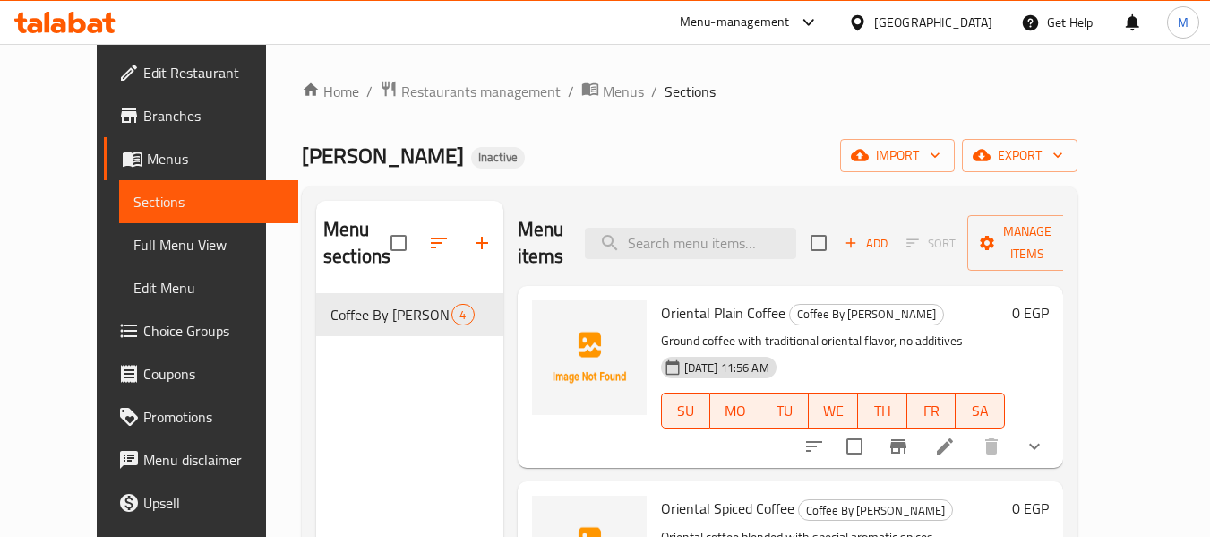
click at [736, 132] on div "Home / Restaurants management / Menus / Sections بن صنعاء Inactive import expor…" at bounding box center [690, 416] width 776 height 672
click at [86, 30] on icon at bounding box center [64, 23] width 101 height 22
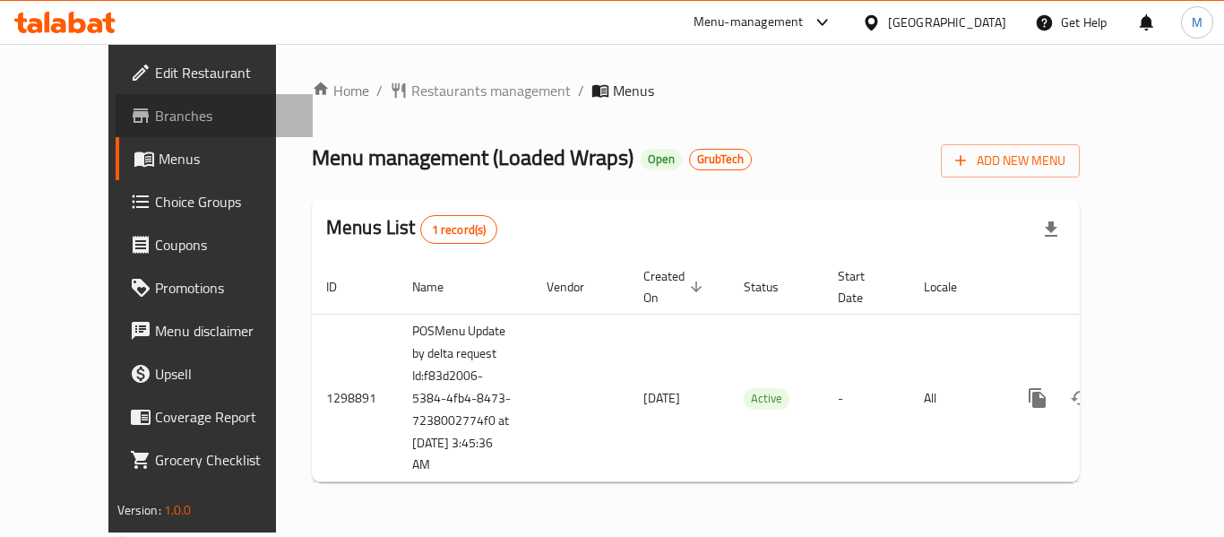
drag, startPoint x: 56, startPoint y: 125, endPoint x: 36, endPoint y: 229, distance: 106.7
click at [155, 125] on span "Branches" at bounding box center [226, 116] width 143 height 22
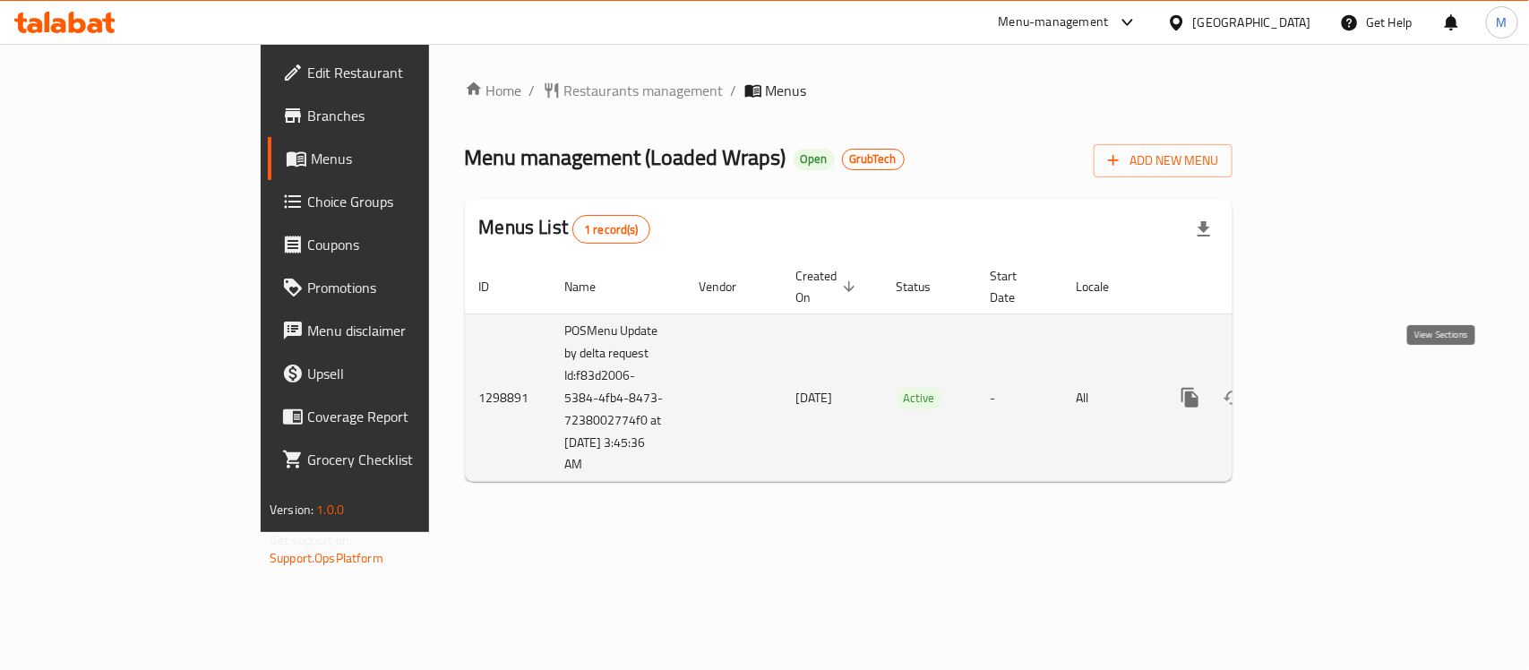
click at [1331, 387] on icon "enhanced table" at bounding box center [1320, 398] width 22 height 22
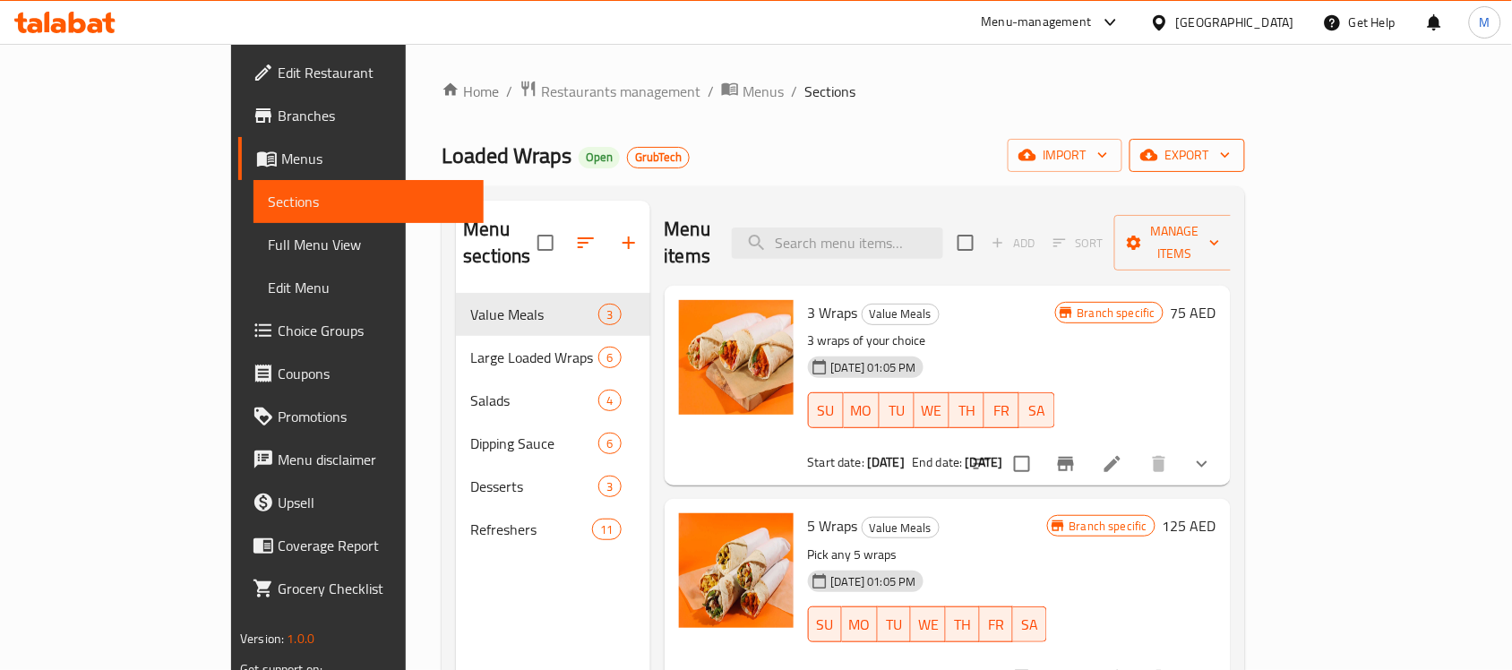
click at [1231, 154] on span "export" at bounding box center [1187, 155] width 87 height 22
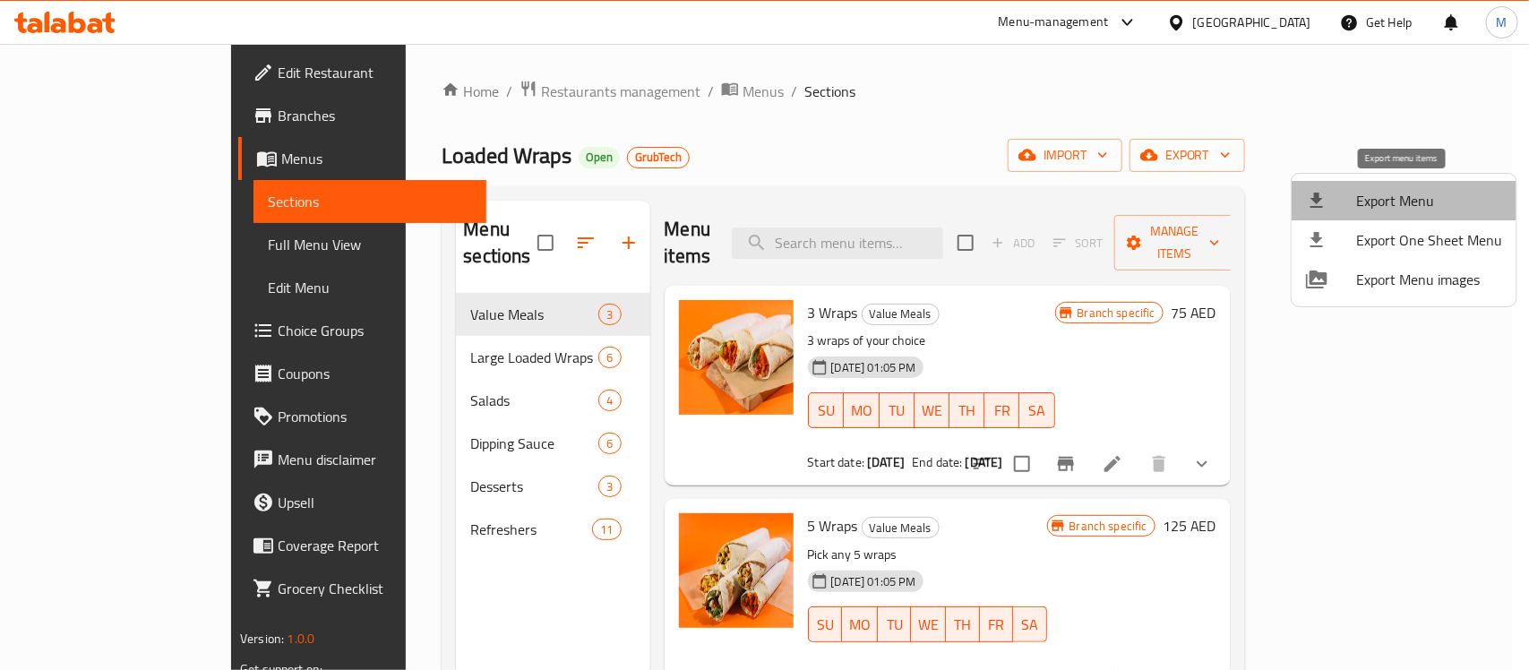
click at [1429, 203] on span "Export Menu" at bounding box center [1430, 201] width 146 height 22
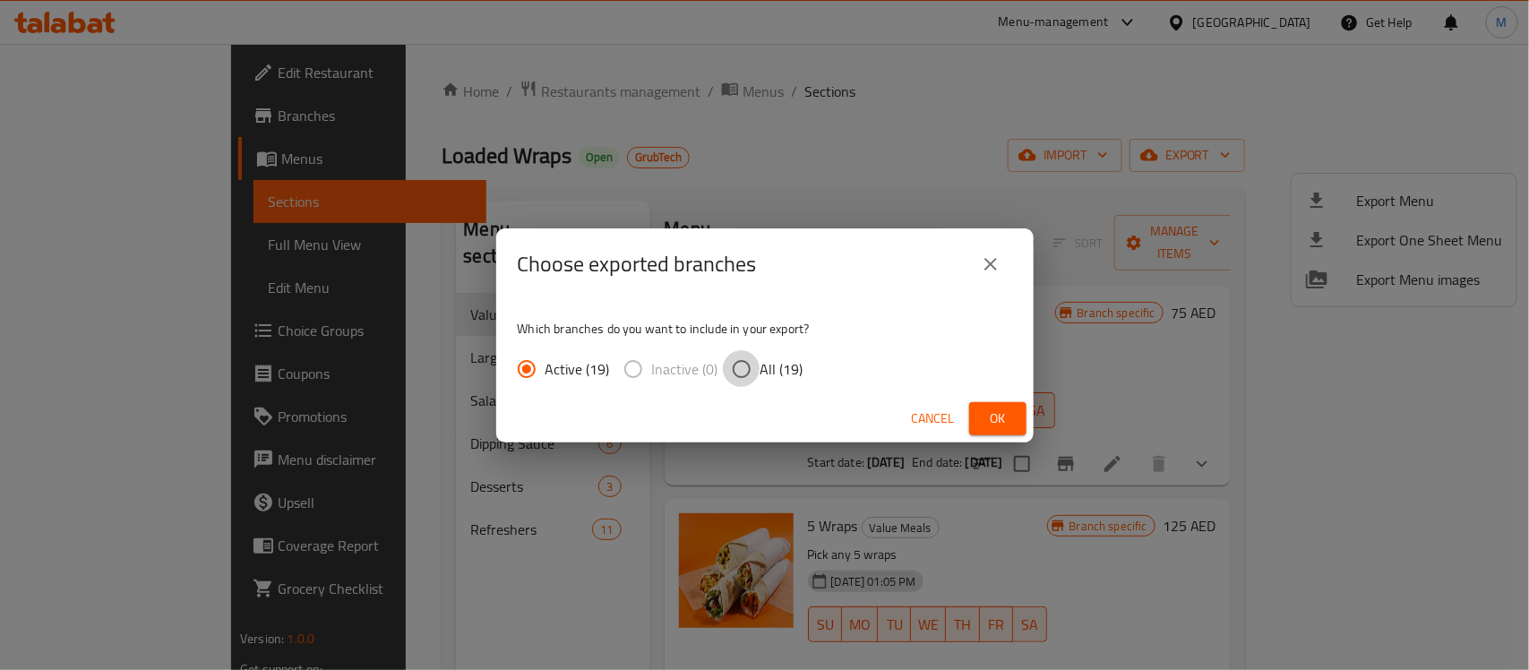
click at [740, 360] on input "All (19)" at bounding box center [742, 369] width 38 height 38
radio input "true"
click at [1005, 419] on span "Ok" at bounding box center [998, 419] width 29 height 22
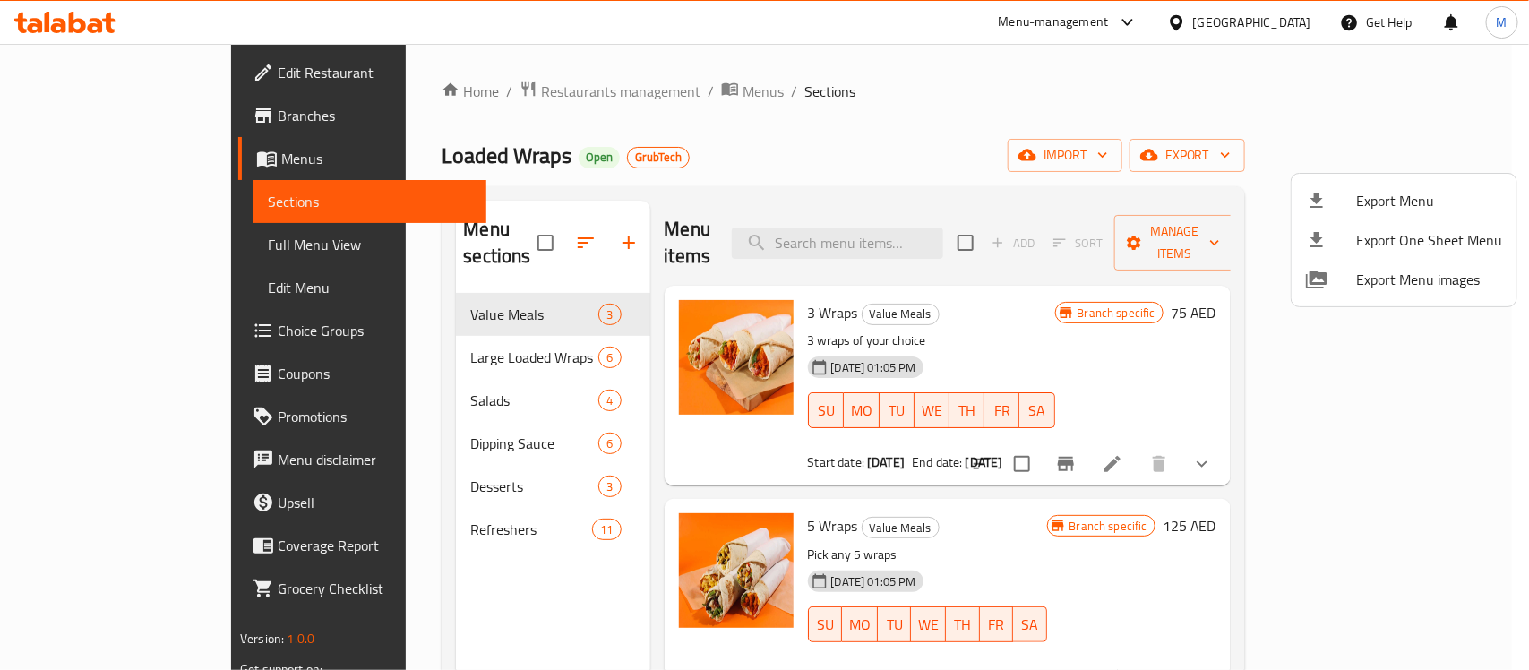
drag, startPoint x: 1018, startPoint y: 123, endPoint x: 981, endPoint y: 151, distance: 46.1
click at [1014, 132] on div at bounding box center [764, 335] width 1529 height 670
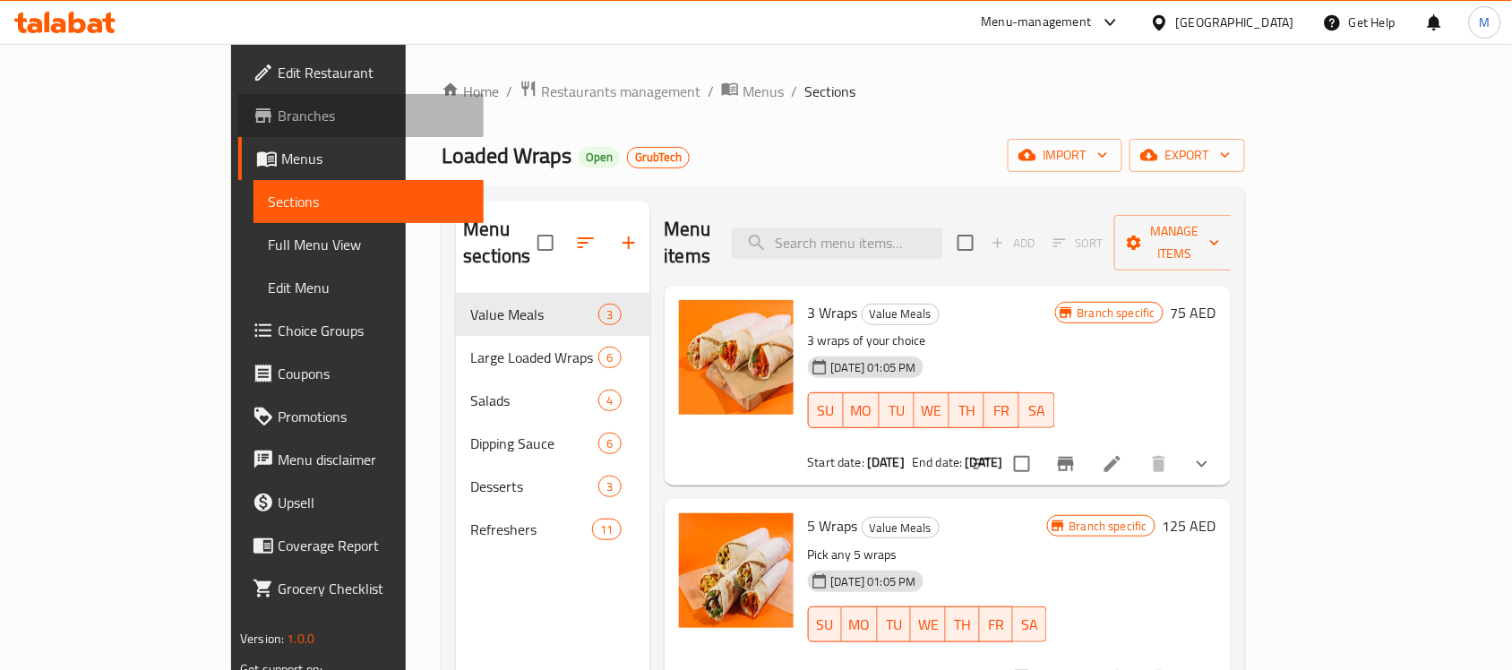
click at [278, 106] on span "Branches" at bounding box center [374, 116] width 192 height 22
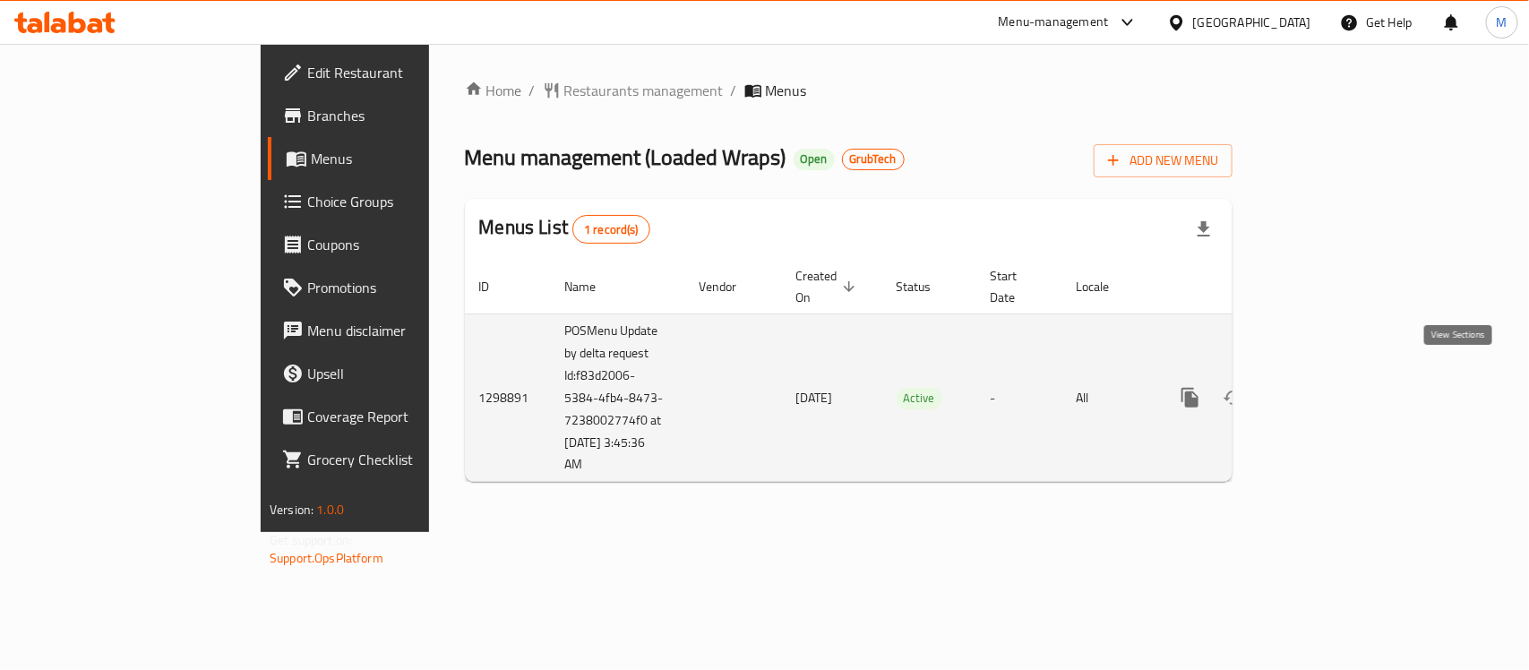
click at [1331, 387] on icon "enhanced table" at bounding box center [1320, 398] width 22 height 22
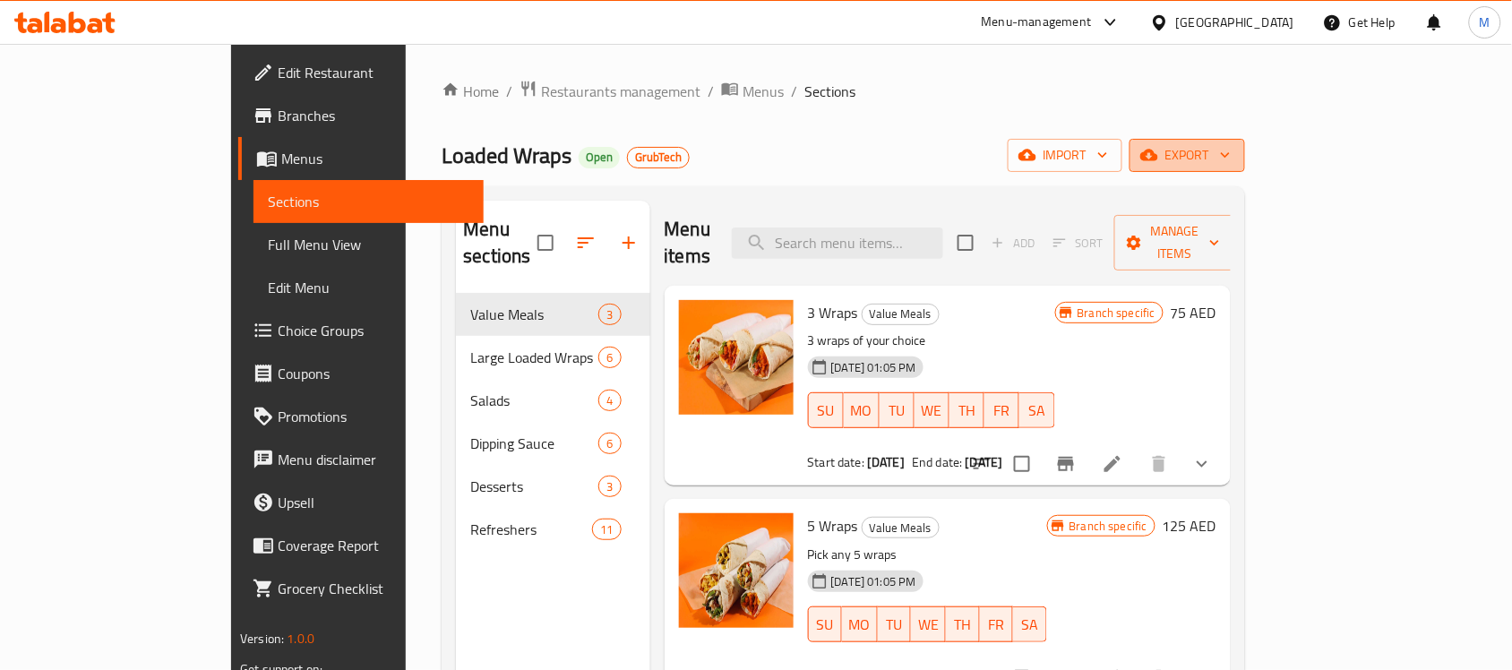
click at [1231, 166] on span "export" at bounding box center [1187, 155] width 87 height 22
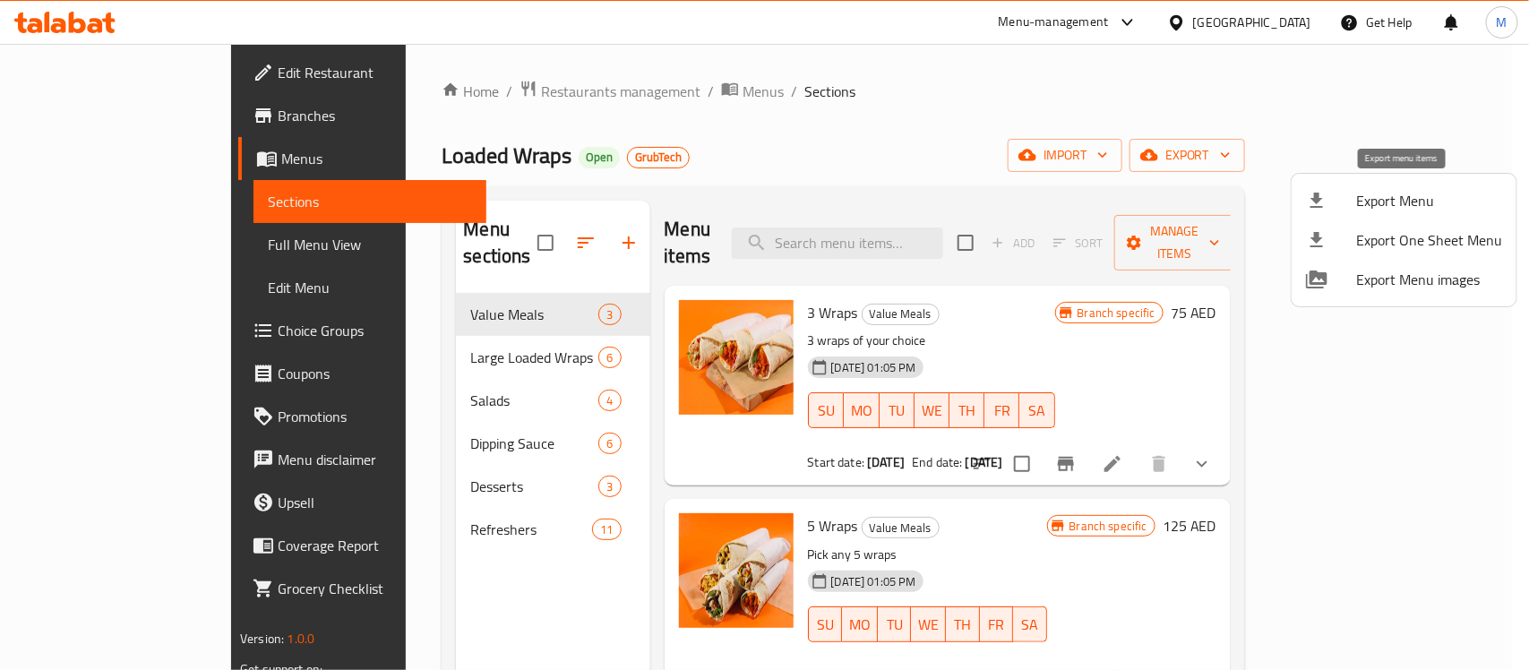
click at [1414, 195] on span "Export Menu" at bounding box center [1430, 201] width 146 height 22
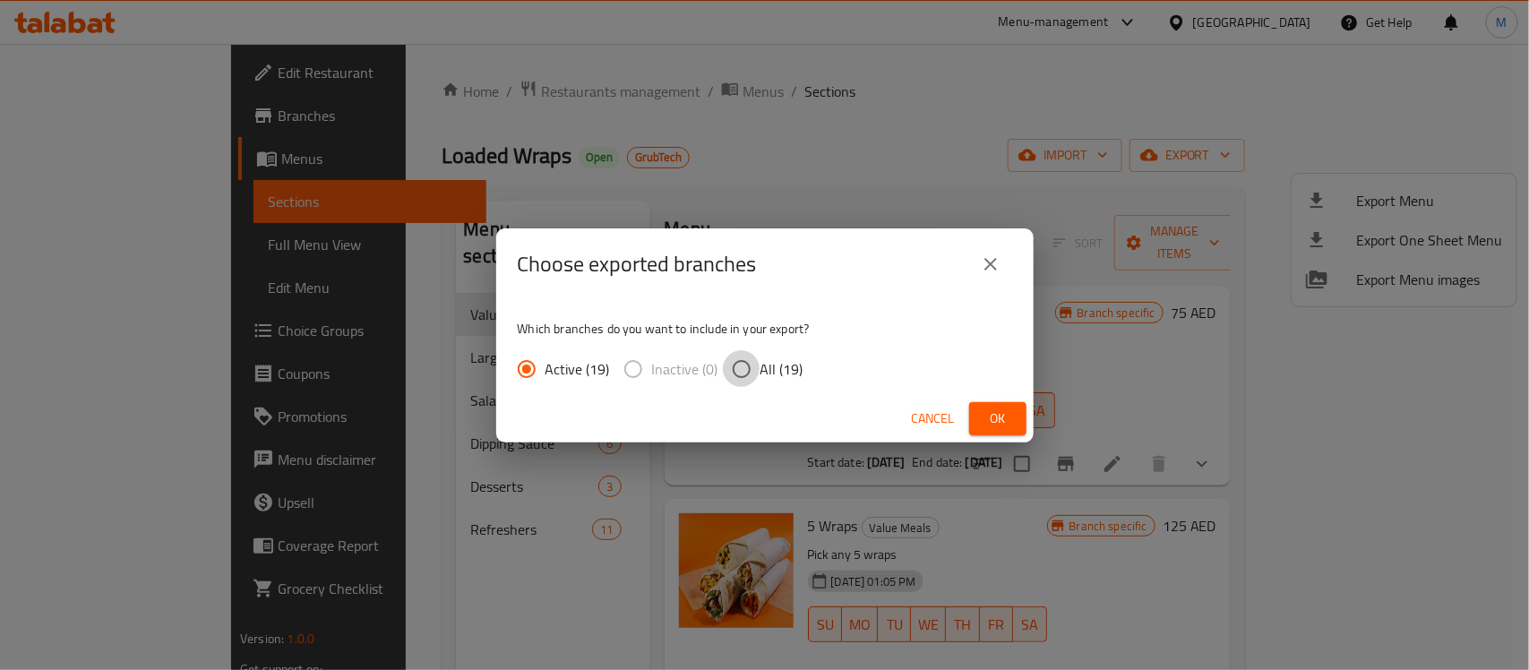
click at [739, 370] on input "All (19)" at bounding box center [742, 369] width 38 height 38
radio input "true"
click at [991, 410] on span "Ok" at bounding box center [998, 419] width 29 height 22
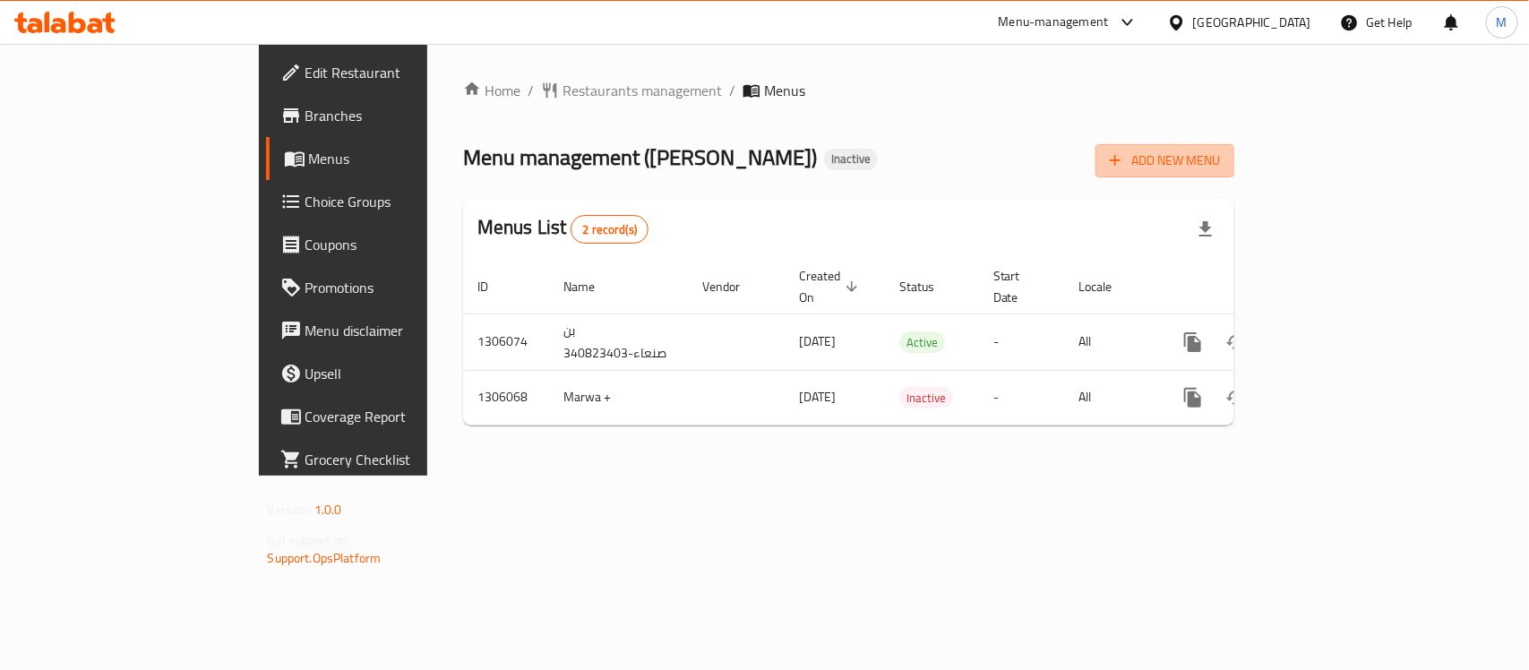
drag, startPoint x: 1422, startPoint y: 168, endPoint x: 709, endPoint y: 482, distance: 779.1
click at [1220, 168] on span "Add New Menu" at bounding box center [1165, 161] width 110 height 22
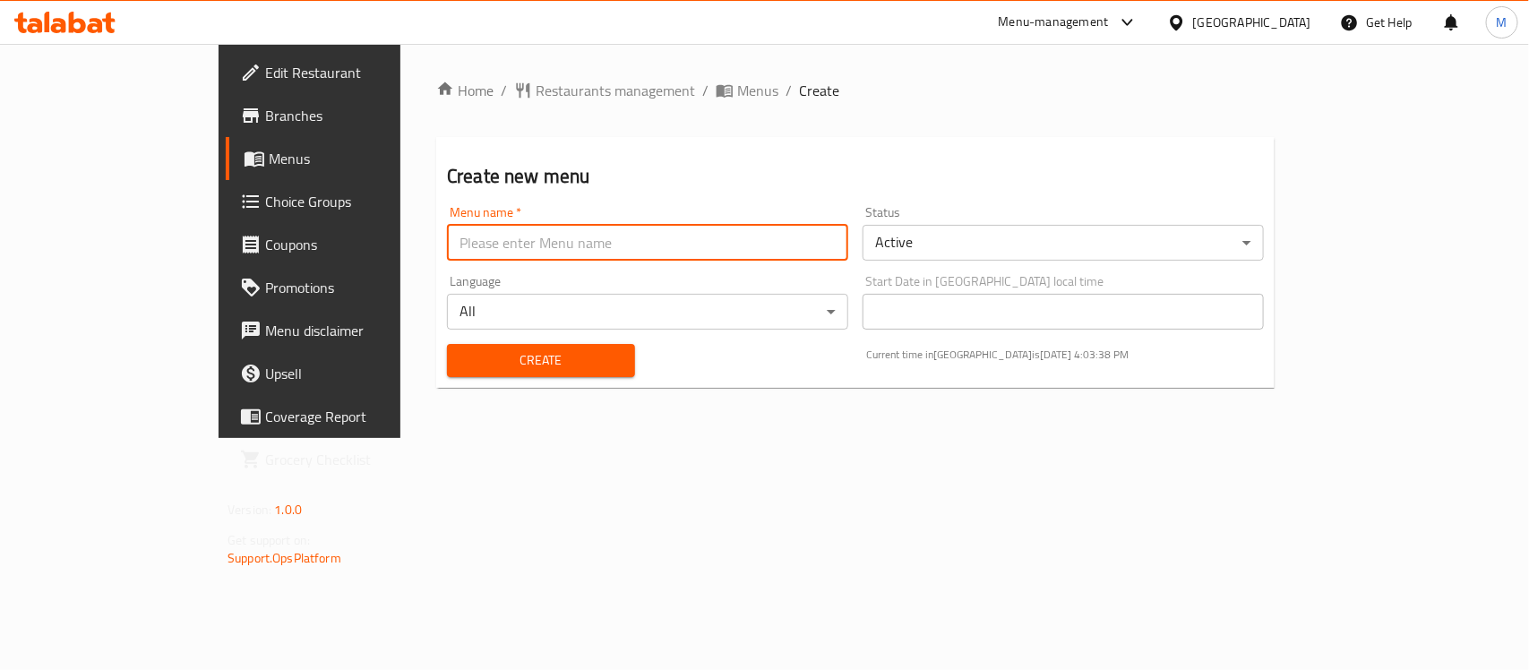
click at [447, 247] on input "text" at bounding box center [647, 243] width 401 height 36
type input "Marwa +"
click at [461, 363] on span "Create" at bounding box center [540, 360] width 159 height 22
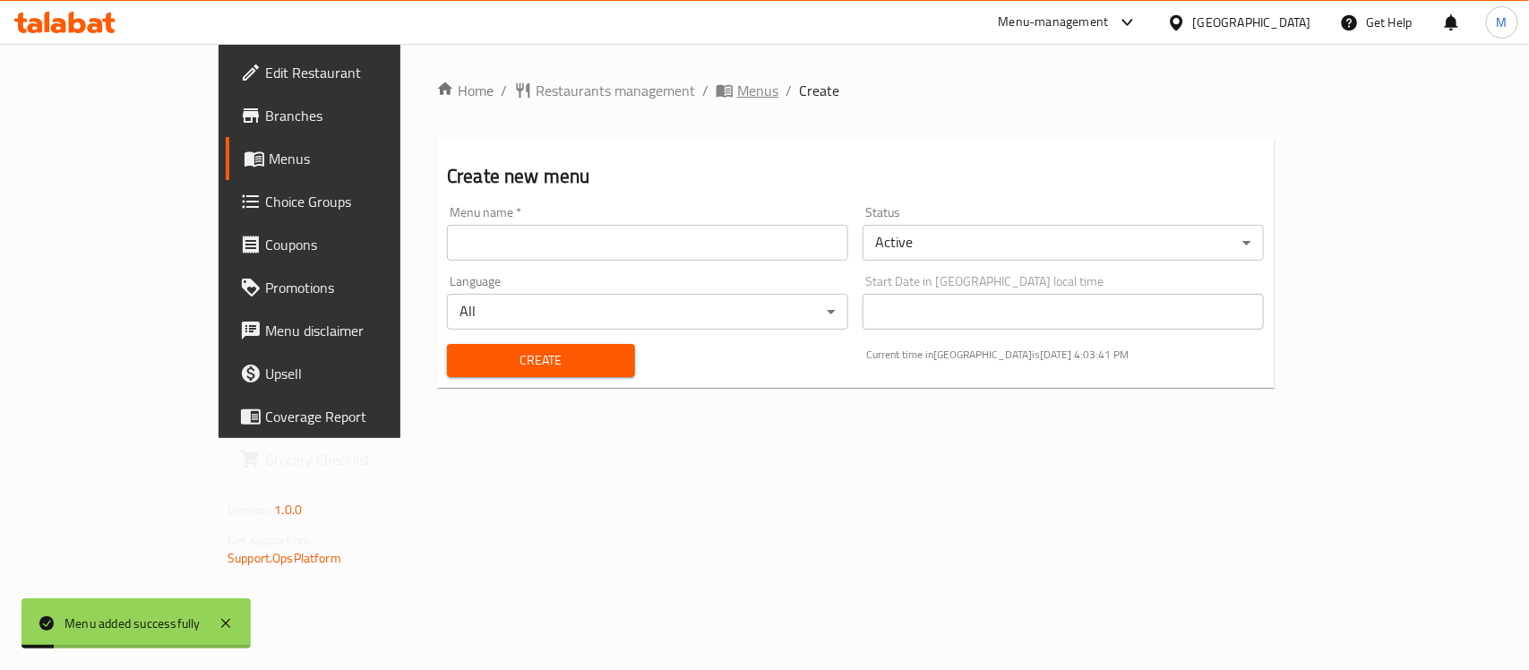
click at [737, 94] on span "Menus" at bounding box center [757, 91] width 41 height 22
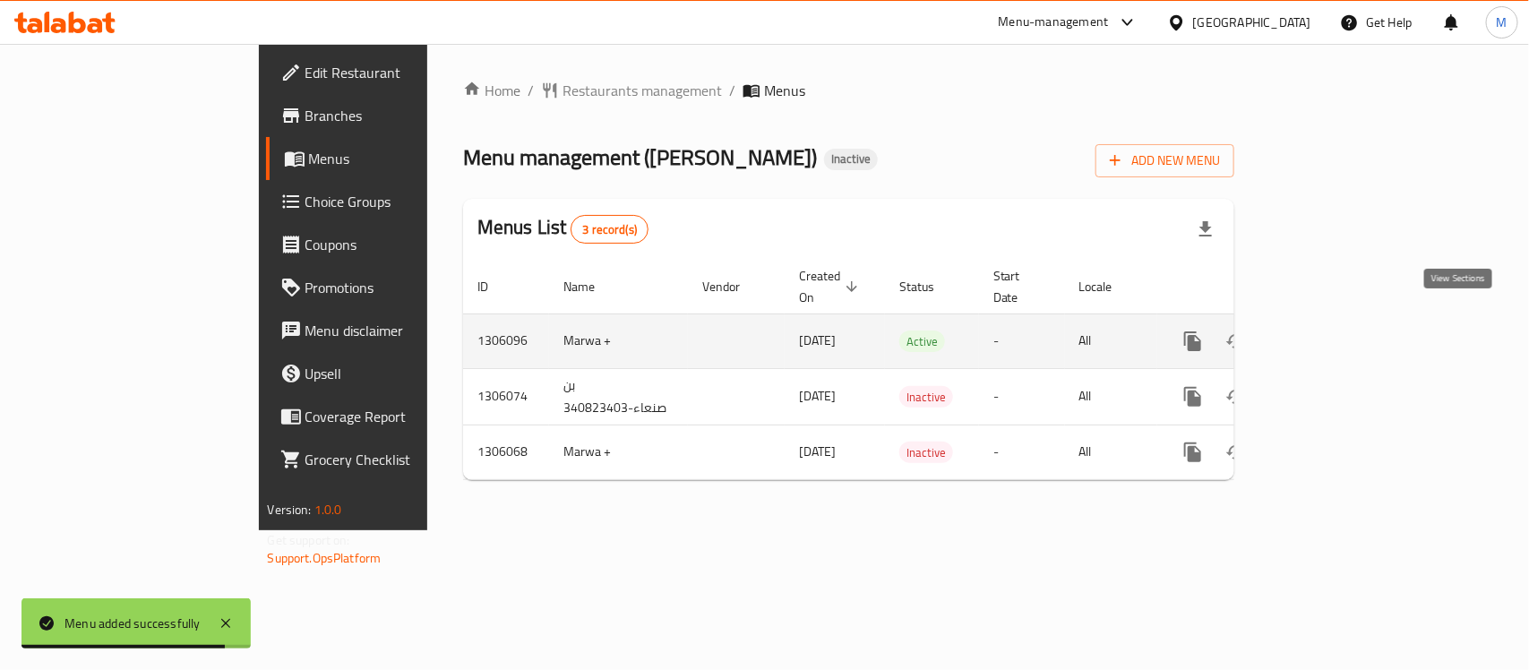
click at [1333, 331] on icon "enhanced table" at bounding box center [1323, 342] width 22 height 22
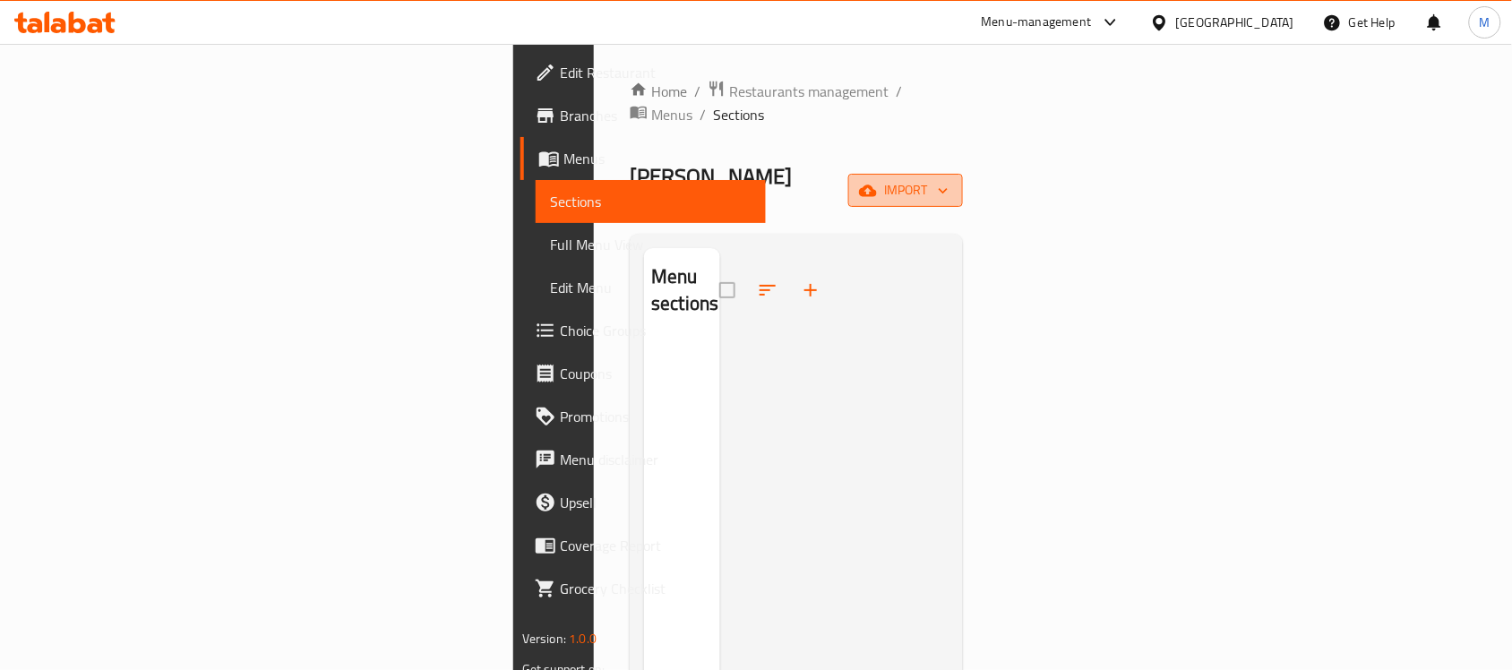
click at [963, 174] on button "import" at bounding box center [905, 190] width 115 height 33
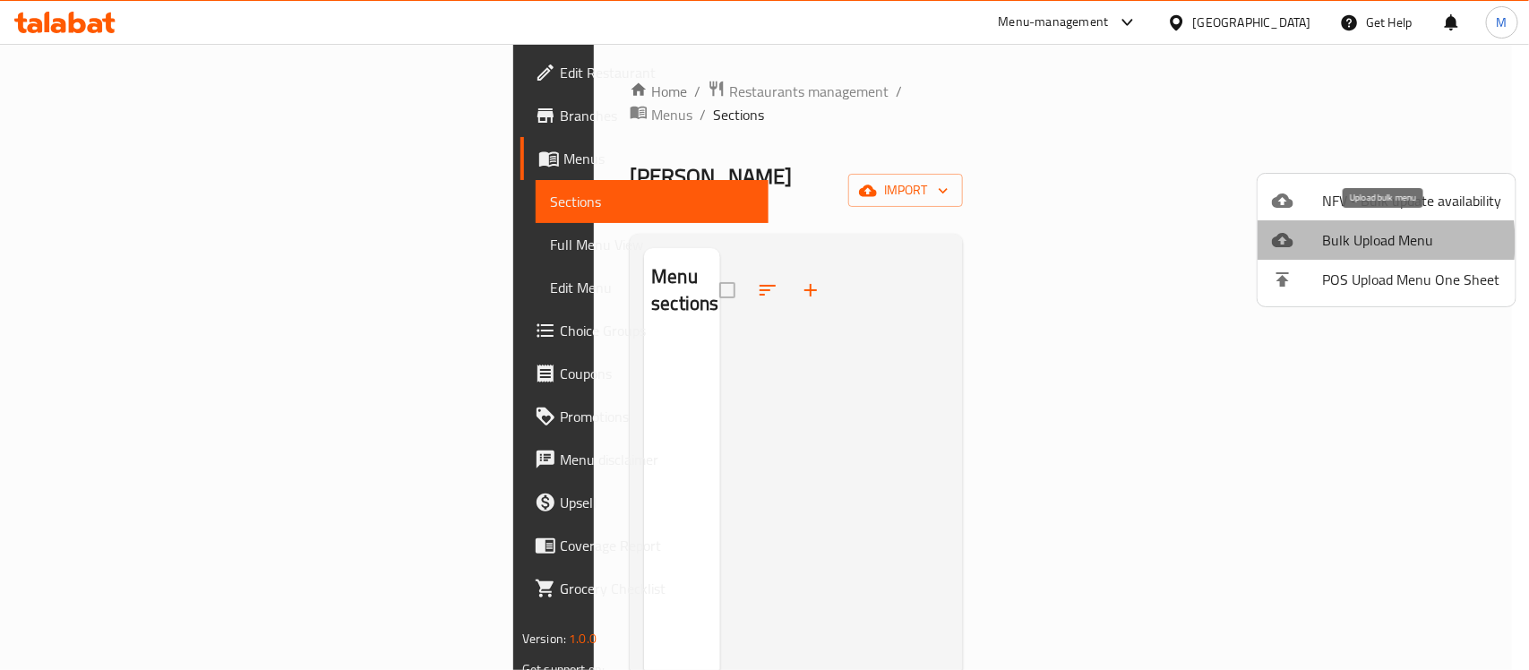
click at [1346, 242] on span "Bulk Upload Menu" at bounding box center [1411, 240] width 179 height 22
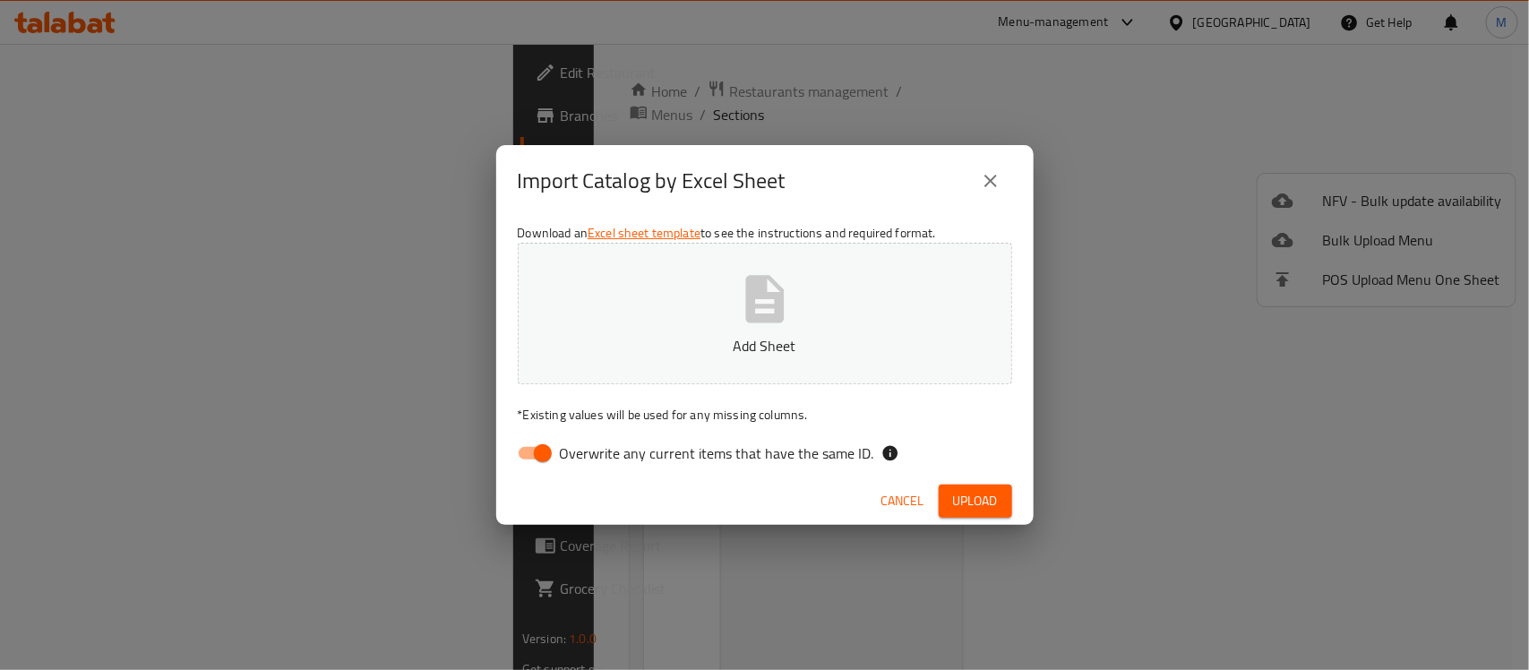
click at [539, 448] on input "Overwrite any current items that have the same ID." at bounding box center [543, 453] width 102 height 34
checkbox input "false"
click at [988, 494] on span "Upload" at bounding box center [975, 501] width 45 height 22
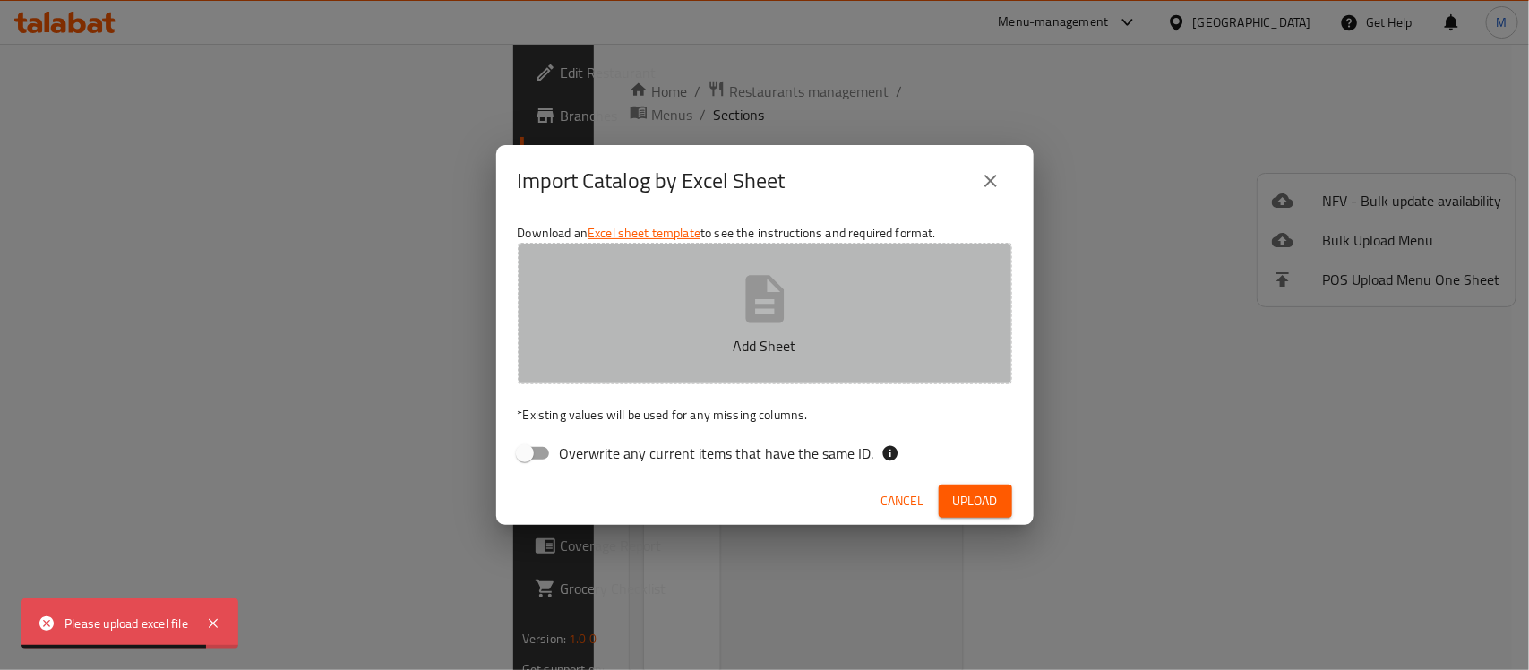
click at [817, 314] on button "Add Sheet" at bounding box center [765, 314] width 495 height 142
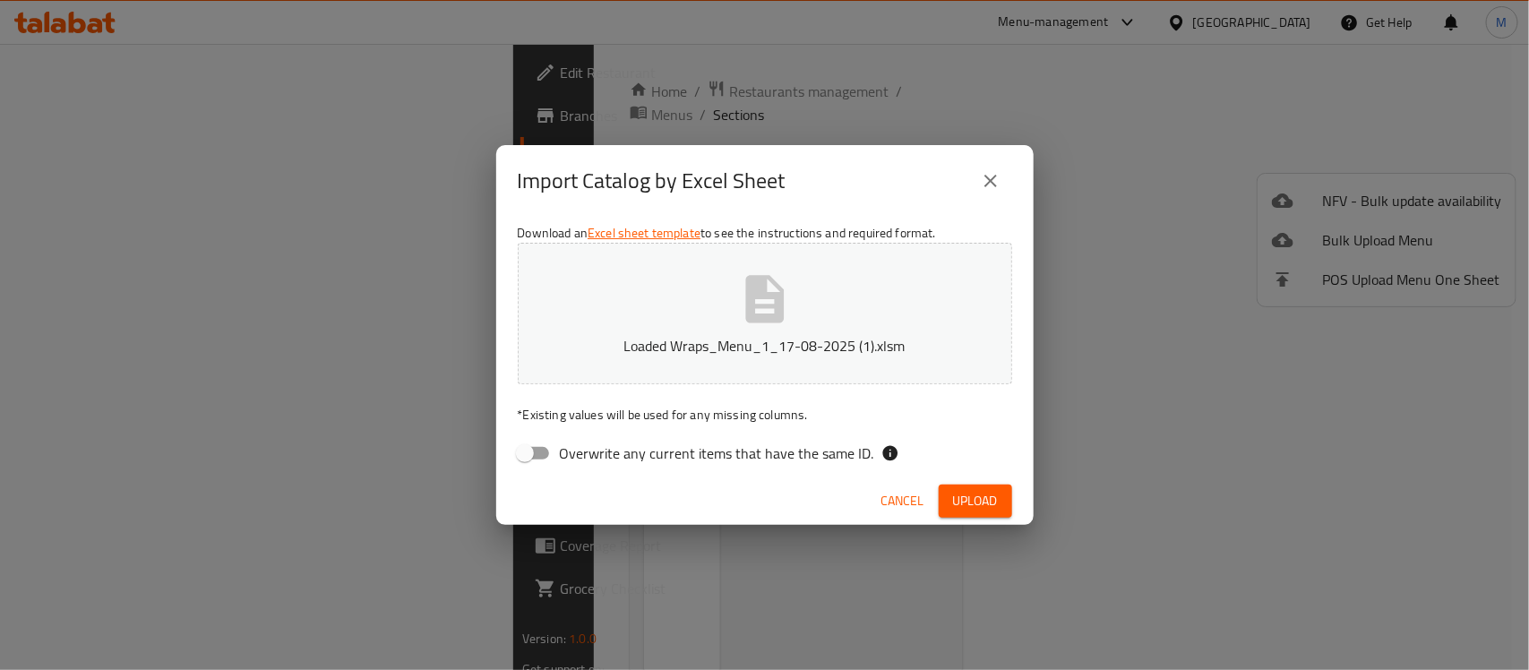
click at [1003, 502] on button "Upload" at bounding box center [975, 501] width 73 height 33
click at [892, 498] on span "Cancel" at bounding box center [903, 501] width 43 height 22
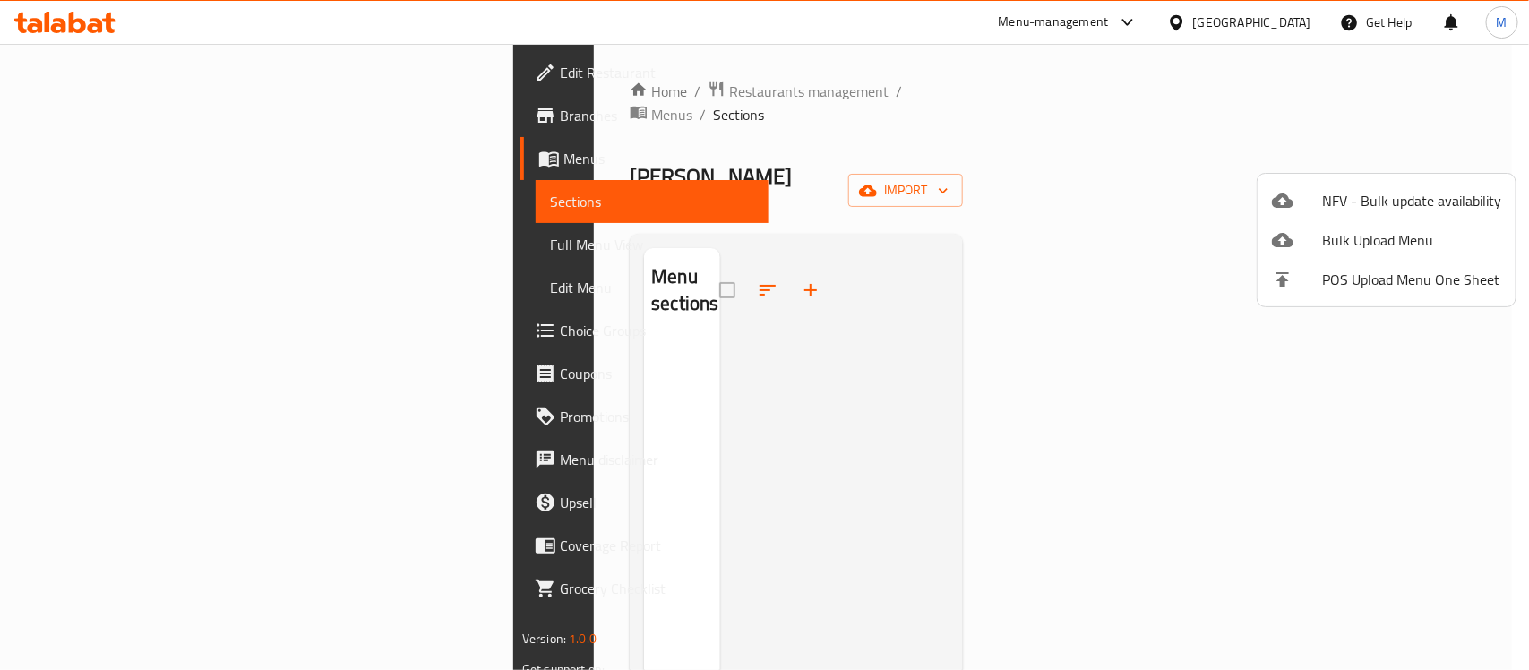
click at [745, 487] on div at bounding box center [764, 335] width 1529 height 670
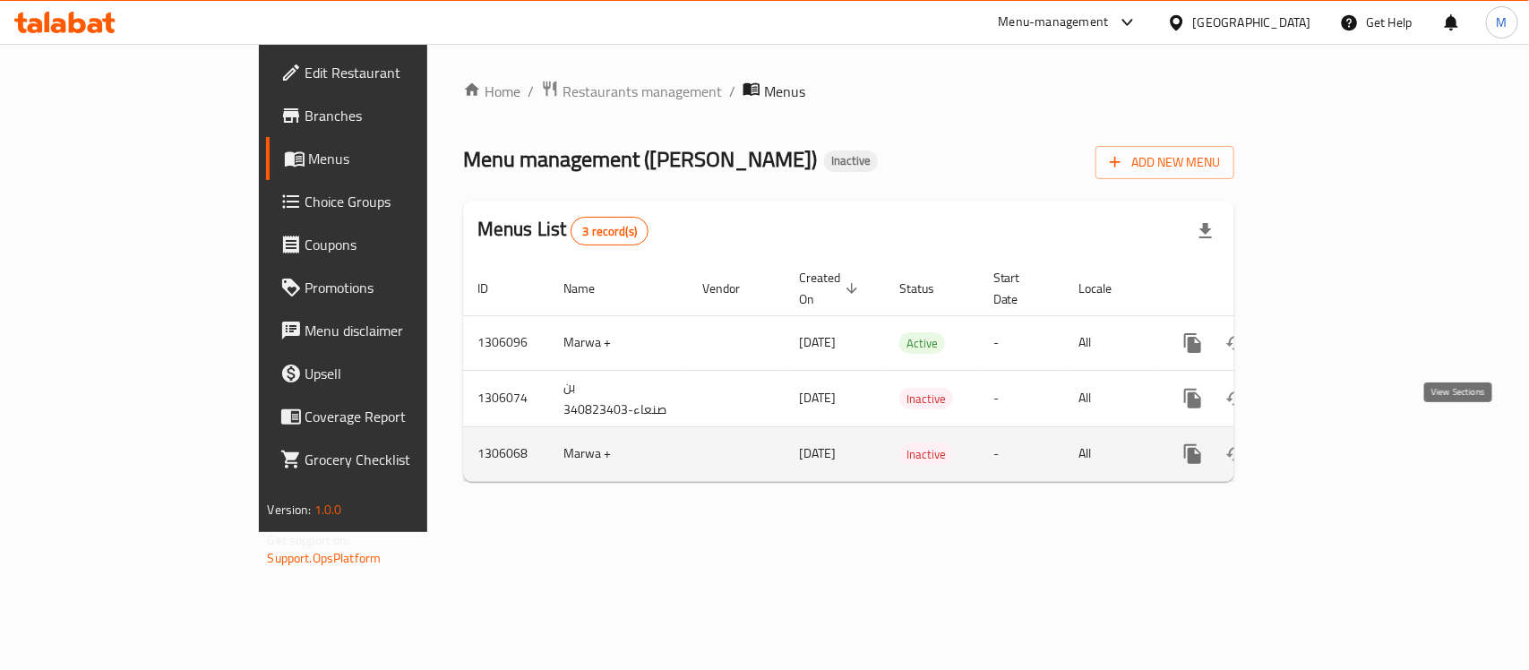
click at [1344, 446] on link "enhanced table" at bounding box center [1322, 454] width 43 height 43
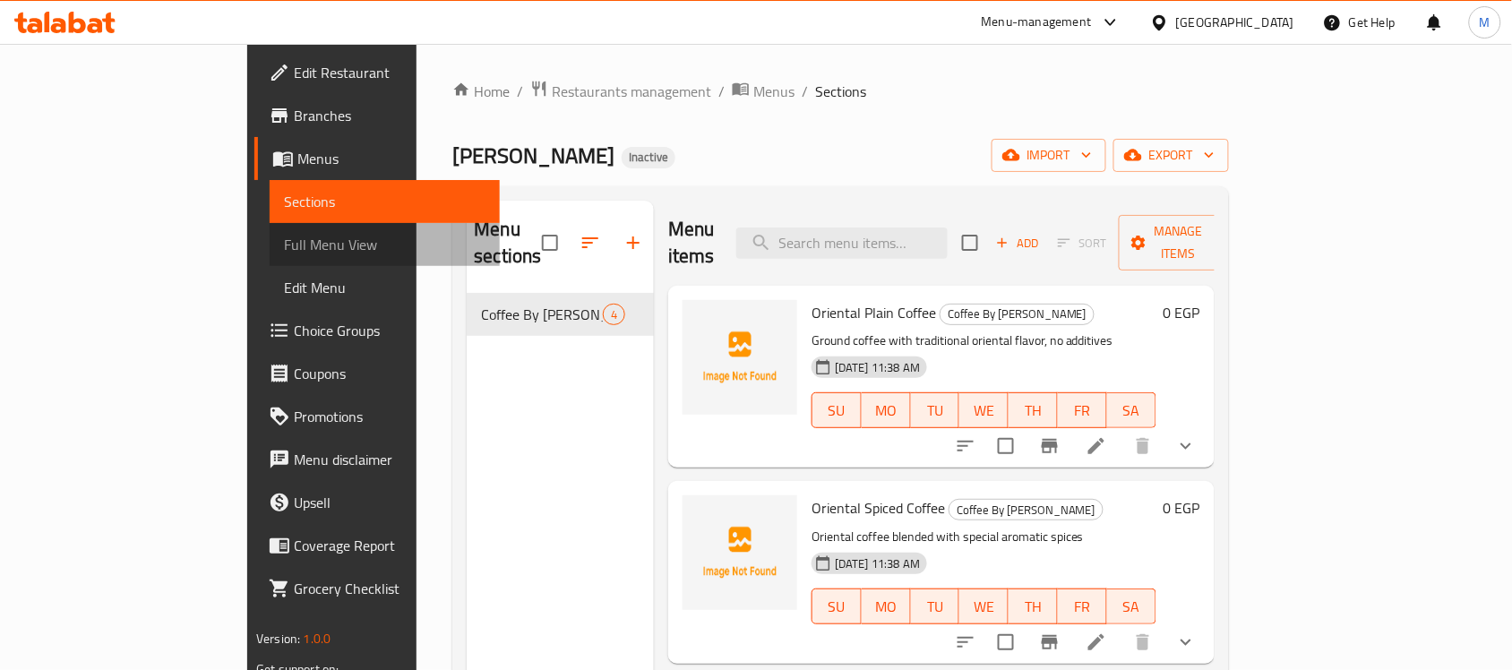
click at [284, 255] on span "Full Menu View" at bounding box center [385, 245] width 202 height 22
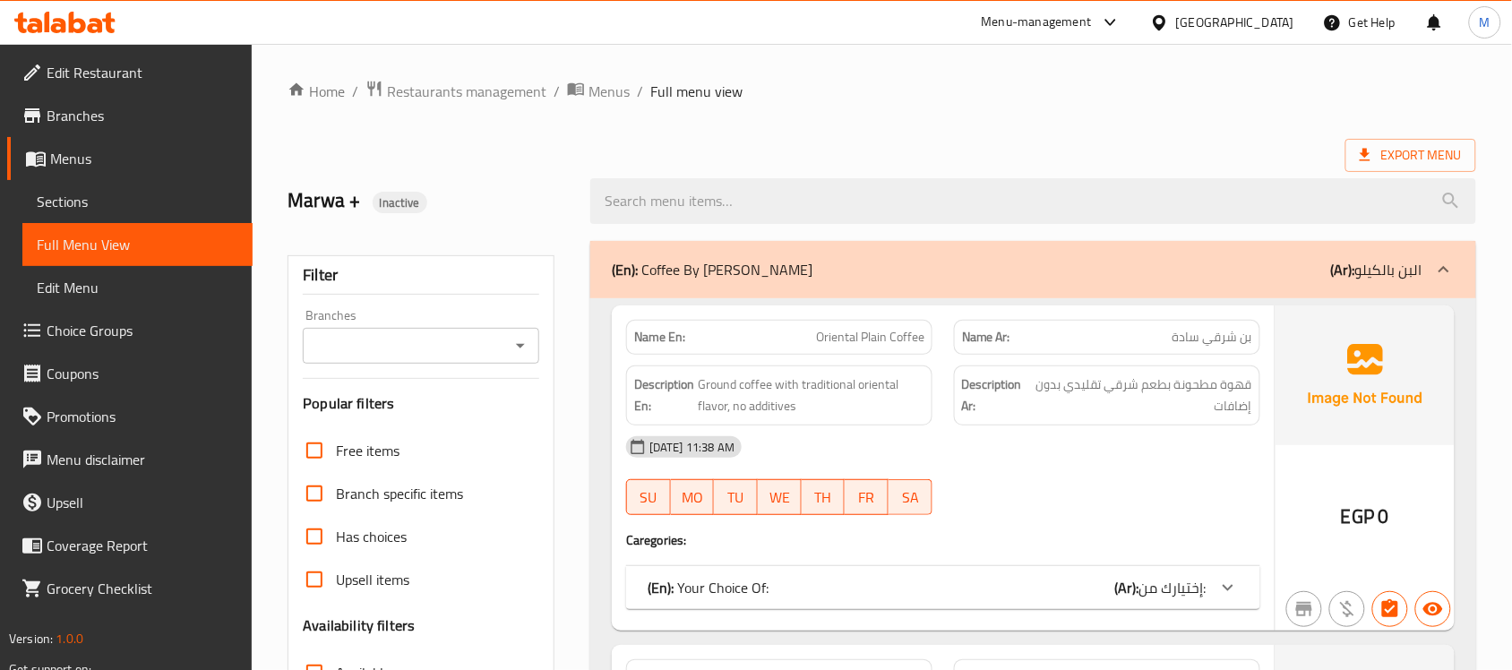
click at [917, 159] on div "Export Menu" at bounding box center [882, 155] width 1189 height 33
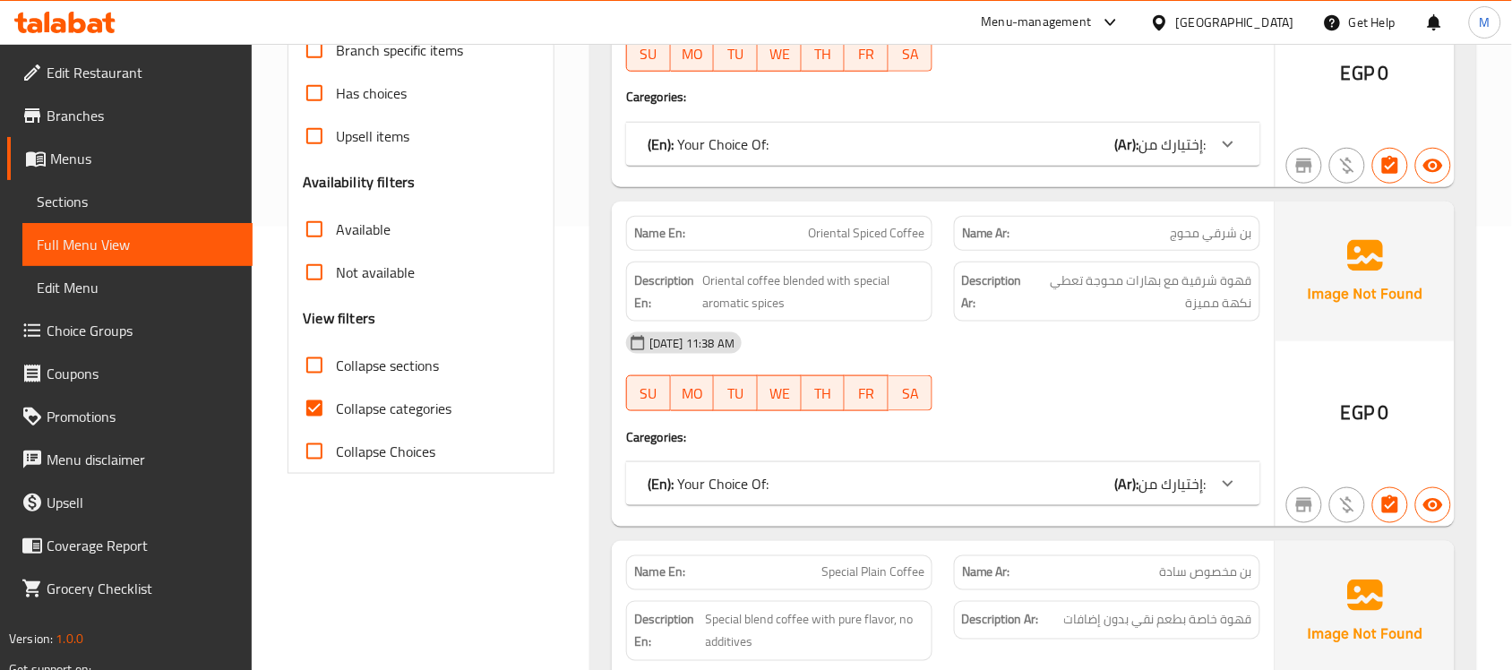
scroll to position [448, 0]
